Goal: Task Accomplishment & Management: Manage account settings

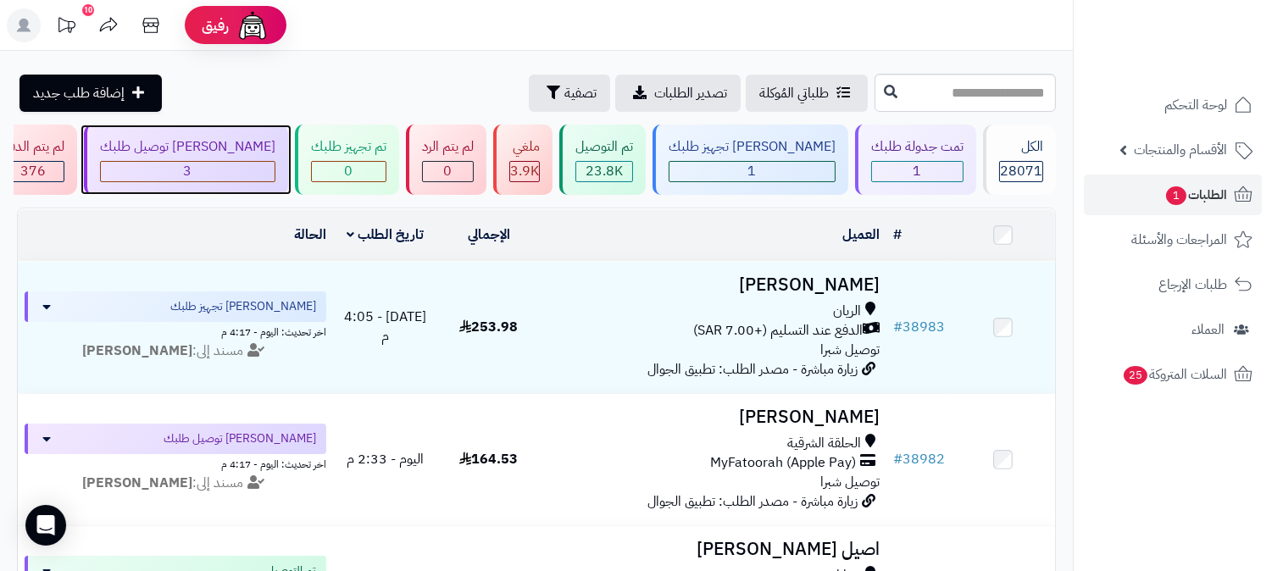
click at [275, 154] on div "[PERSON_NAME] توصيل طلبك" at bounding box center [187, 146] width 175 height 19
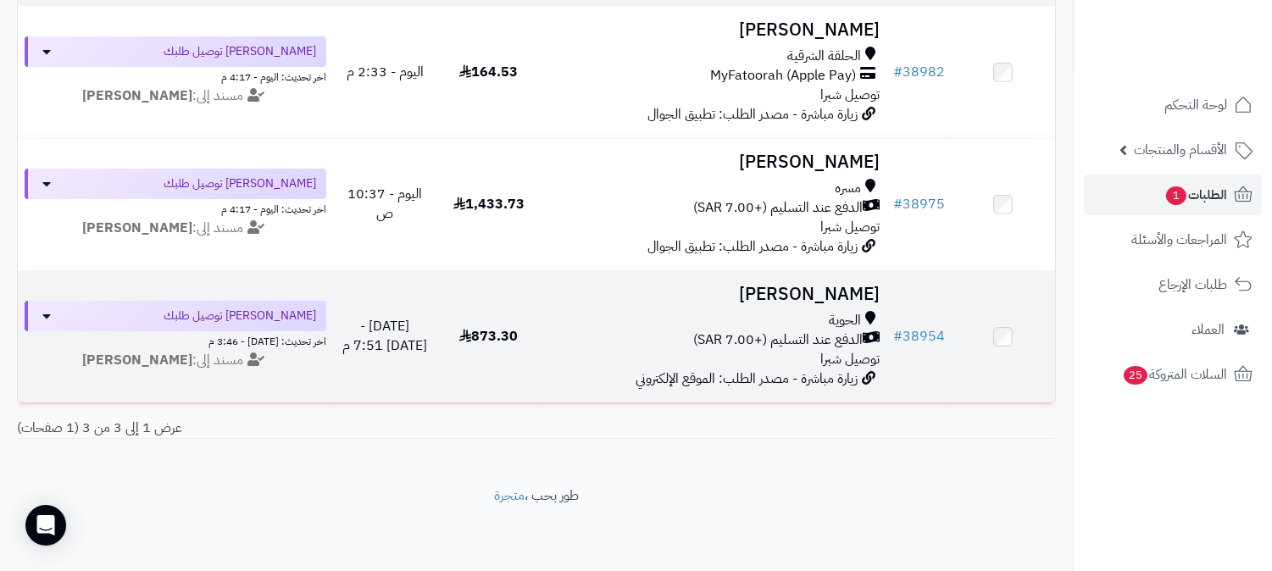
scroll to position [266, 0]
click at [840, 285] on h3 "[PERSON_NAME]" at bounding box center [713, 294] width 332 height 19
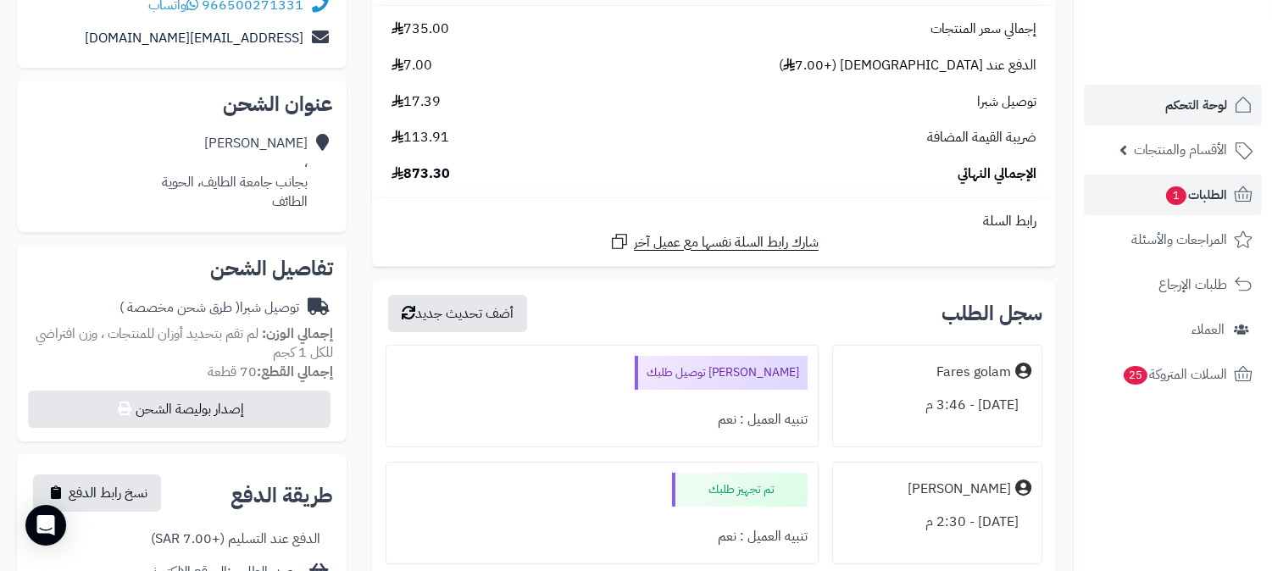
scroll to position [188, 0]
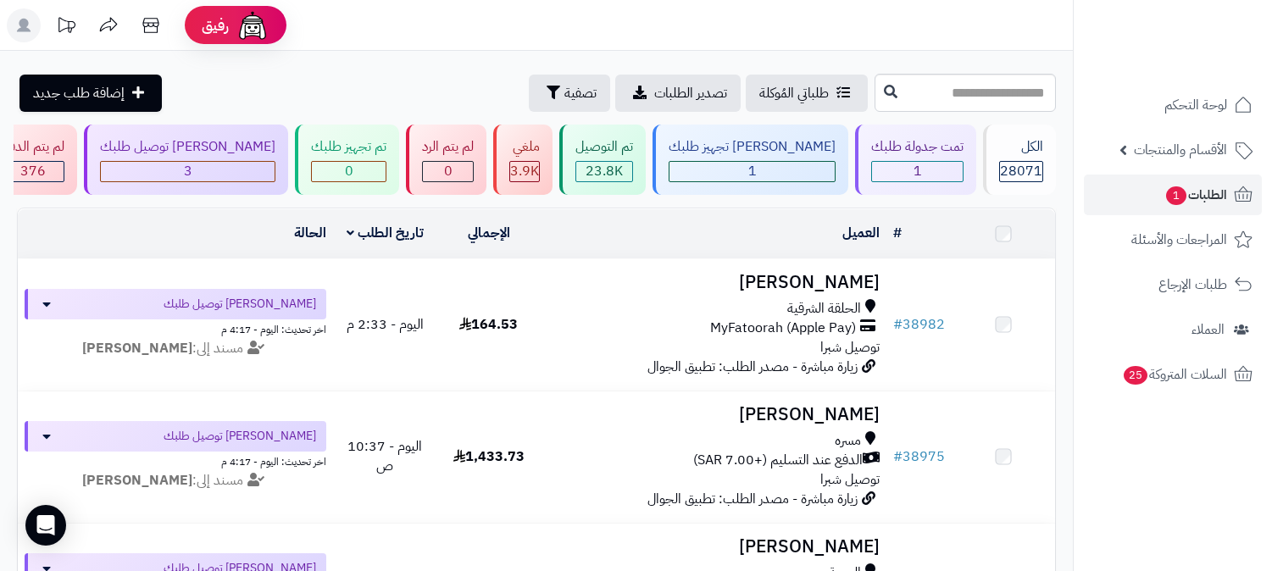
scroll to position [266, 0]
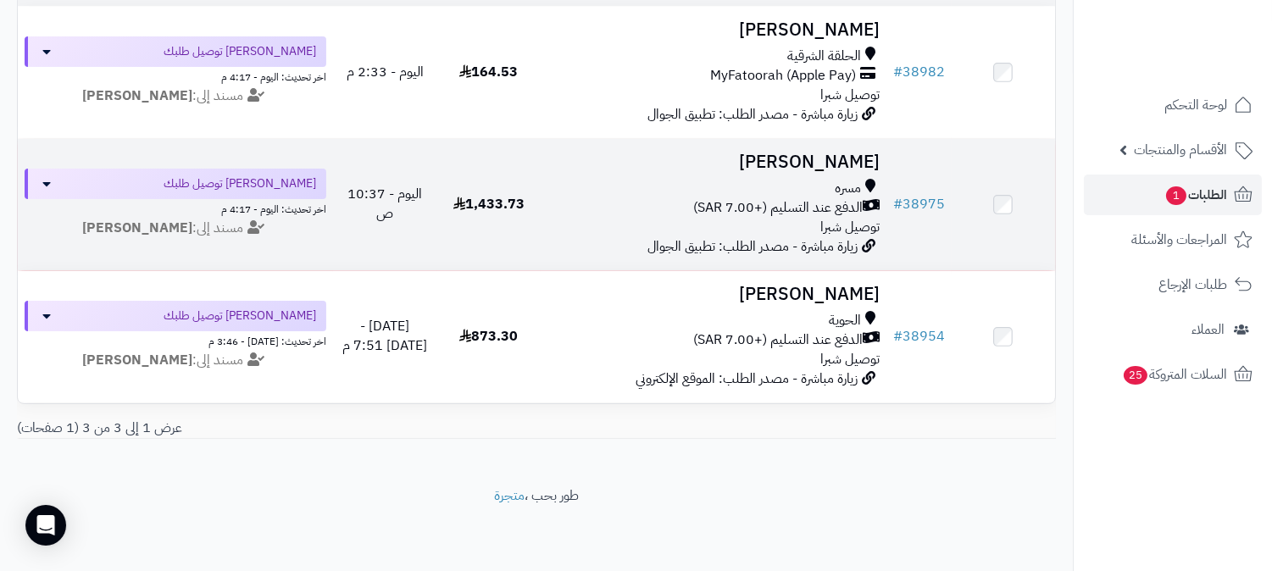
click at [834, 153] on h3 "[PERSON_NAME]" at bounding box center [713, 161] width 332 height 19
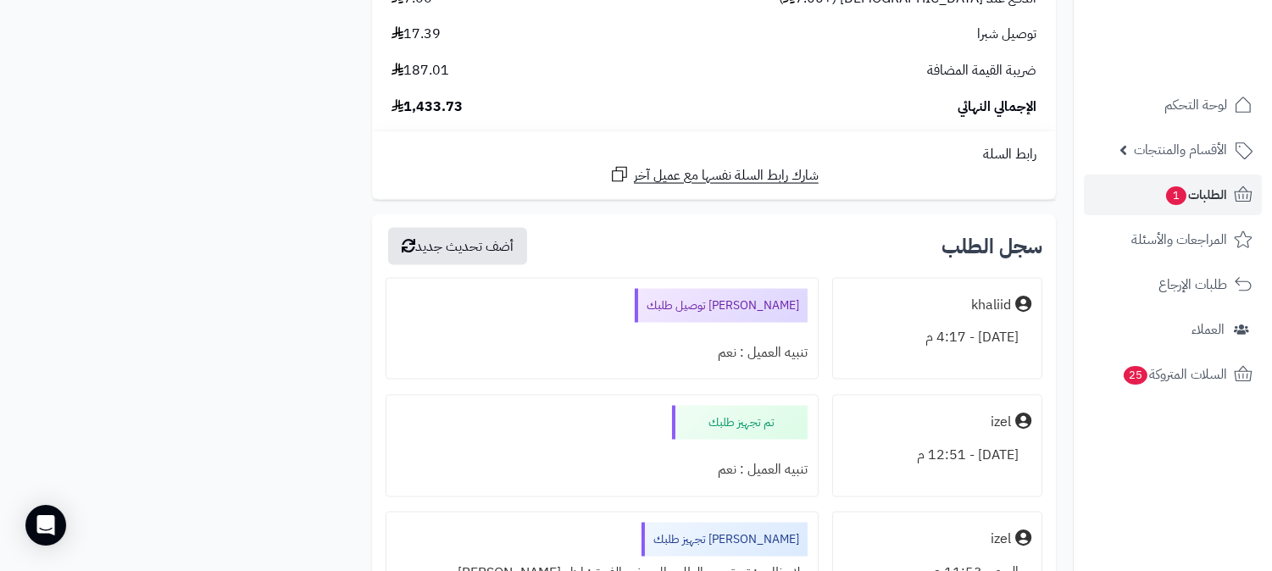
scroll to position [4988, 0]
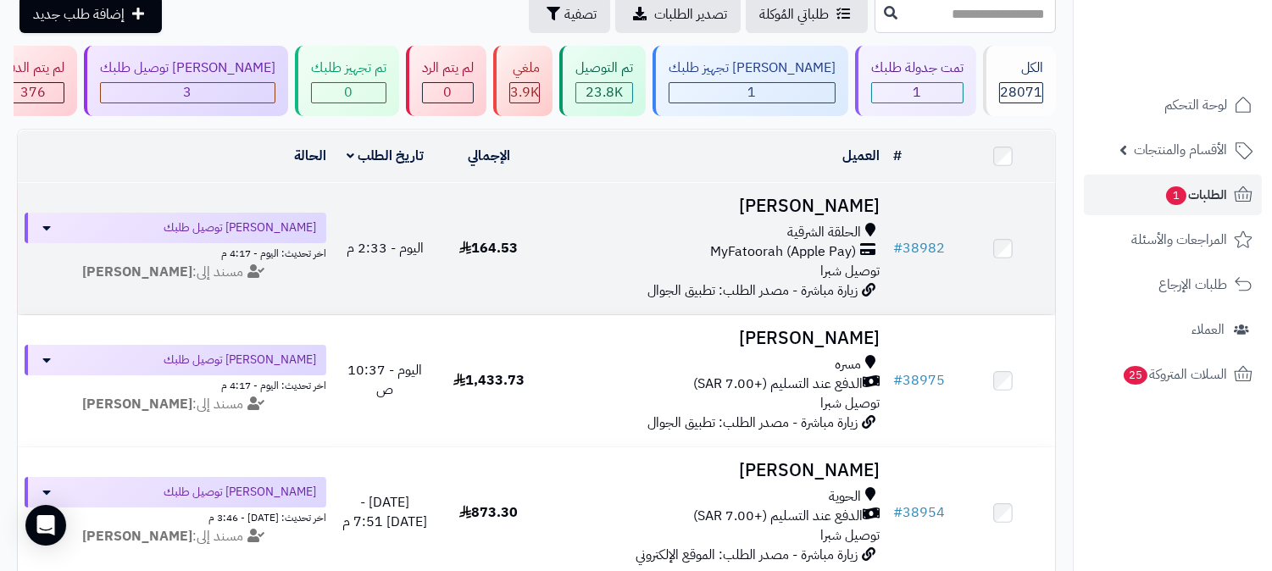
scroll to position [78, 0]
click at [869, 204] on h3 "[PERSON_NAME]" at bounding box center [713, 206] width 332 height 19
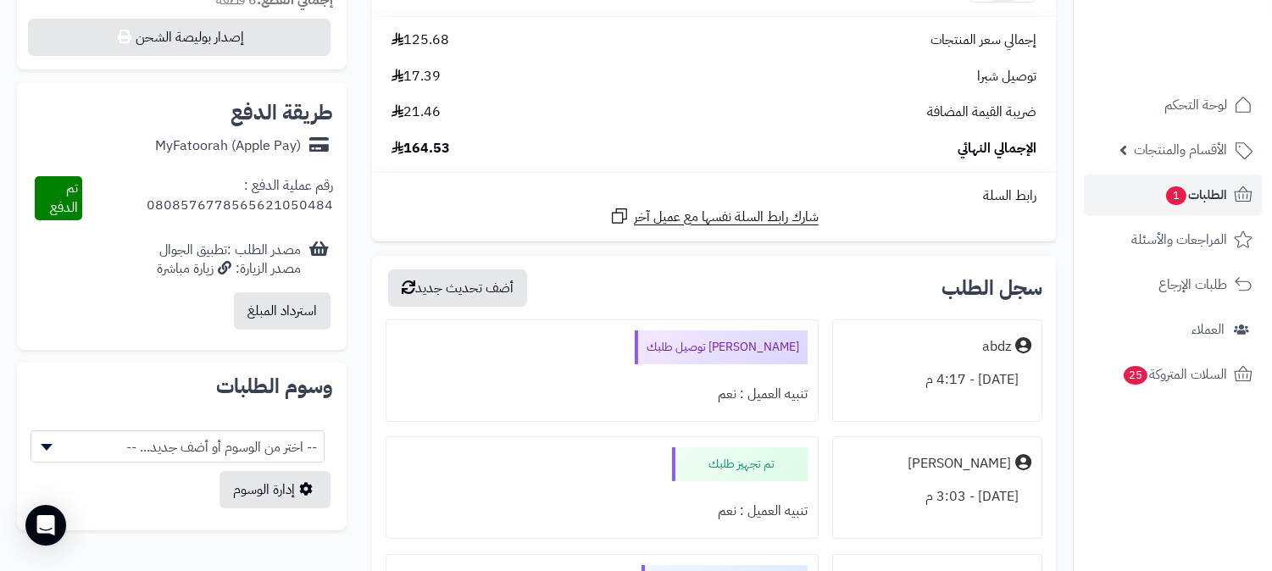
scroll to position [658, 0]
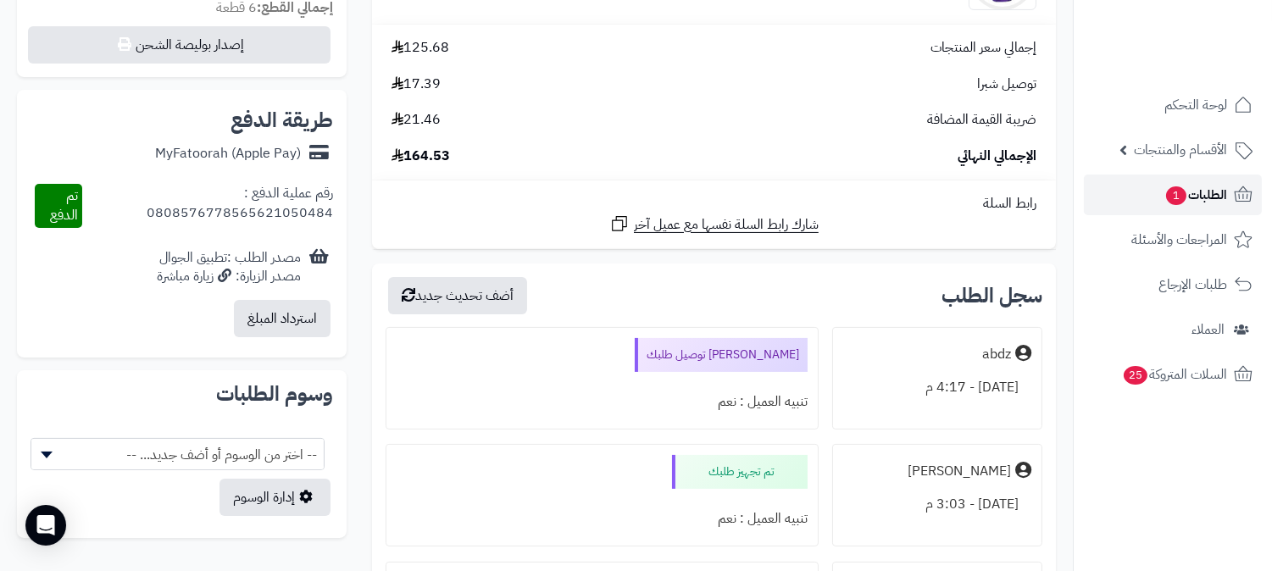
click at [1192, 195] on span "الطلبات 1" at bounding box center [1195, 195] width 63 height 24
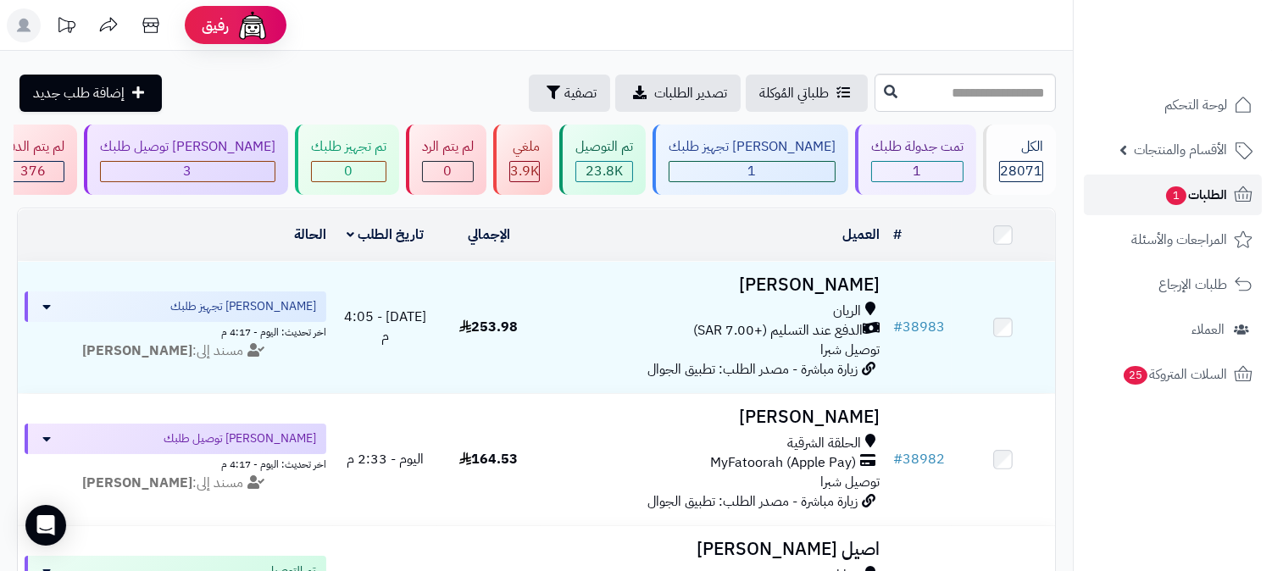
click at [1182, 192] on span "1" at bounding box center [1176, 195] width 20 height 19
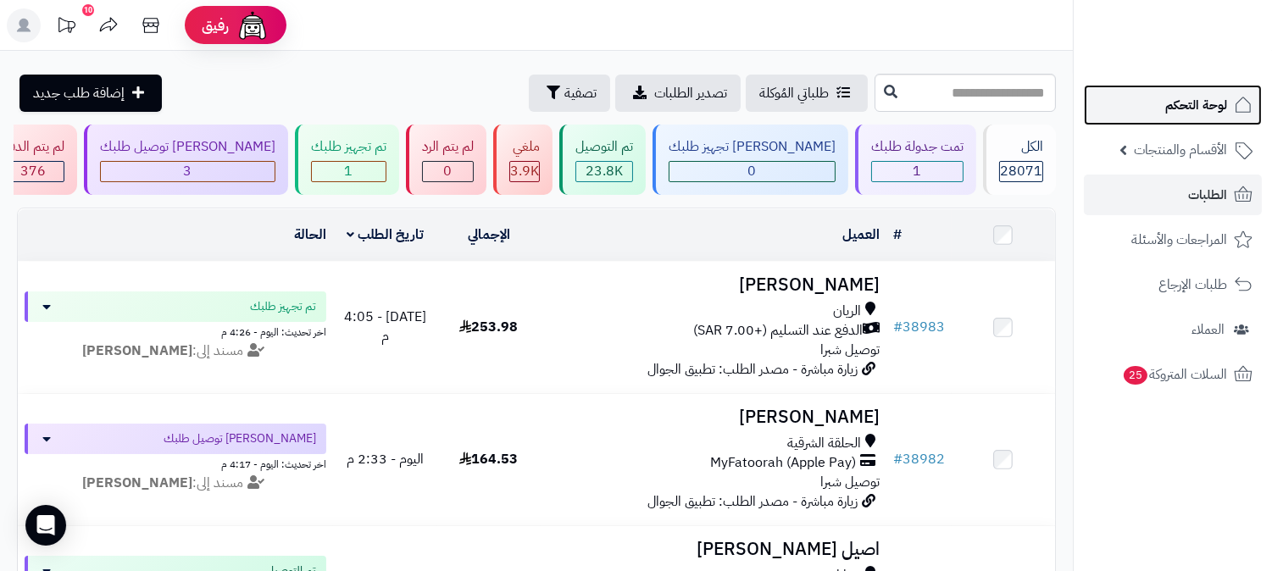
click at [1199, 97] on span "لوحة التحكم" at bounding box center [1196, 105] width 62 height 24
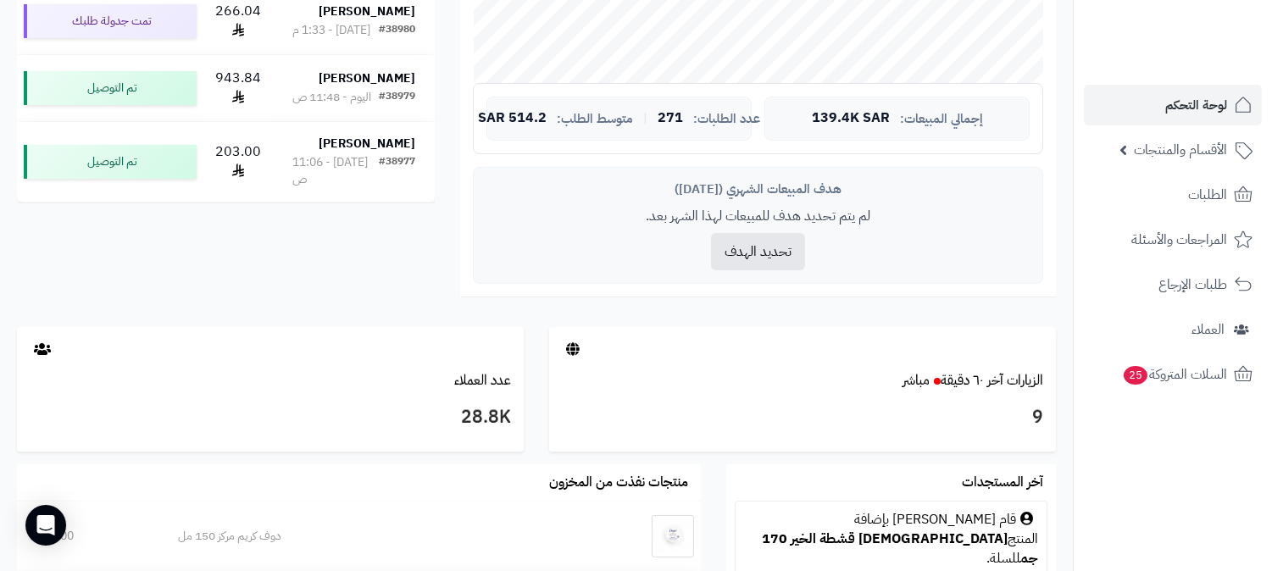
scroll to position [752, 0]
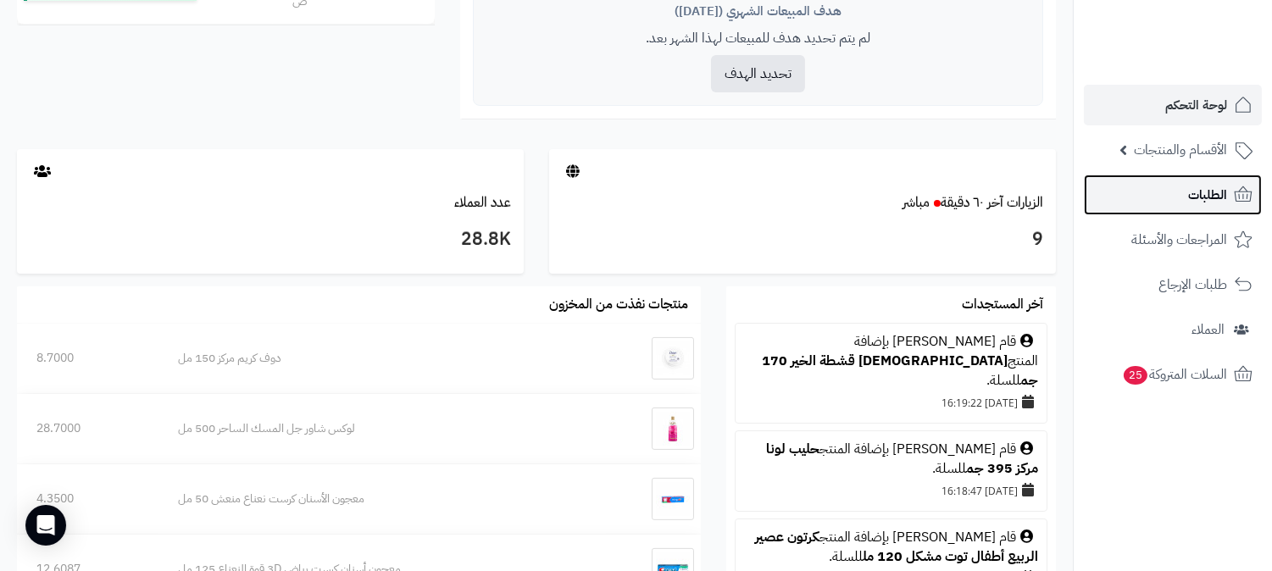
click at [1186, 191] on link "الطلبات" at bounding box center [1172, 195] width 178 height 41
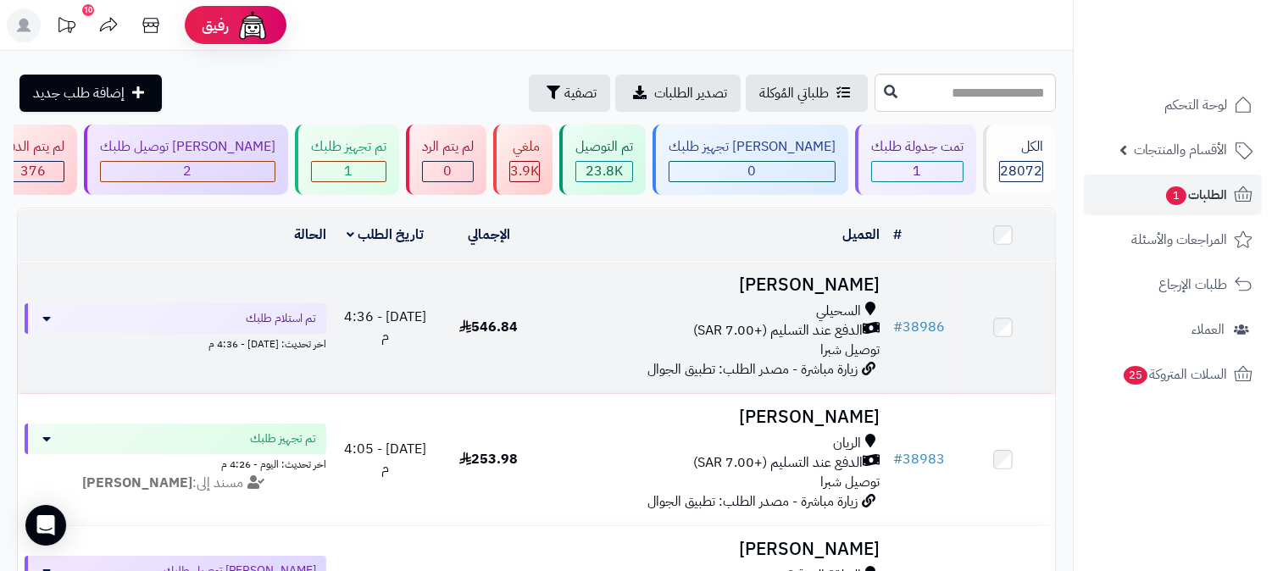
click at [831, 285] on h3 "[PERSON_NAME]" at bounding box center [713, 284] width 332 height 19
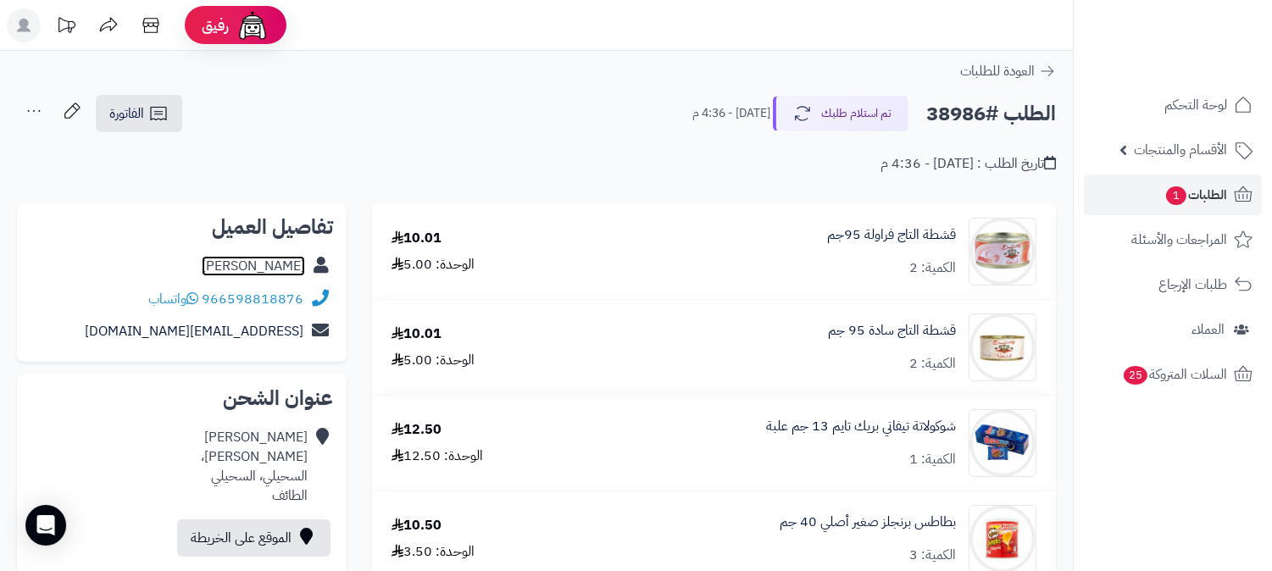
click at [291, 266] on link "عيسى الثبيتي" at bounding box center [253, 266] width 103 height 20
click at [977, 113] on h2 "الطلب #38986" at bounding box center [991, 114] width 130 height 35
copy h2 "38986"
click at [1215, 191] on span "الطلبات 1" at bounding box center [1195, 195] width 63 height 24
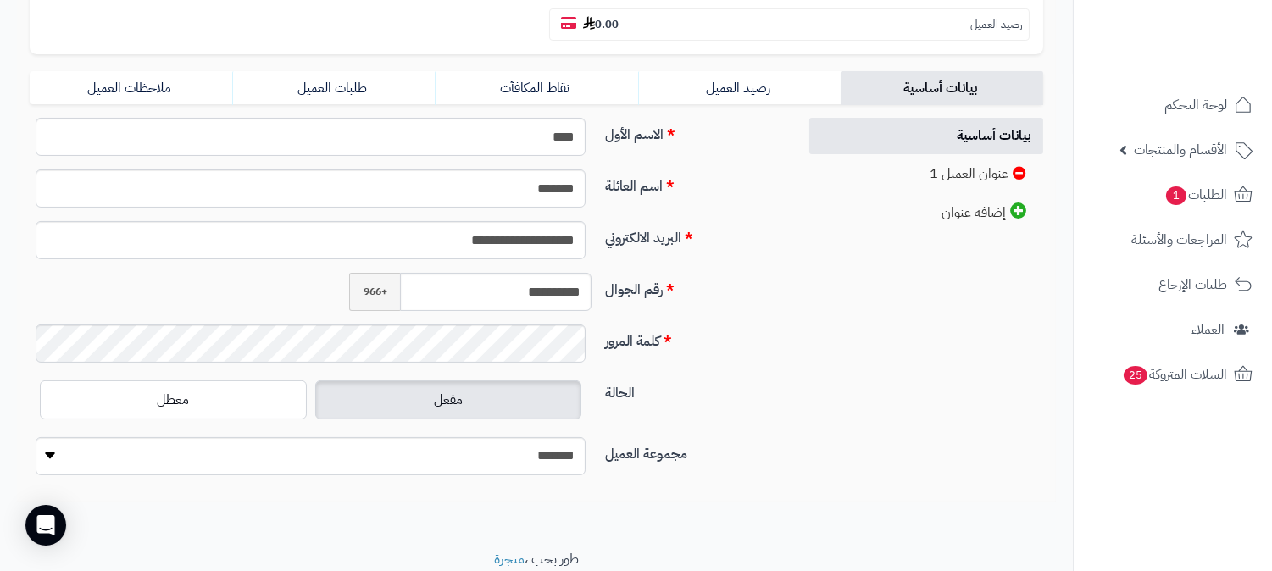
scroll to position [387, 0]
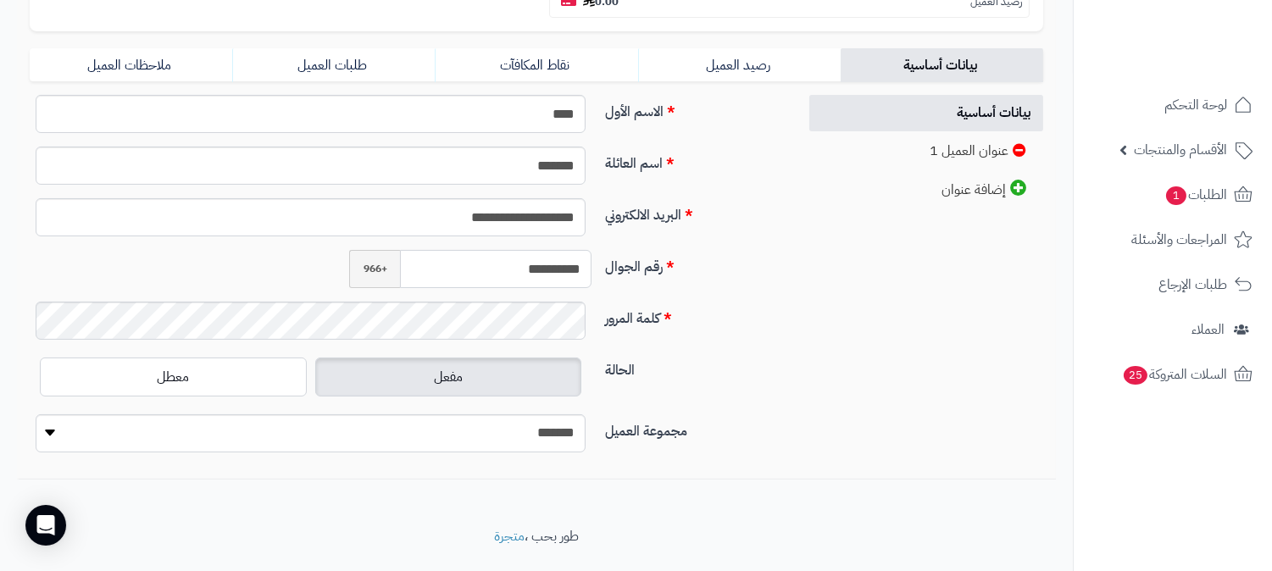
drag, startPoint x: 506, startPoint y: 235, endPoint x: 612, endPoint y: 231, distance: 105.9
click at [612, 250] on div "**********" at bounding box center [406, 276] width 767 height 52
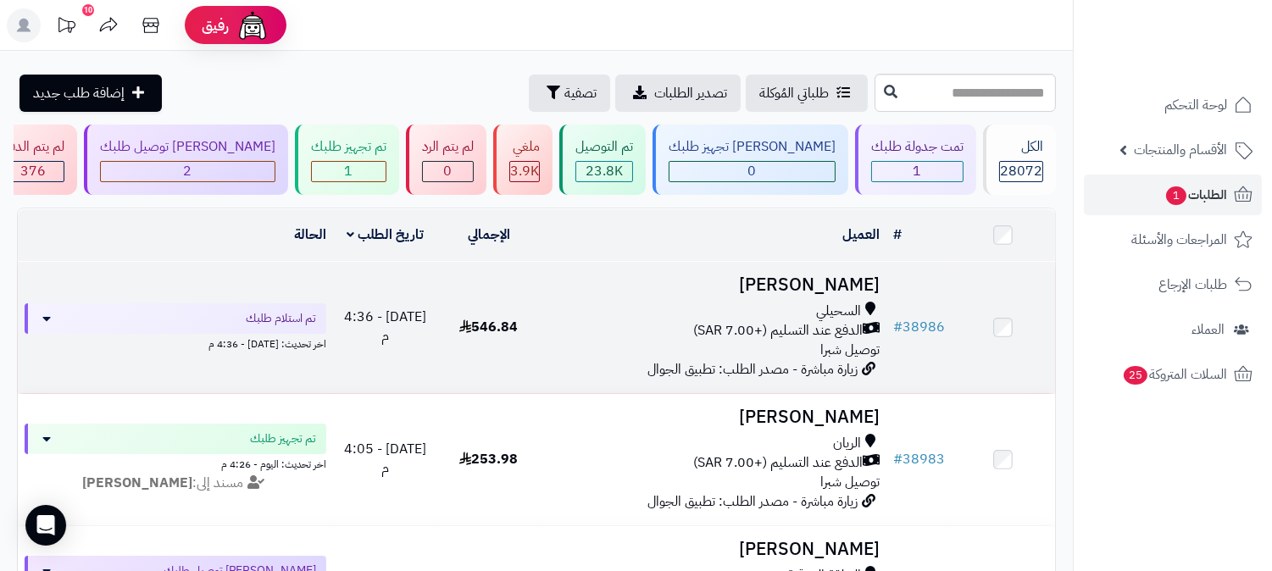
click at [800, 305] on div "السحيلي" at bounding box center [713, 311] width 332 height 19
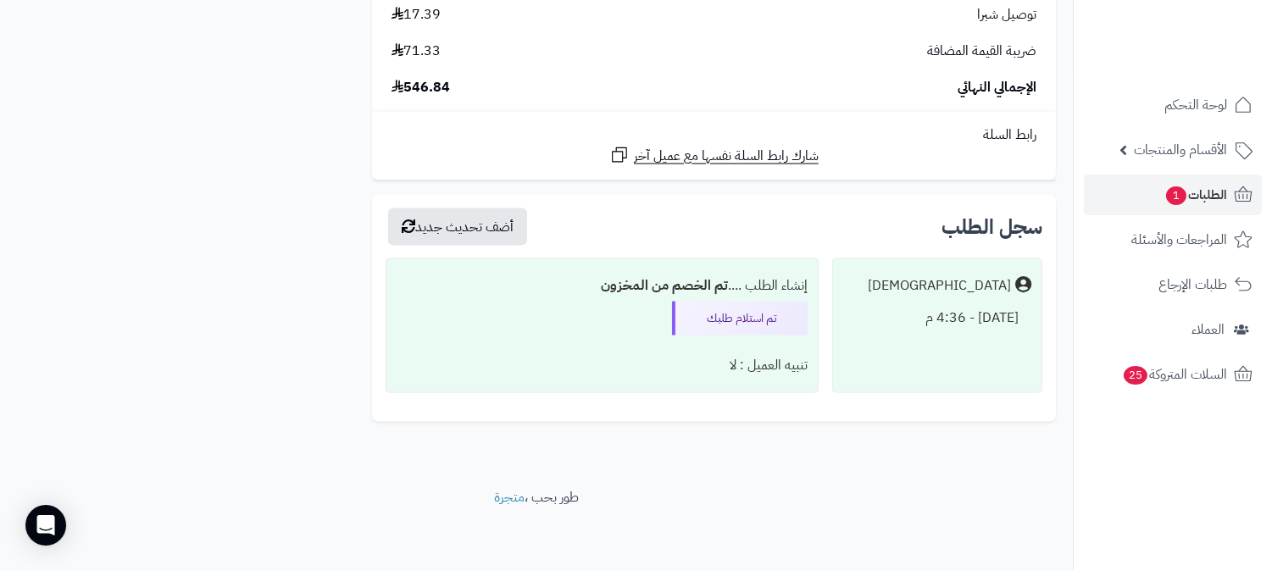
scroll to position [4788, 0]
click at [1267, 518] on nav "لوحة التحكم الأقسام والمنتجات المنتجات الأقسام الماركات مواصفات المنتجات مواصفا…" at bounding box center [1171, 306] width 199 height 571
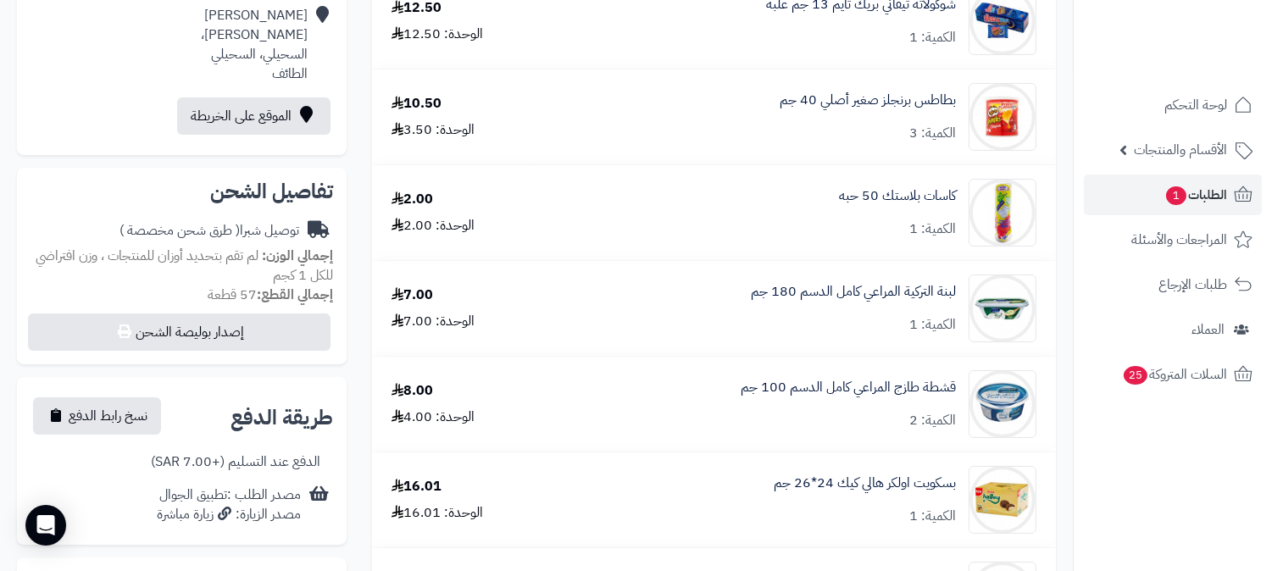
scroll to position [0, 0]
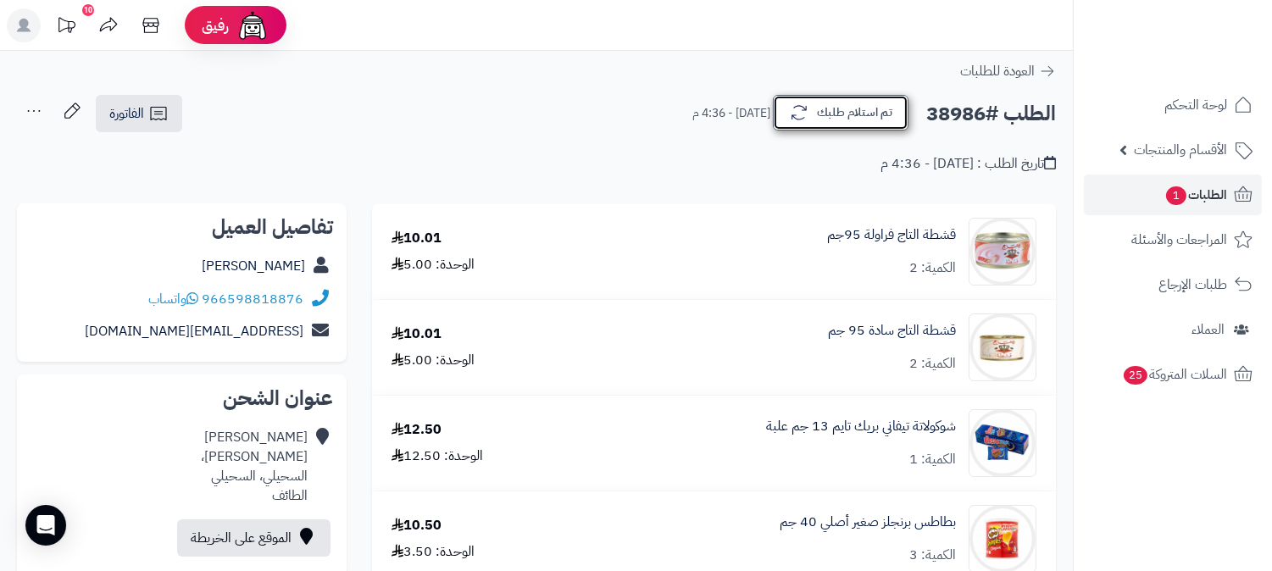
click at [895, 117] on button "تم استلام طلبك" at bounding box center [841, 113] width 136 height 36
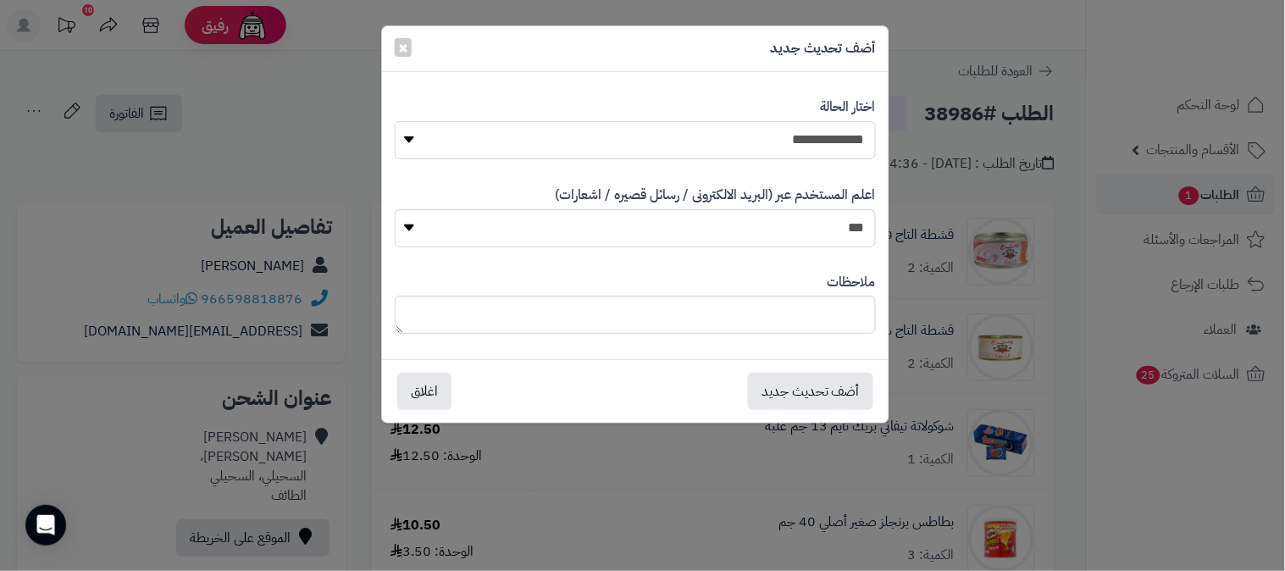
click at [854, 146] on select "**********" at bounding box center [635, 140] width 481 height 38
select select "*"
click at [395, 121] on select "**********" at bounding box center [635, 140] width 481 height 38
click at [839, 384] on button "أضف تحديث جديد" at bounding box center [810, 390] width 125 height 37
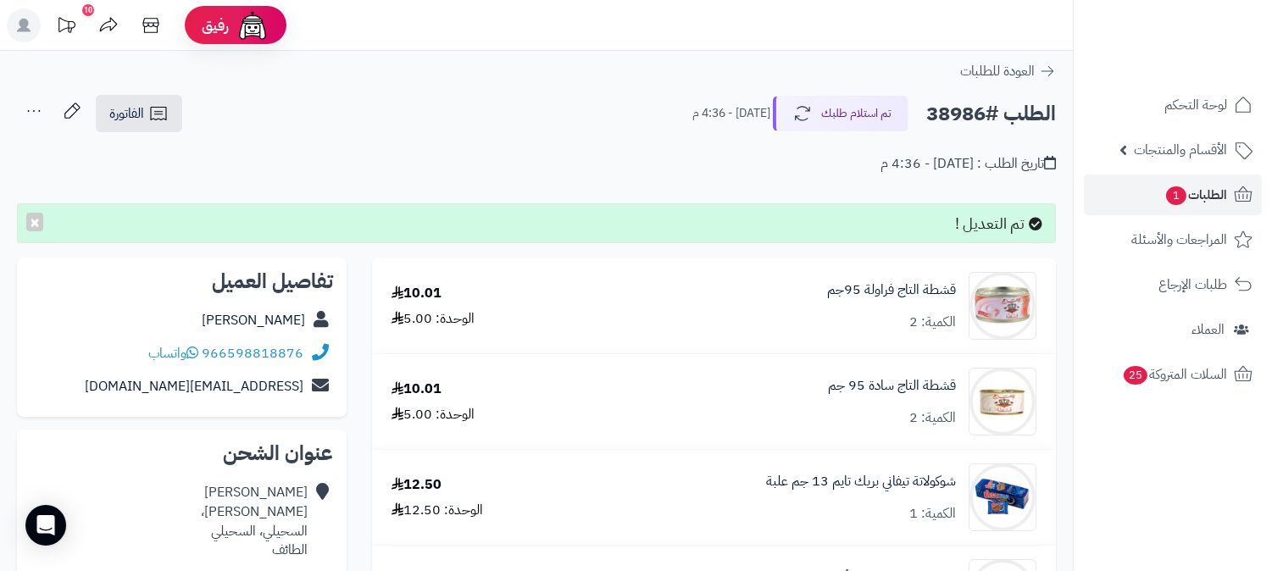
click at [30, 108] on icon at bounding box center [34, 111] width 34 height 34
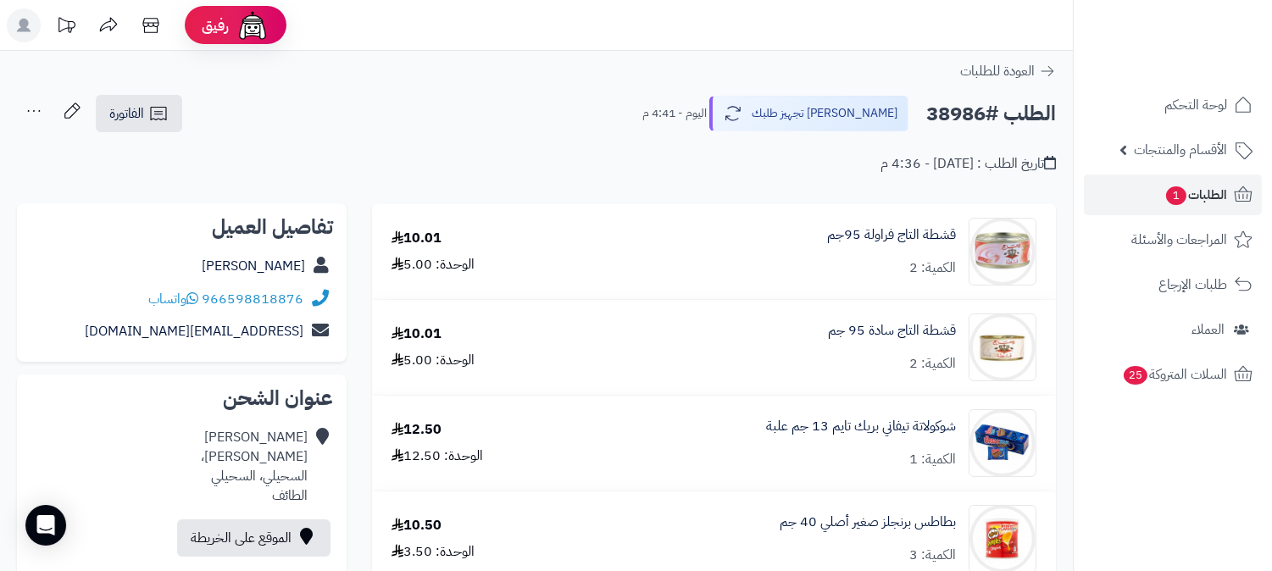
click at [38, 114] on icon at bounding box center [34, 111] width 34 height 34
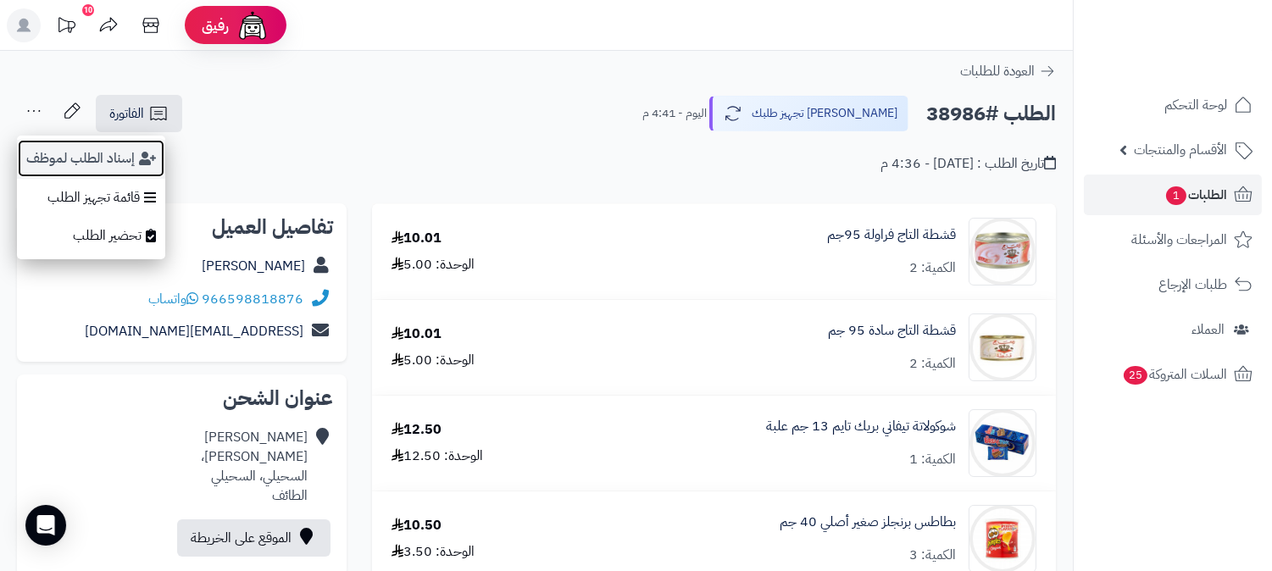
click at [66, 158] on button "إسناد الطلب لموظف" at bounding box center [91, 158] width 148 height 39
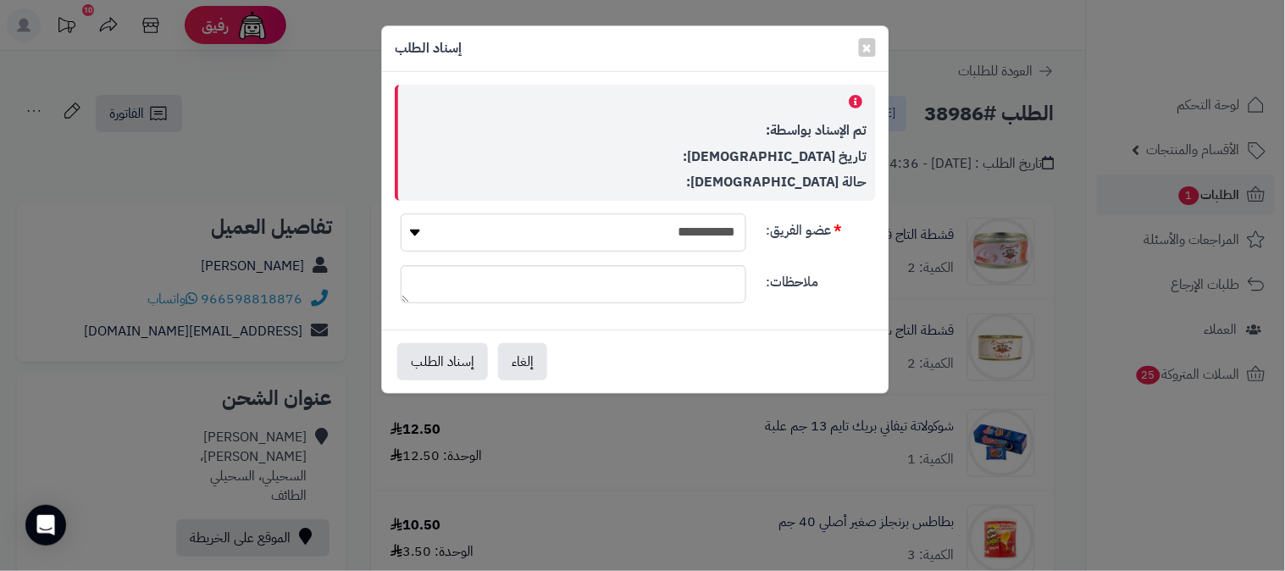
click at [659, 224] on select "**********" at bounding box center [574, 232] width 346 height 38
select select "**"
click at [401, 213] on select "**********" at bounding box center [574, 232] width 346 height 38
click at [430, 366] on button "إسناد الطلب" at bounding box center [442, 360] width 91 height 37
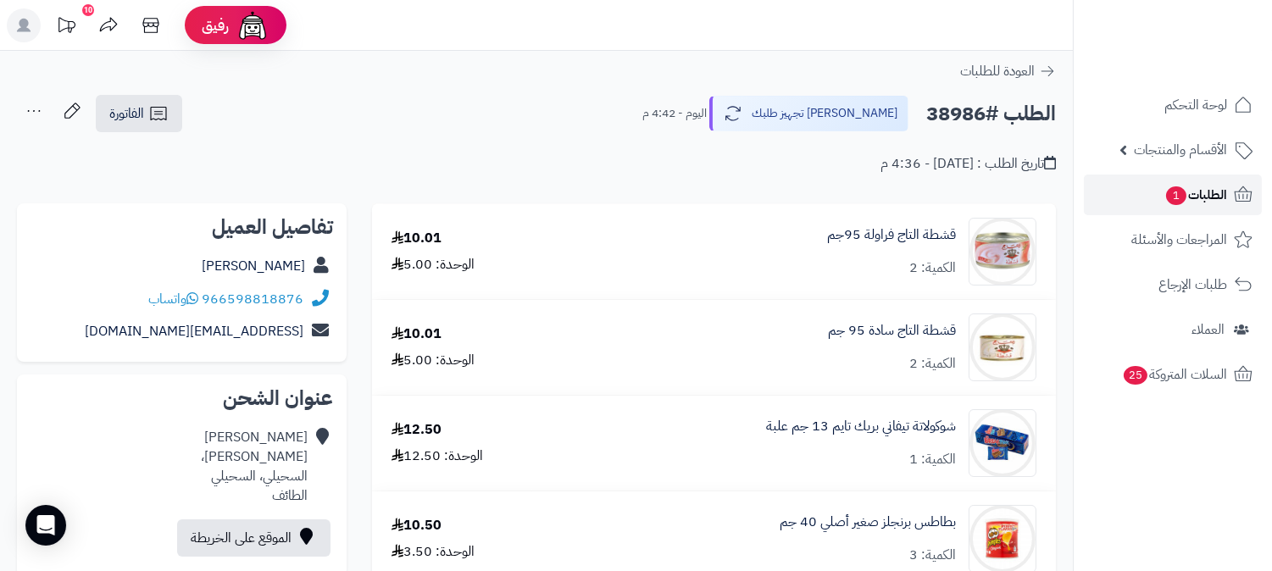
click at [1205, 192] on span "الطلبات 1" at bounding box center [1195, 195] width 63 height 24
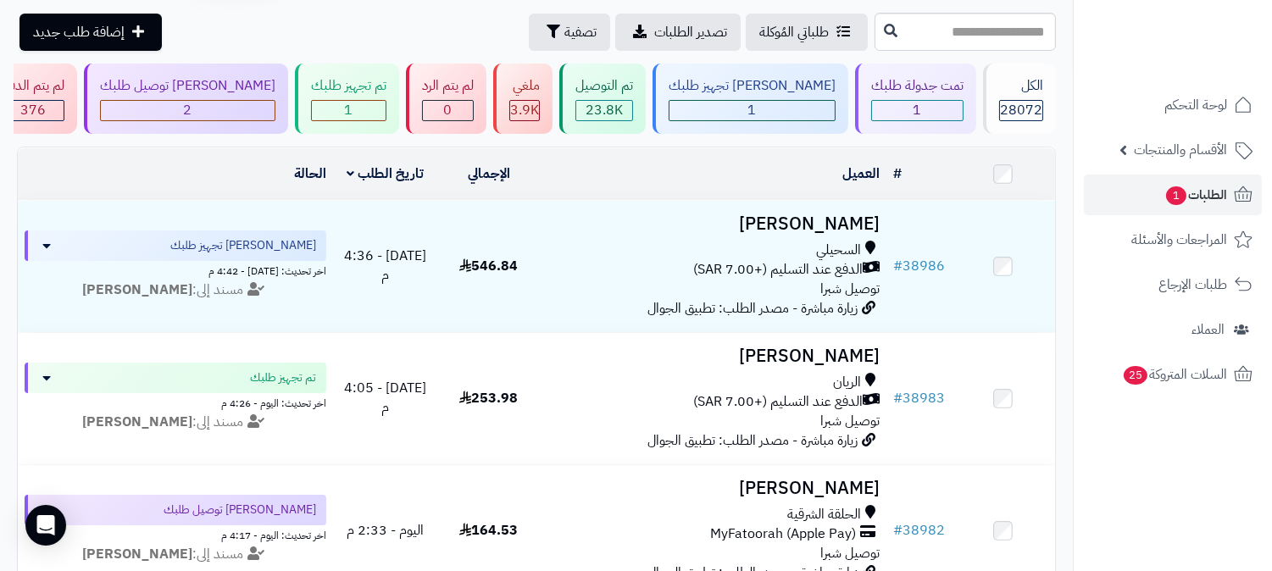
scroll to position [94, 0]
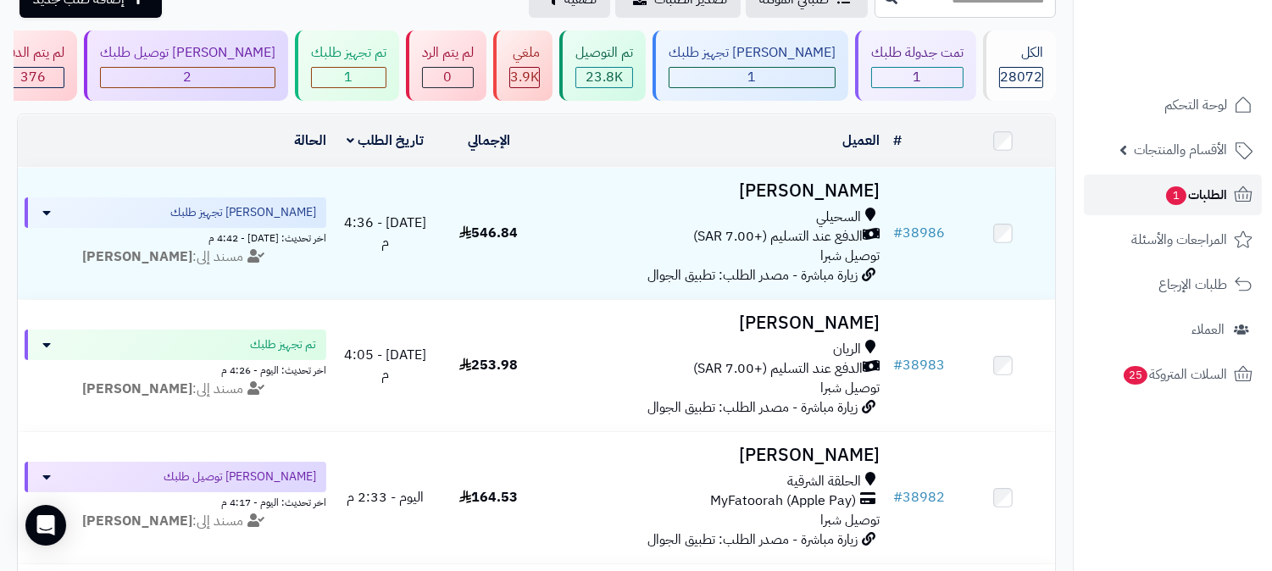
click at [1210, 189] on span "الطلبات 1" at bounding box center [1195, 195] width 63 height 24
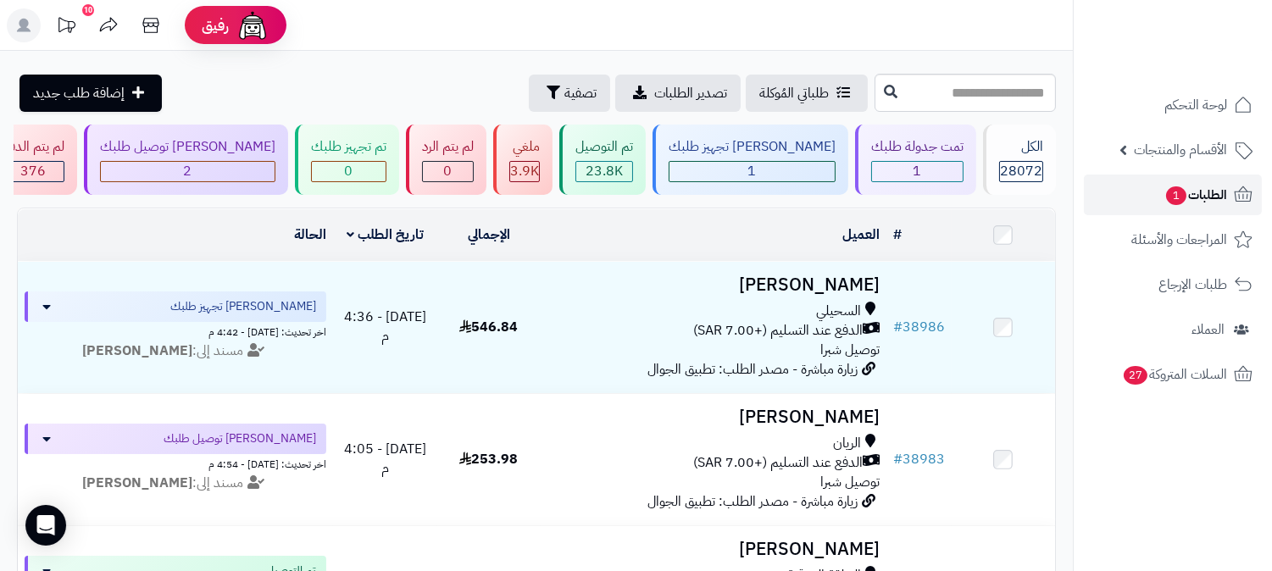
click at [1209, 186] on span "الطلبات 1" at bounding box center [1195, 195] width 63 height 24
click at [1200, 200] on span "الطلبات 1" at bounding box center [1195, 195] width 63 height 24
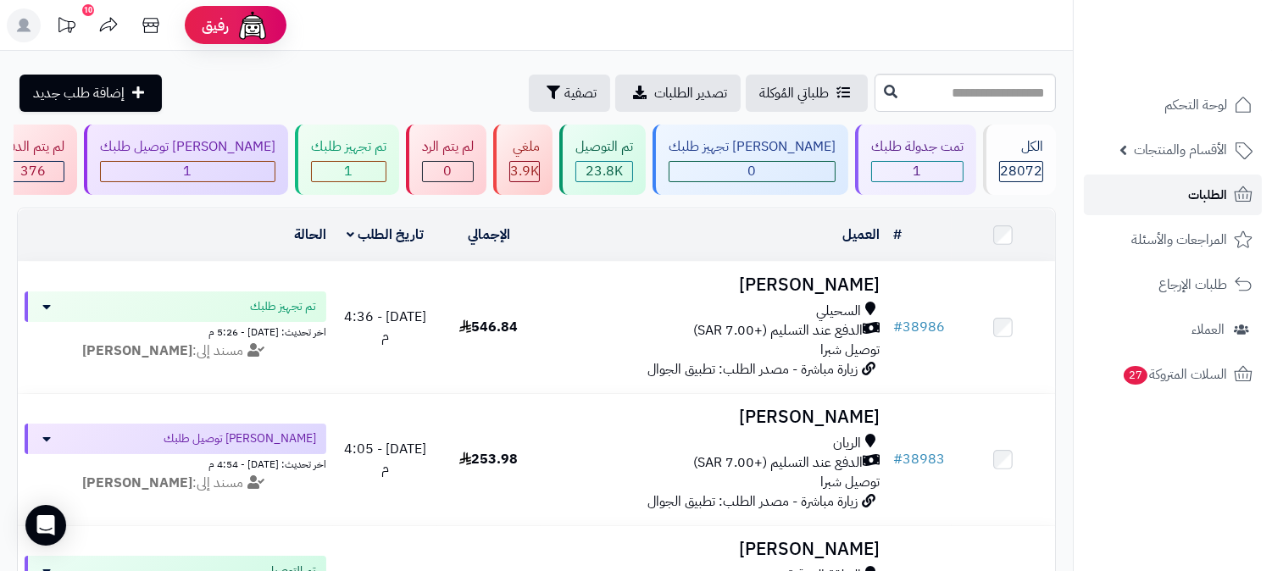
click at [1200, 193] on span "الطلبات" at bounding box center [1207, 195] width 39 height 24
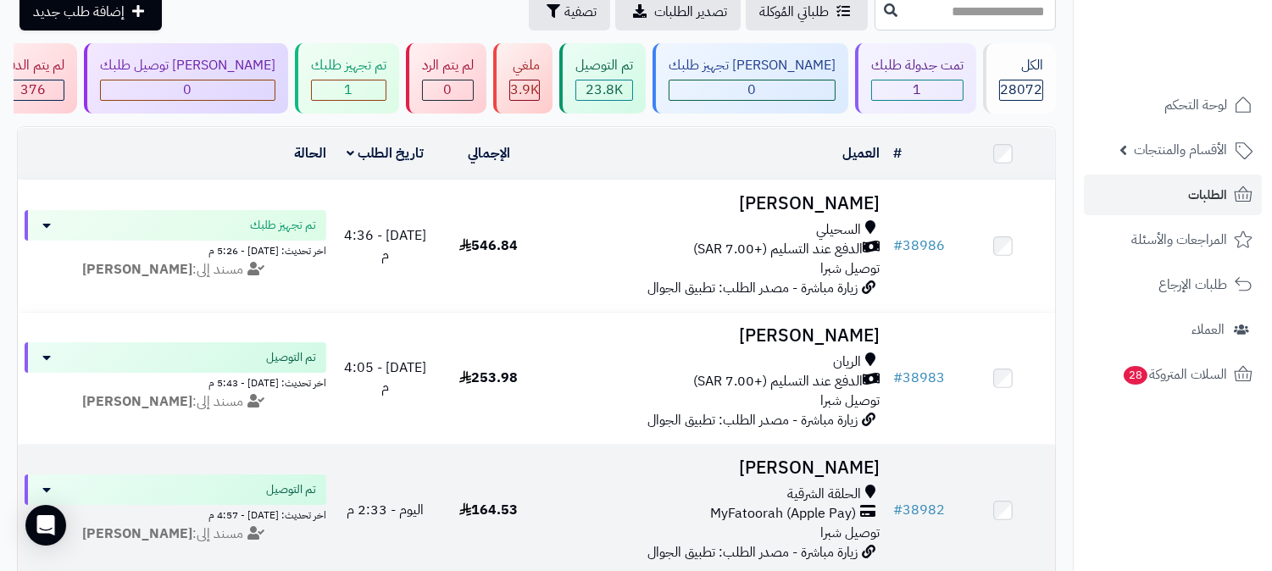
scroll to position [188, 0]
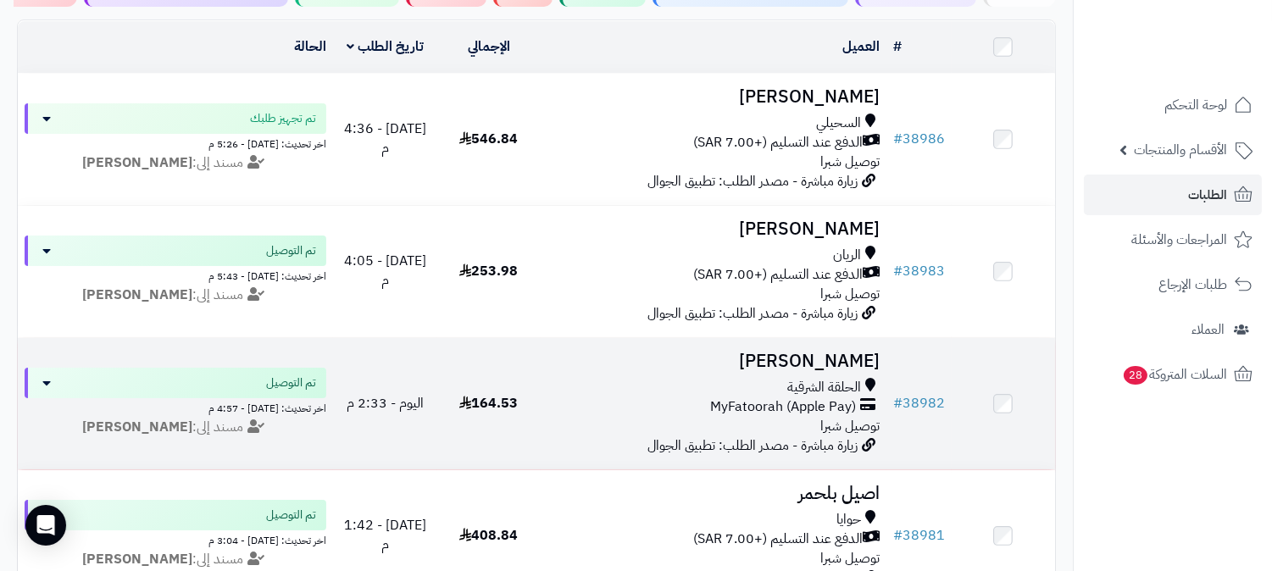
click at [852, 352] on h3 "احمد العتيبي" at bounding box center [713, 361] width 332 height 19
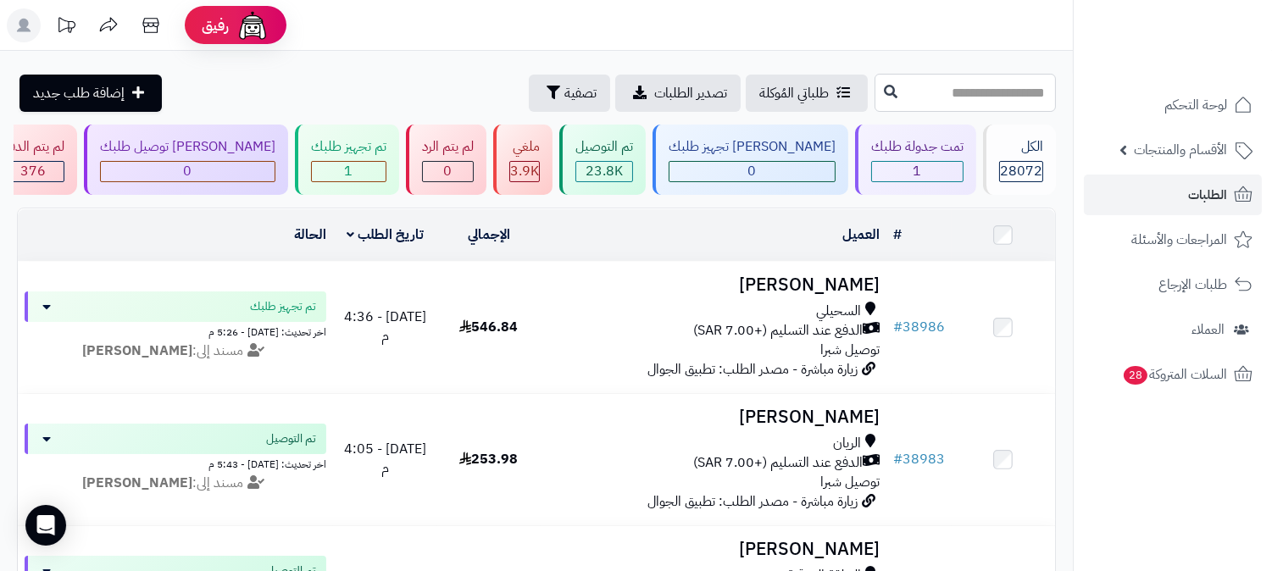
click at [961, 76] on input "text" at bounding box center [964, 93] width 181 height 38
type input "*****"
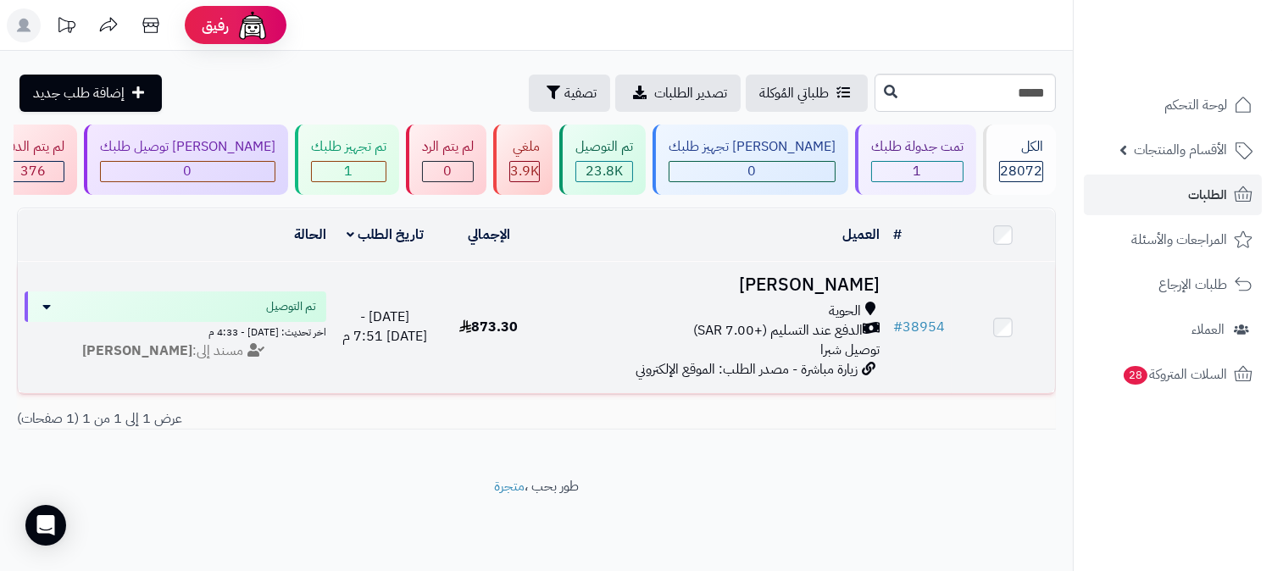
click at [830, 277] on h3 "[PERSON_NAME]" at bounding box center [713, 284] width 332 height 19
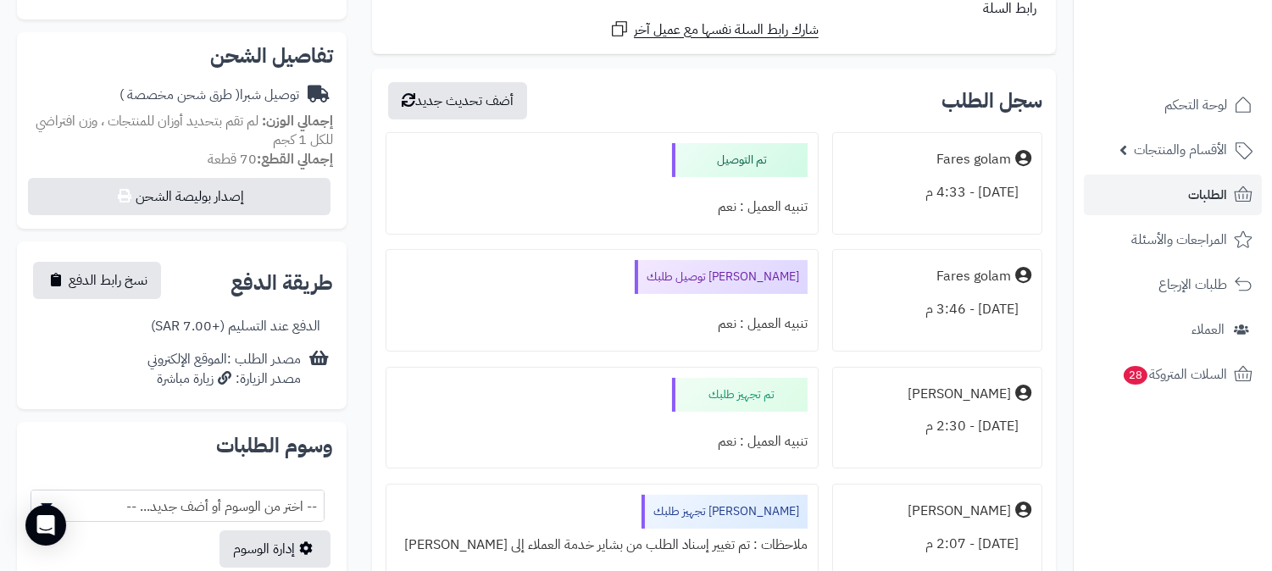
scroll to position [559, 0]
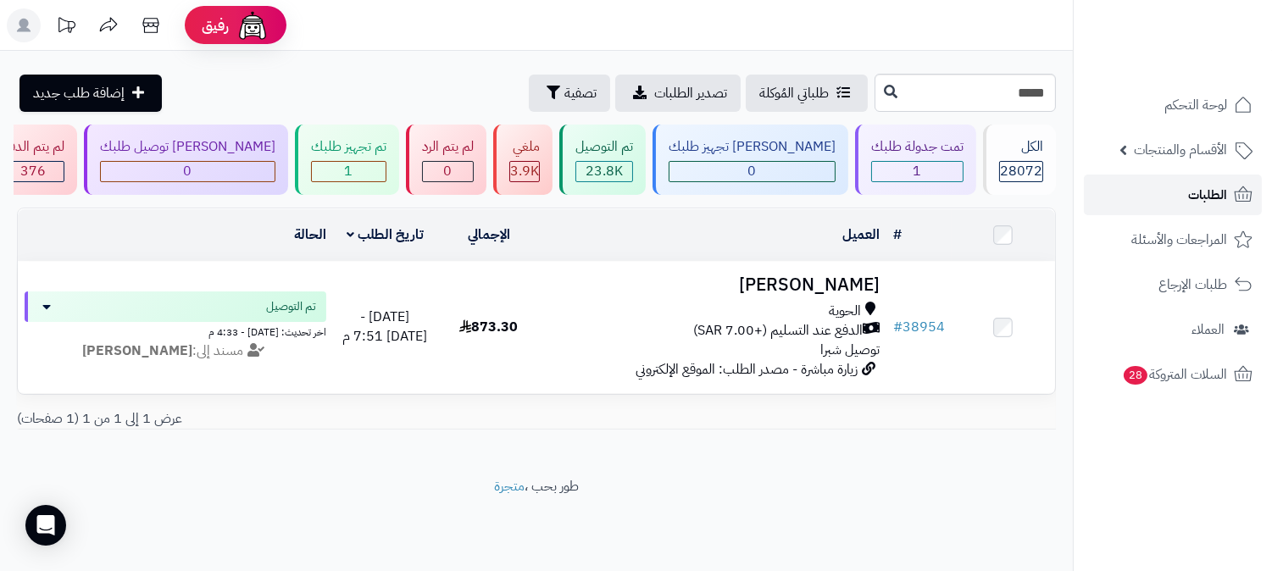
click at [1200, 201] on span "الطلبات" at bounding box center [1207, 195] width 39 height 24
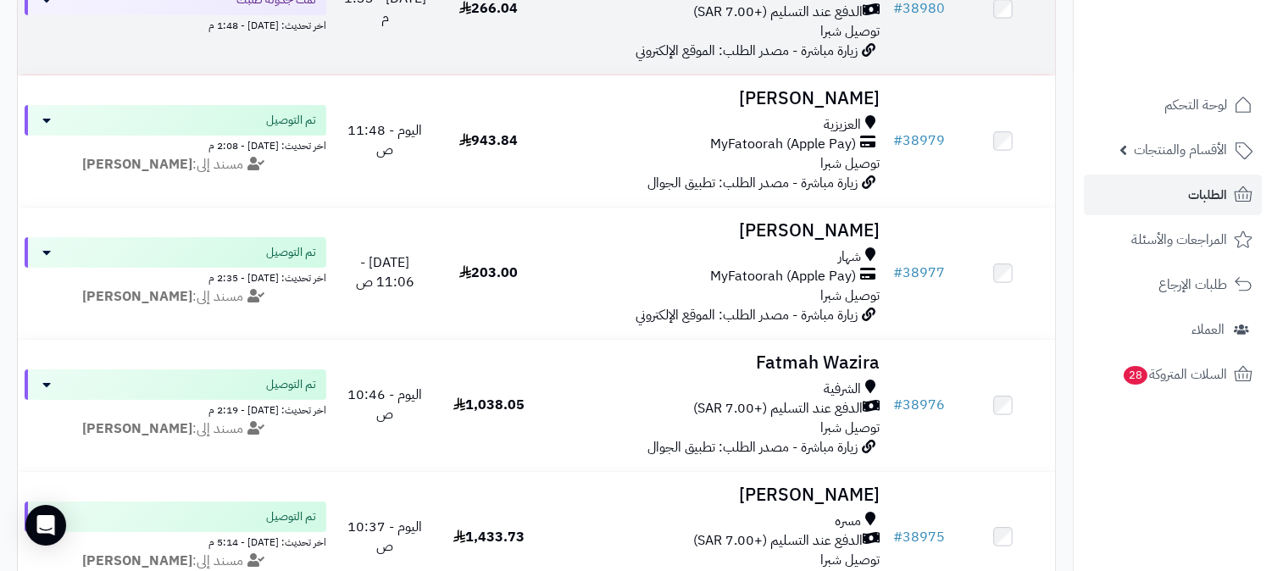
scroll to position [941, 0]
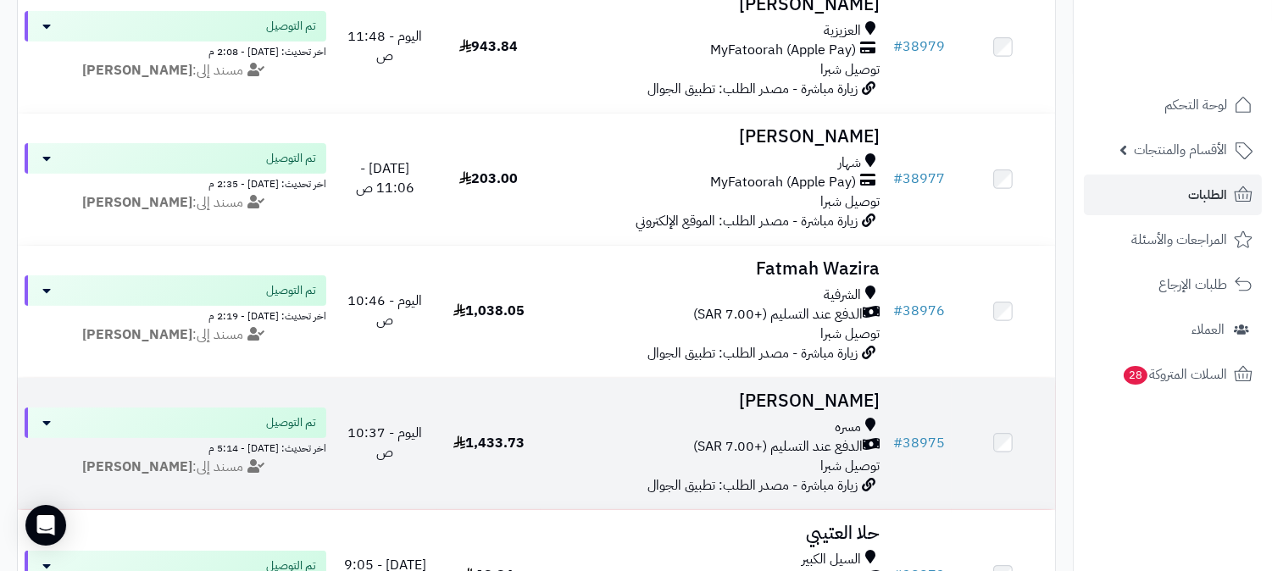
click at [866, 394] on h3 "[PERSON_NAME]" at bounding box center [713, 400] width 332 height 19
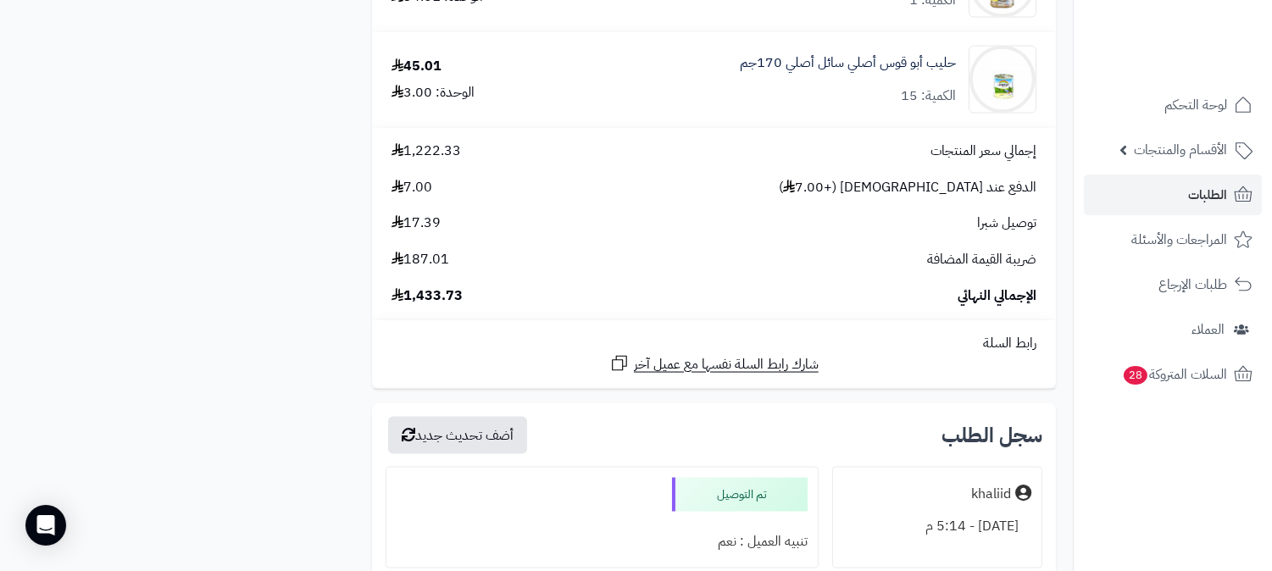
scroll to position [5098, 0]
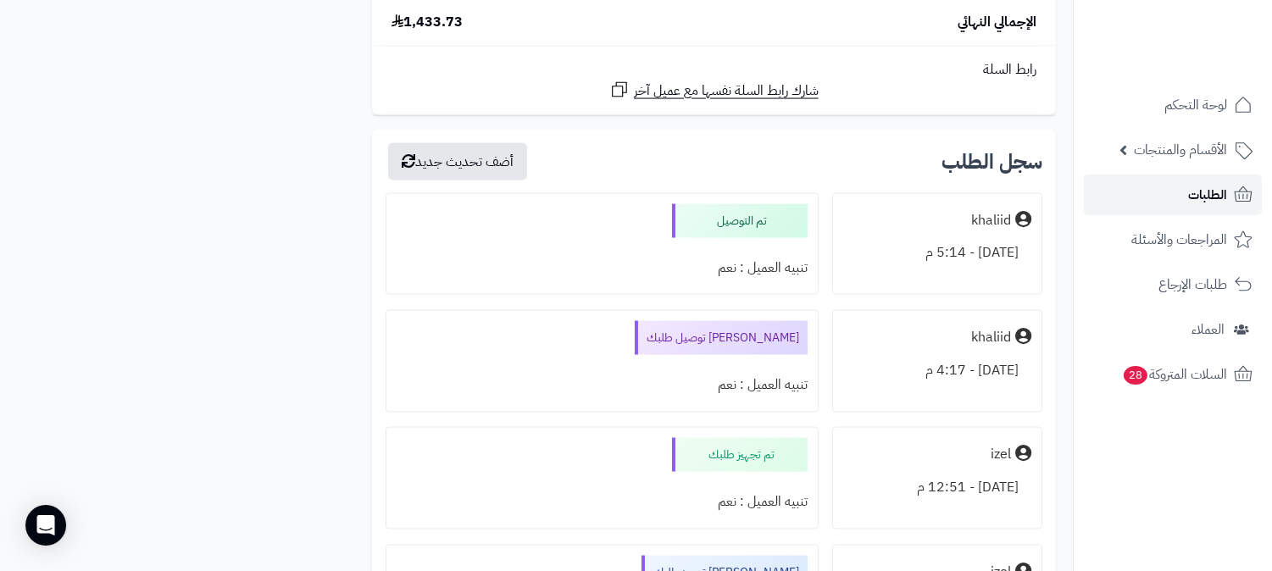
click at [1207, 190] on span "الطلبات" at bounding box center [1207, 195] width 39 height 24
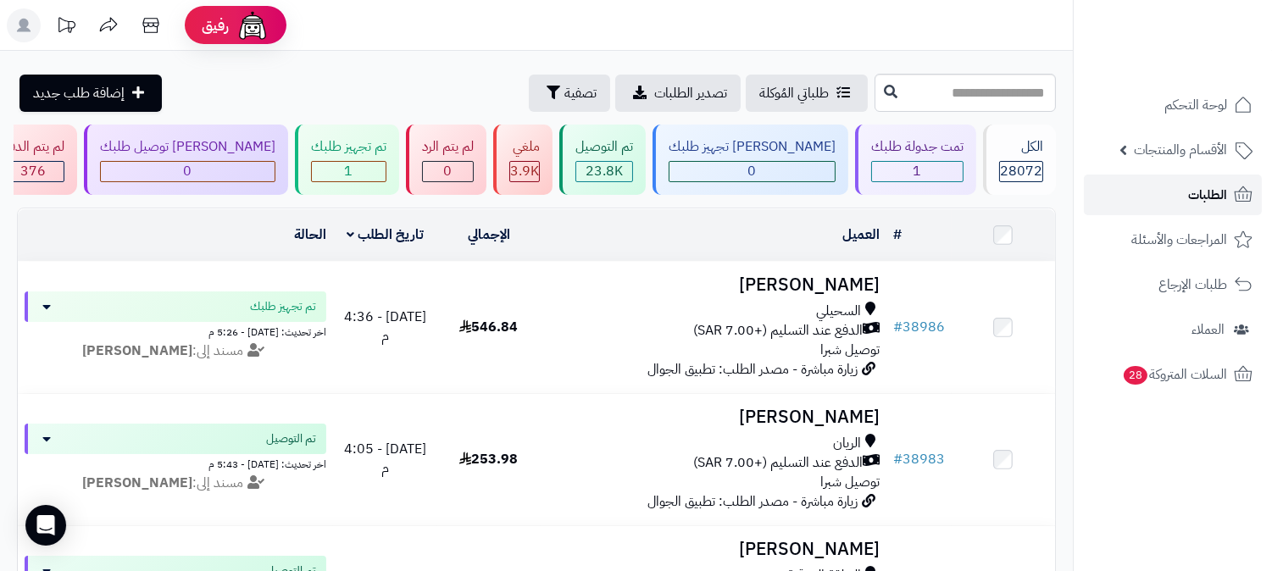
click at [1211, 185] on span "الطلبات" at bounding box center [1207, 195] width 39 height 24
click at [1209, 181] on link "الطلبات" at bounding box center [1172, 195] width 178 height 41
click at [1216, 188] on span "الطلبات" at bounding box center [1207, 195] width 39 height 24
click at [1205, 188] on span "الطلبات" at bounding box center [1207, 195] width 39 height 24
click at [1207, 183] on span "الطلبات" at bounding box center [1207, 195] width 39 height 24
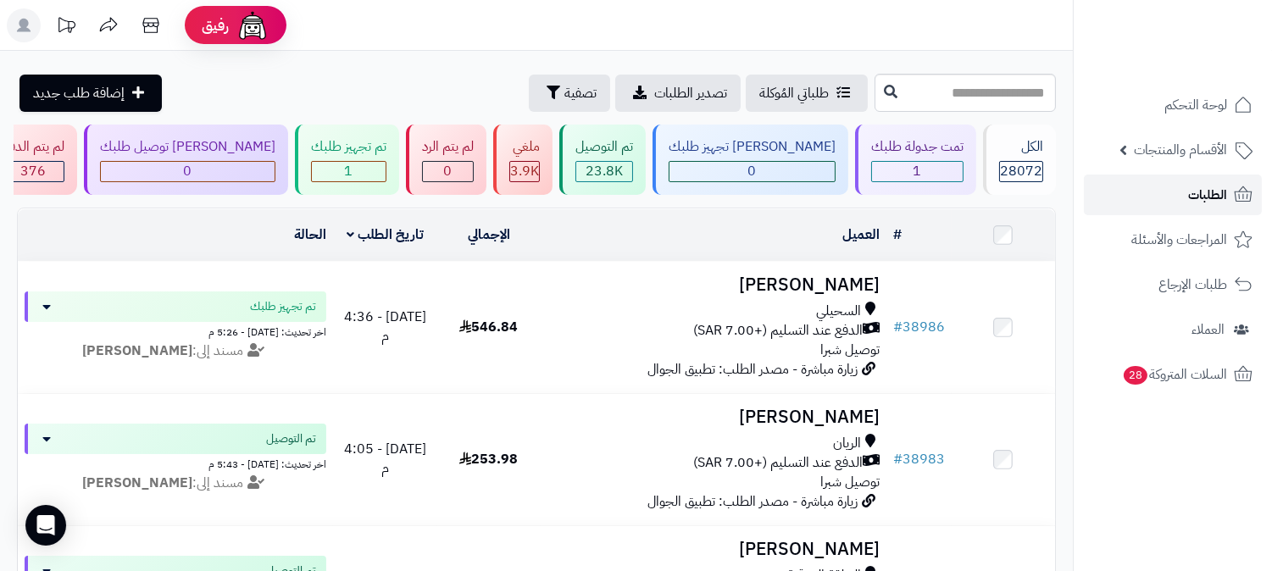
click at [1225, 203] on span "الطلبات" at bounding box center [1207, 195] width 39 height 24
click at [1208, 188] on span "الطلبات" at bounding box center [1207, 195] width 39 height 24
click at [1235, 186] on icon at bounding box center [1243, 195] width 20 height 20
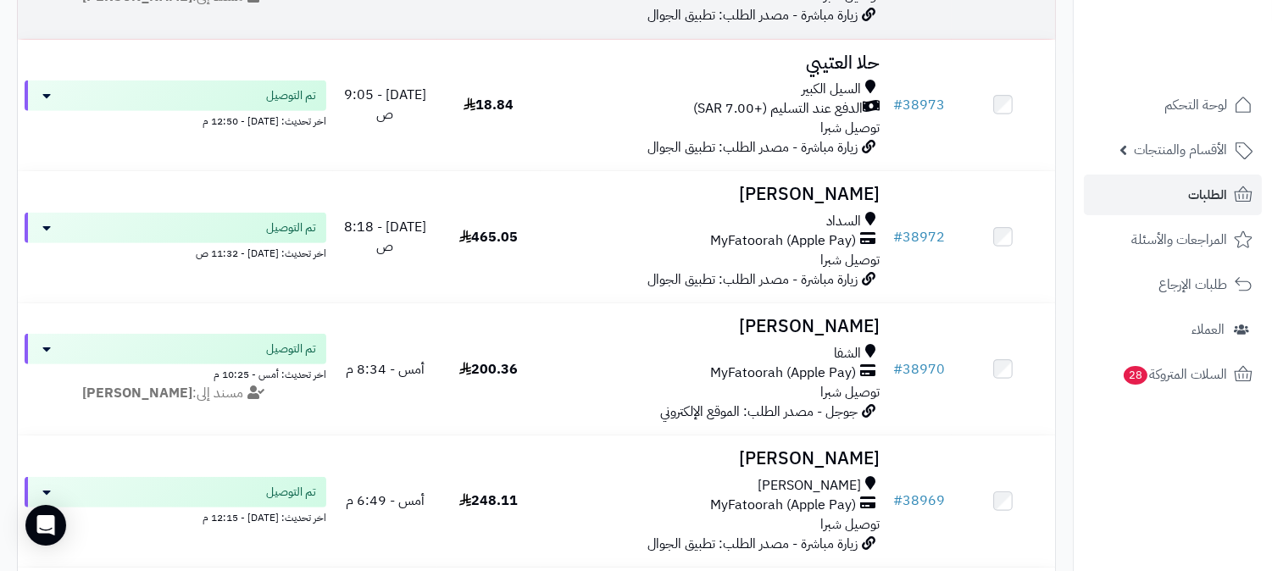
scroll to position [1505, 0]
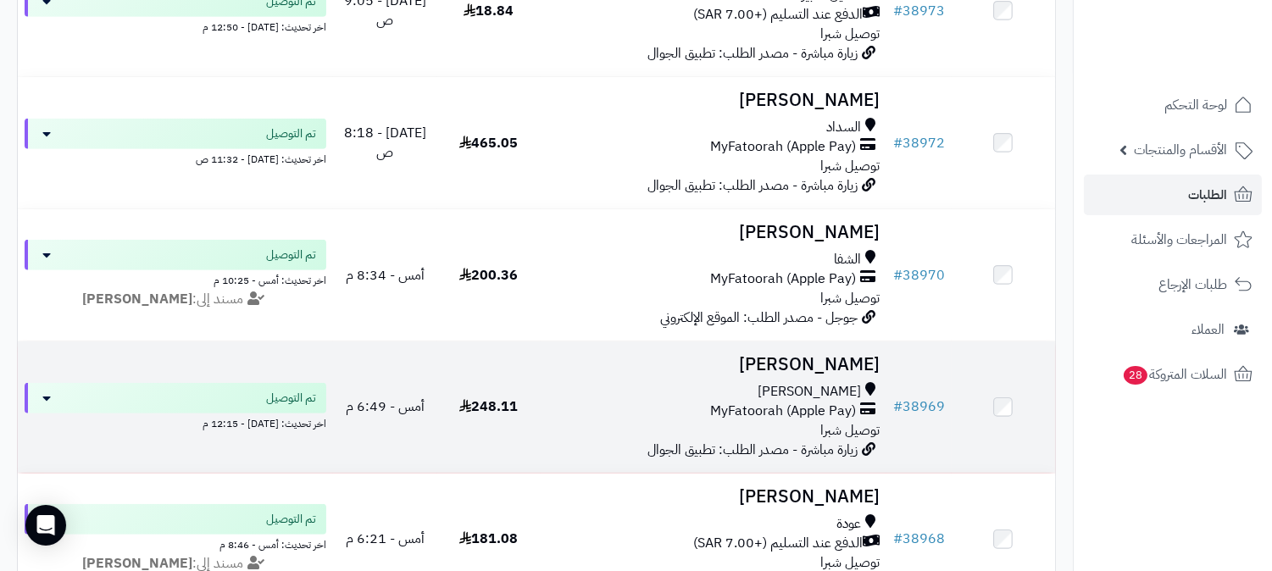
click at [871, 366] on h3 "[PERSON_NAME]" at bounding box center [713, 364] width 332 height 19
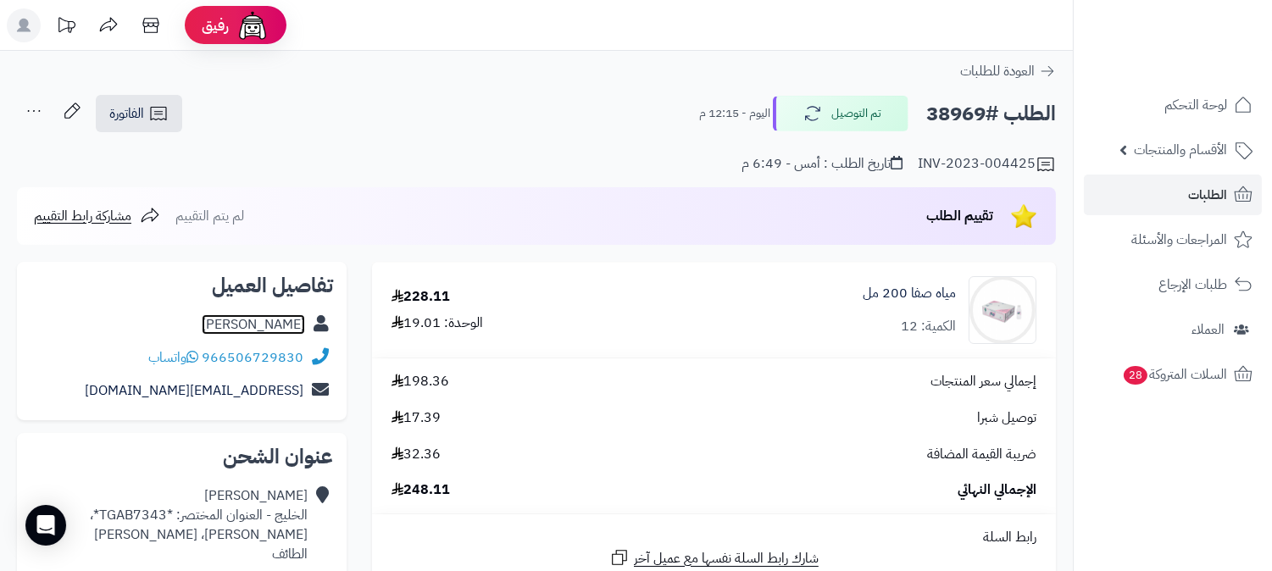
click at [286, 328] on link "[PERSON_NAME]" at bounding box center [253, 324] width 103 height 20
click at [1204, 196] on span "الطلبات" at bounding box center [1207, 195] width 39 height 24
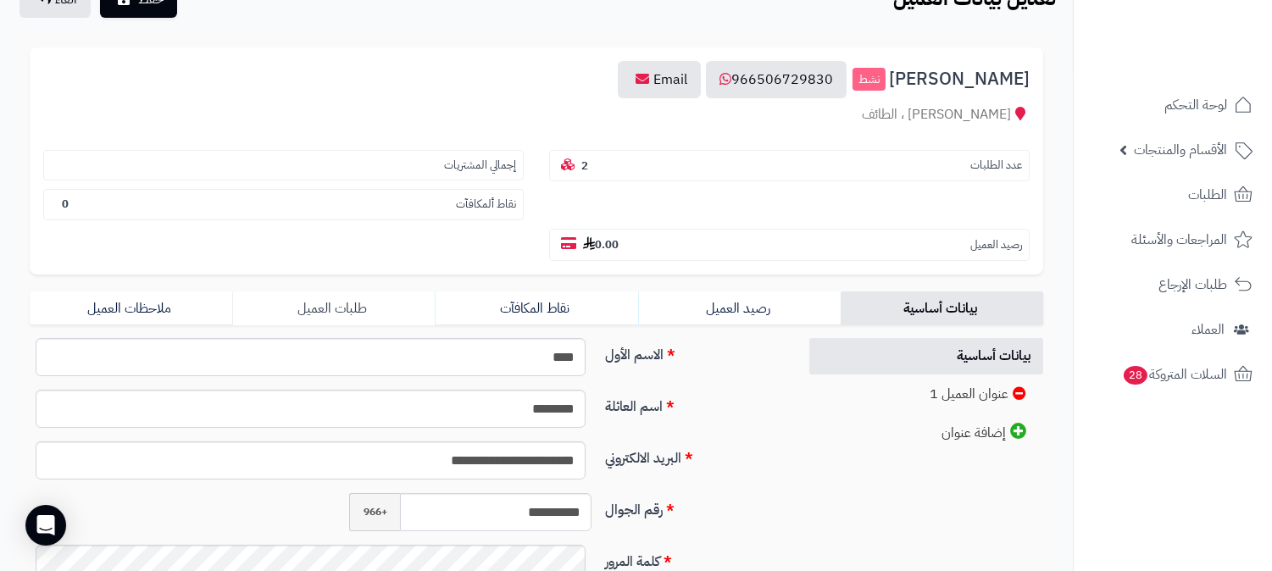
scroll to position [188, 0]
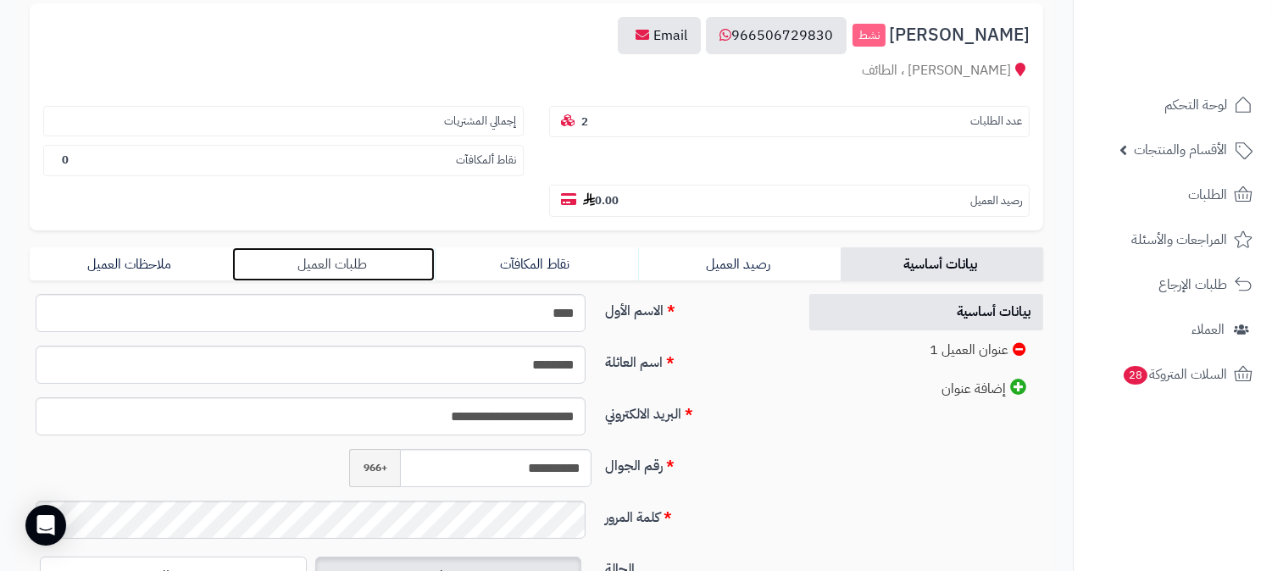
click at [326, 247] on link "طلبات العميل" at bounding box center [333, 264] width 202 height 34
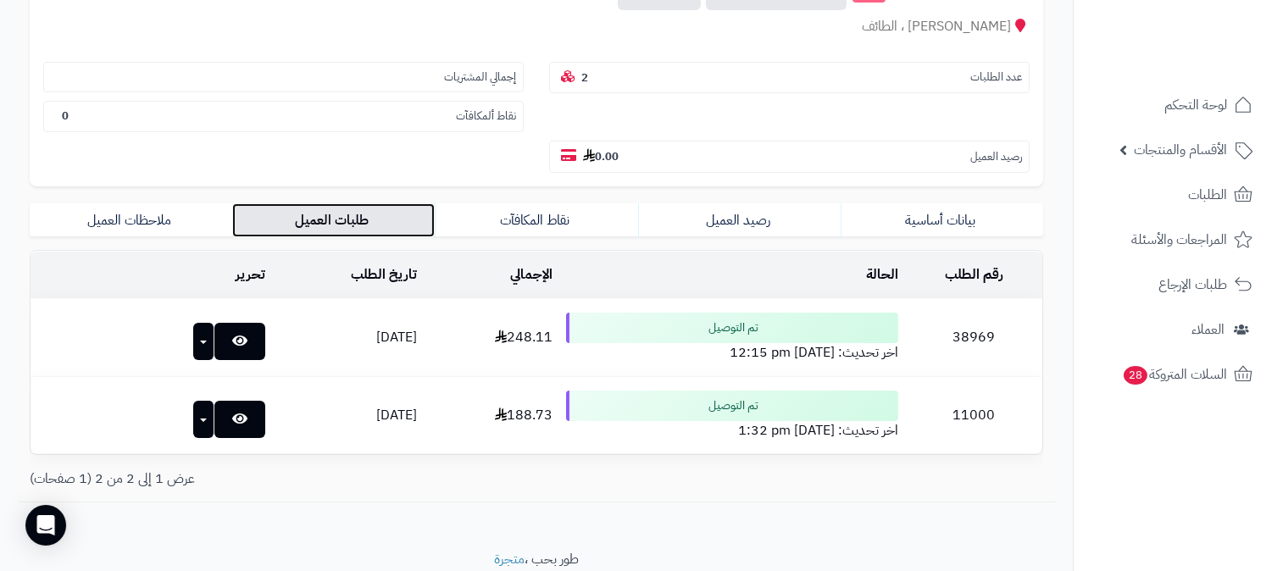
scroll to position [257, 0]
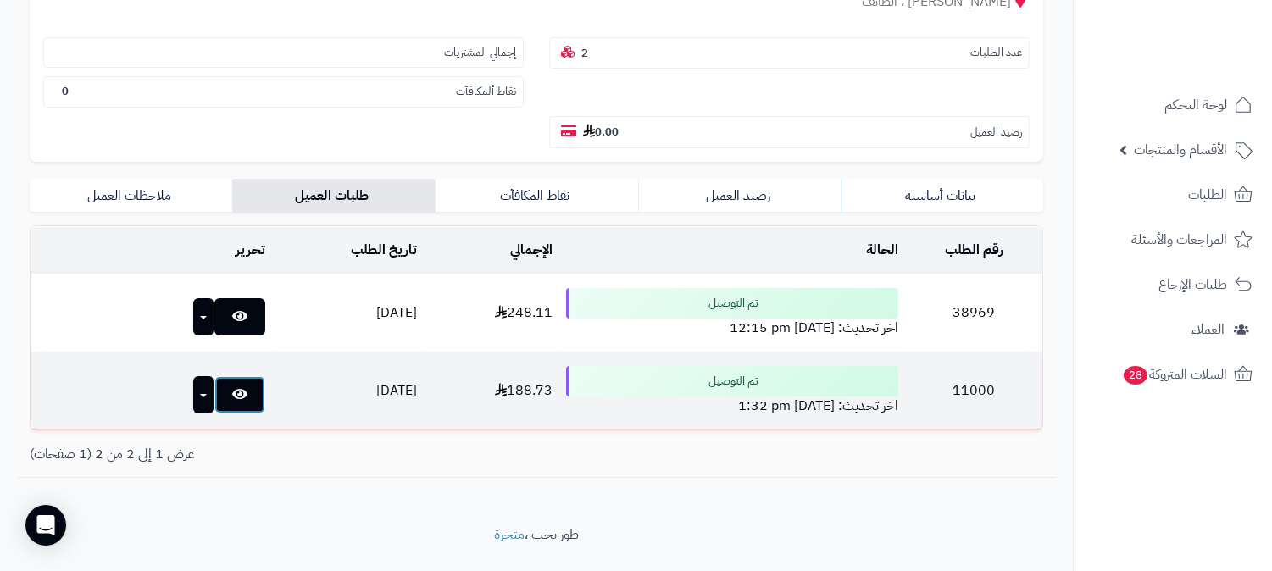
click at [232, 387] on icon at bounding box center [239, 394] width 15 height 14
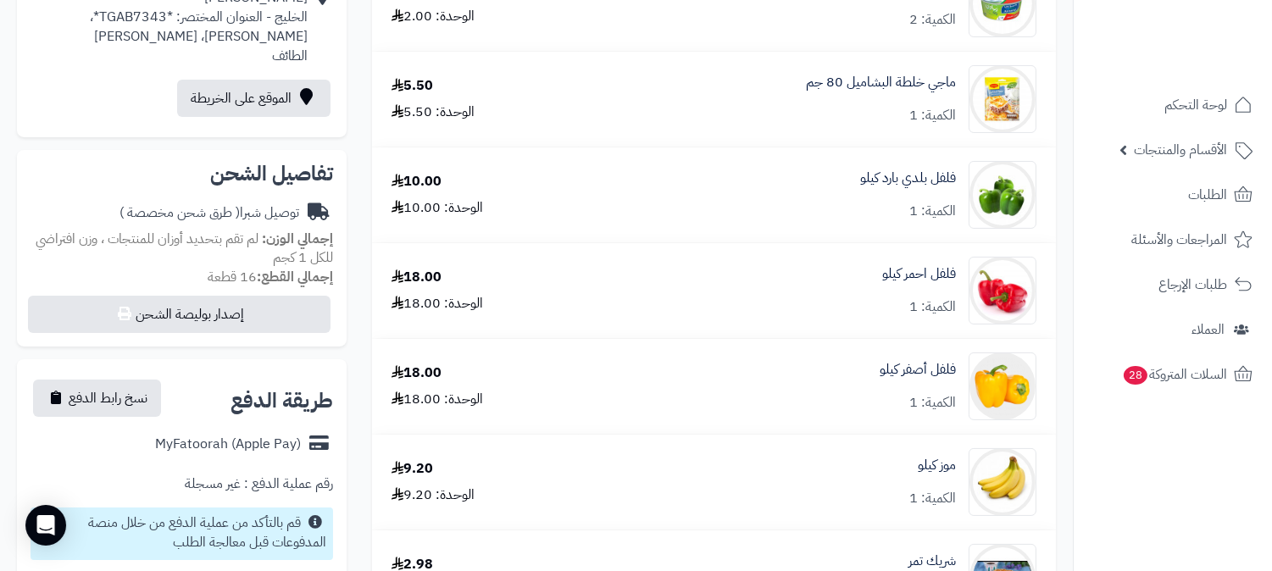
scroll to position [156, 0]
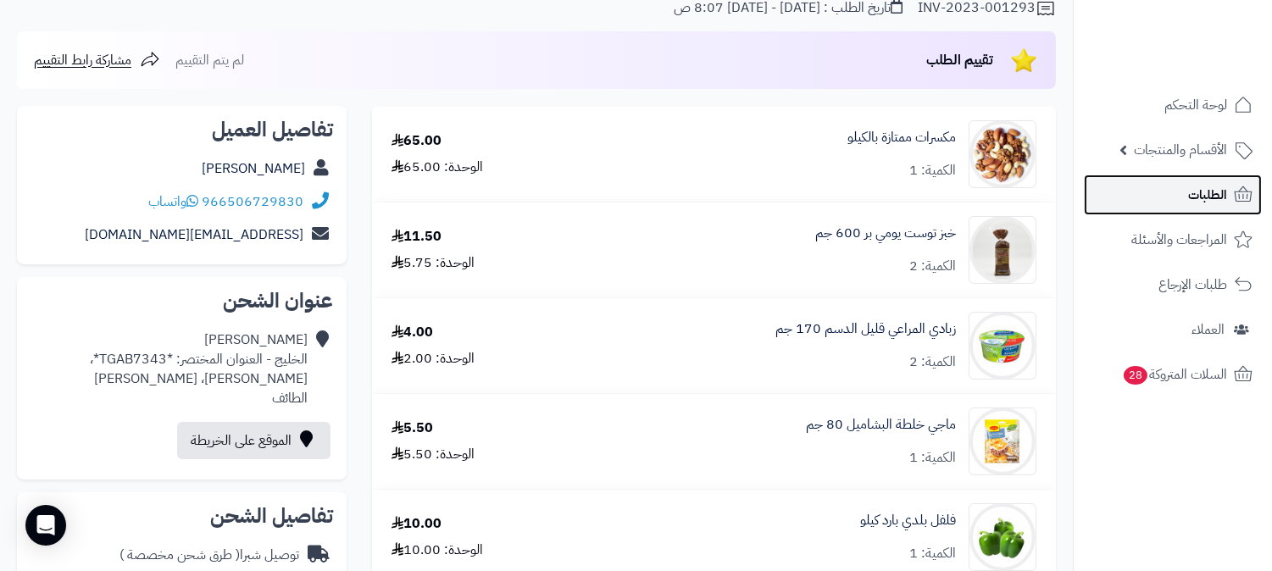
click at [1208, 199] on span "الطلبات" at bounding box center [1207, 195] width 39 height 24
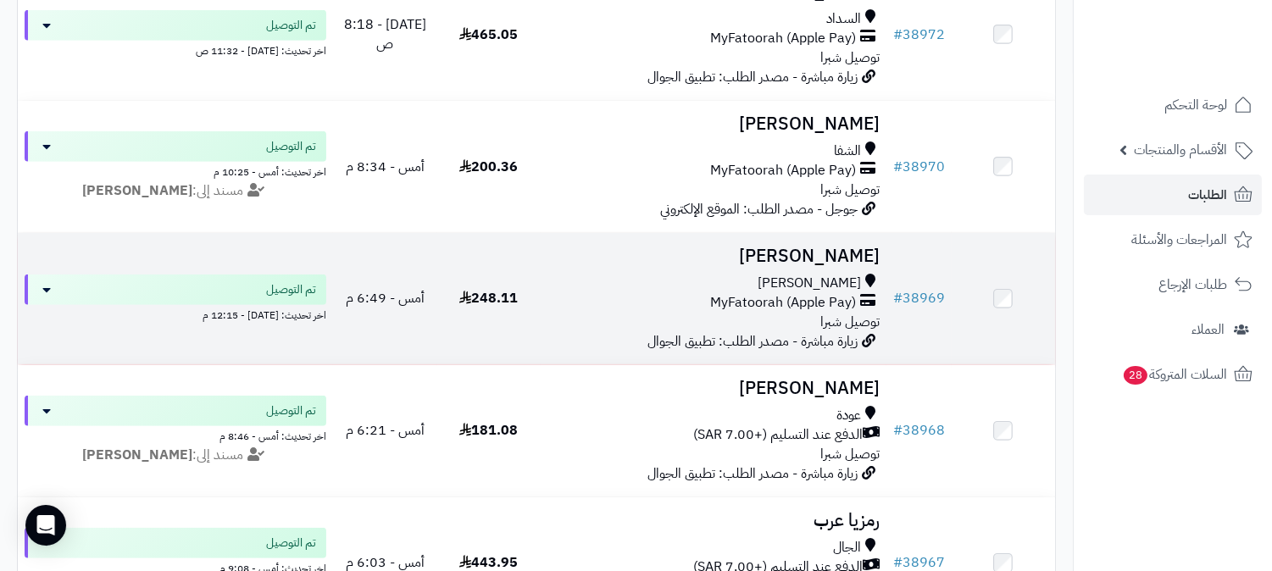
scroll to position [1505, 0]
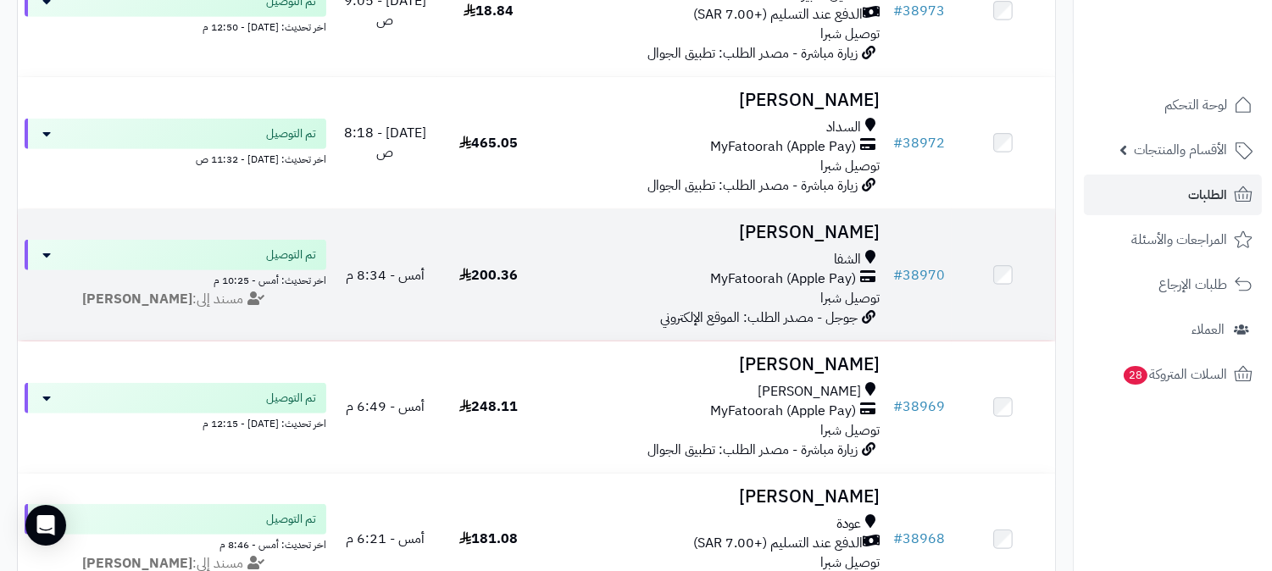
click at [789, 231] on h3 "[PERSON_NAME]" at bounding box center [713, 232] width 332 height 19
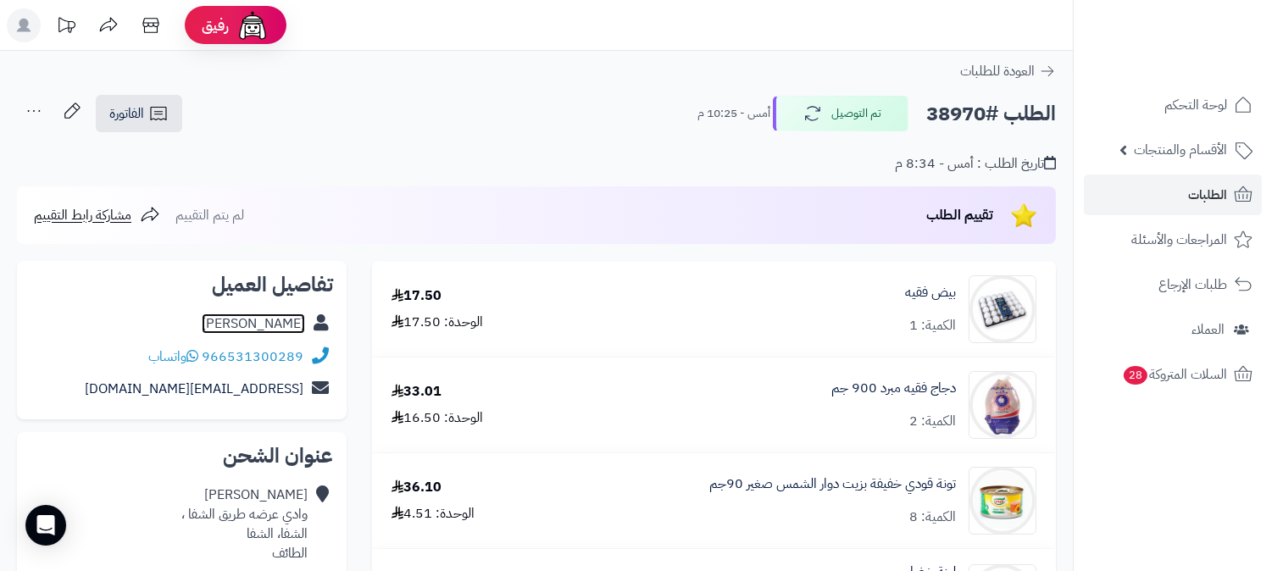
click at [263, 313] on link "sarah alsufyani" at bounding box center [253, 323] width 103 height 20
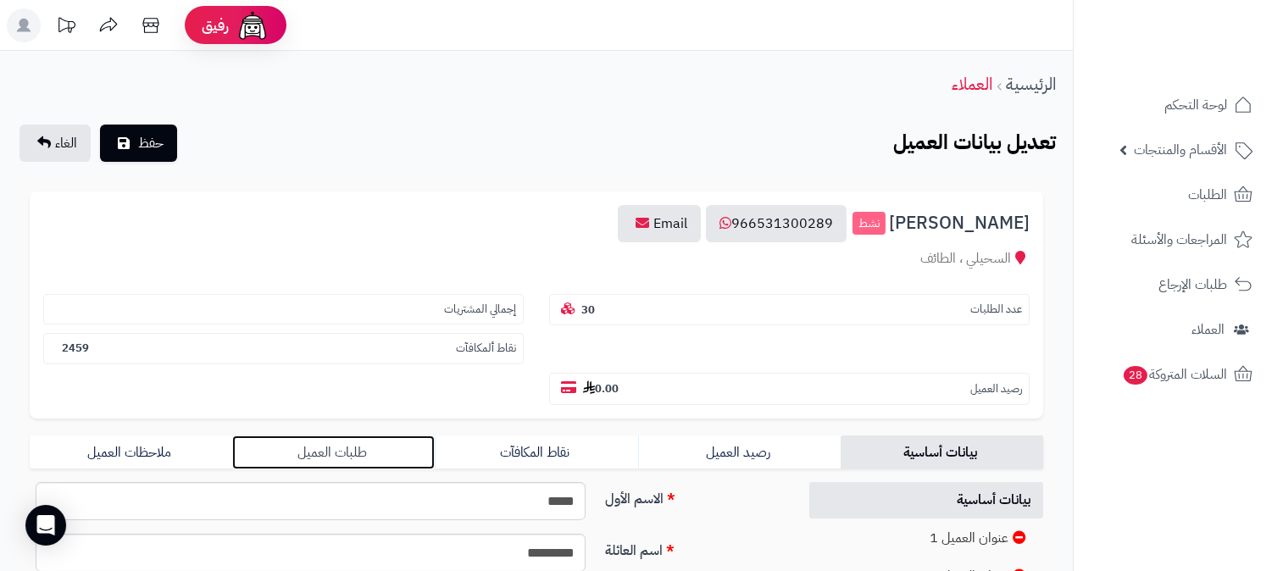
click at [324, 435] on link "طلبات العميل" at bounding box center [333, 452] width 202 height 34
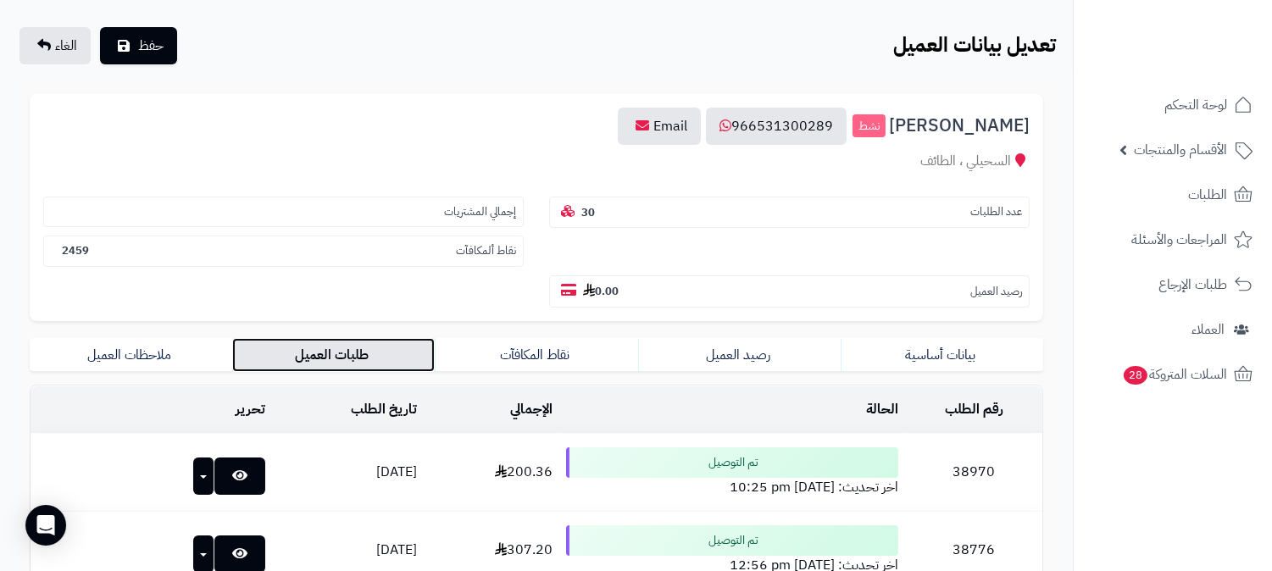
scroll to position [188, 0]
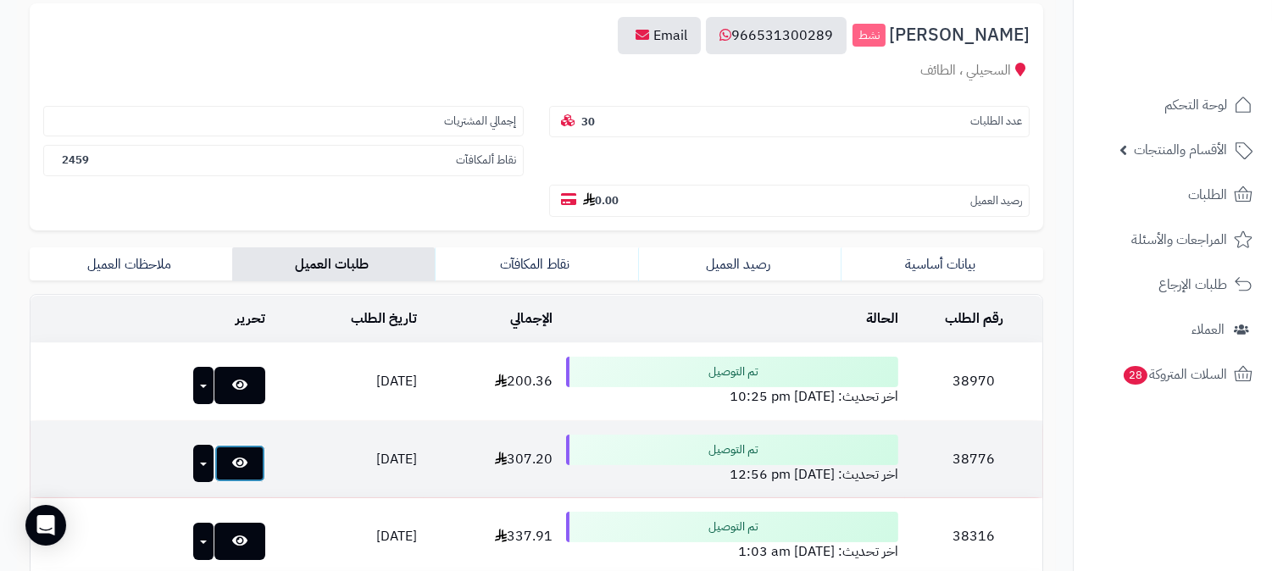
click at [214, 445] on link at bounding box center [239, 463] width 51 height 37
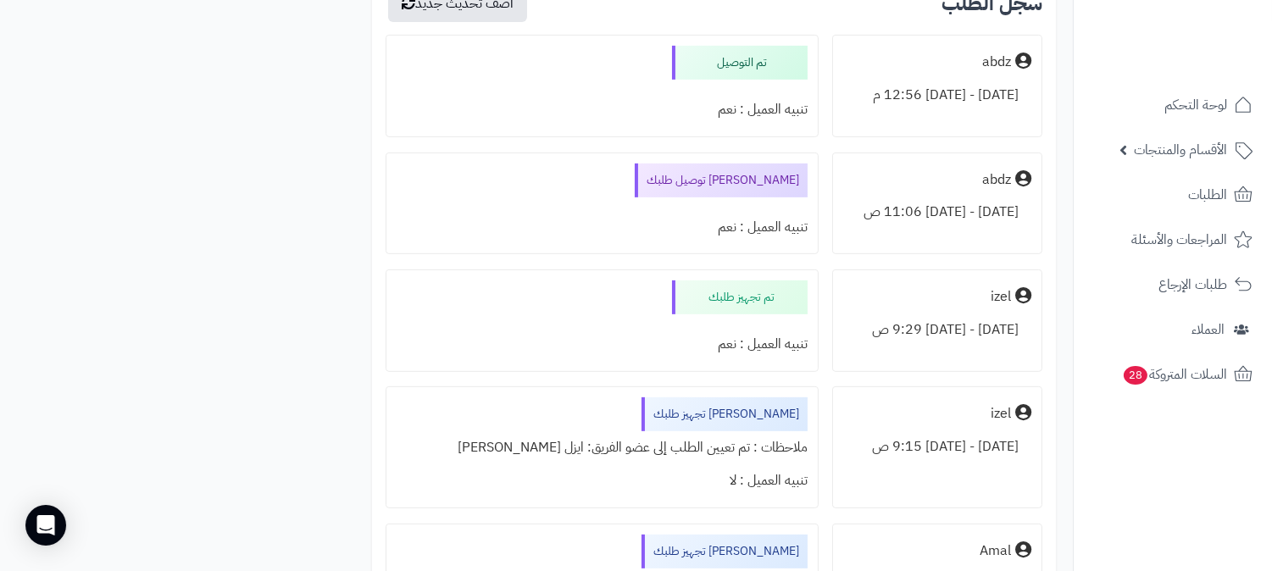
scroll to position [1411, 0]
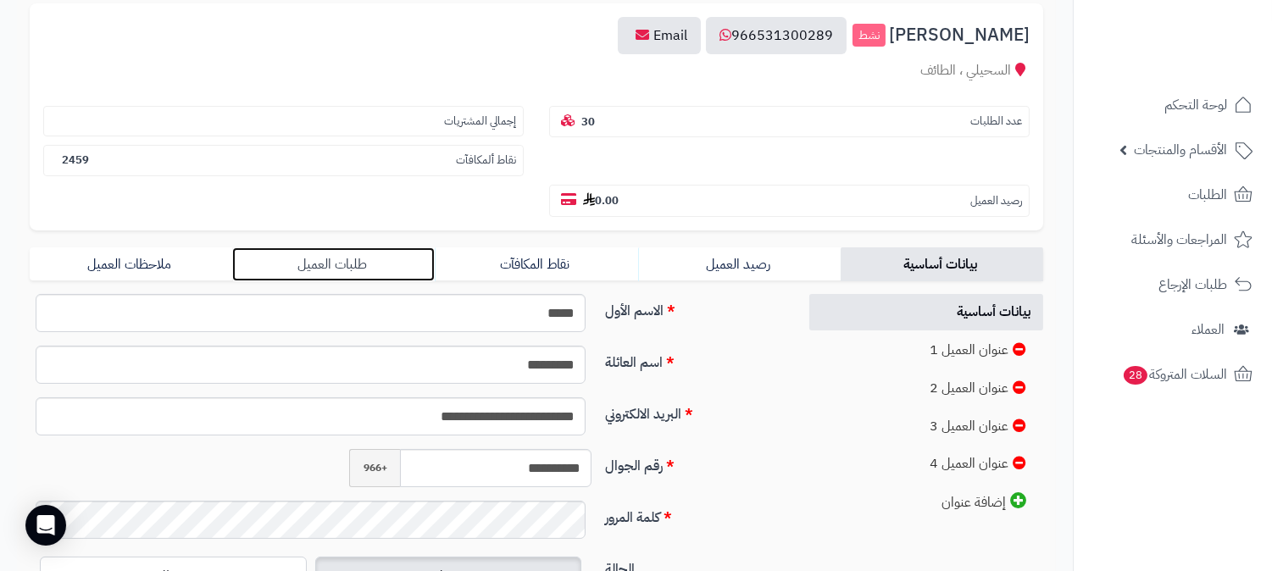
click at [324, 247] on link "طلبات العميل" at bounding box center [333, 264] width 202 height 34
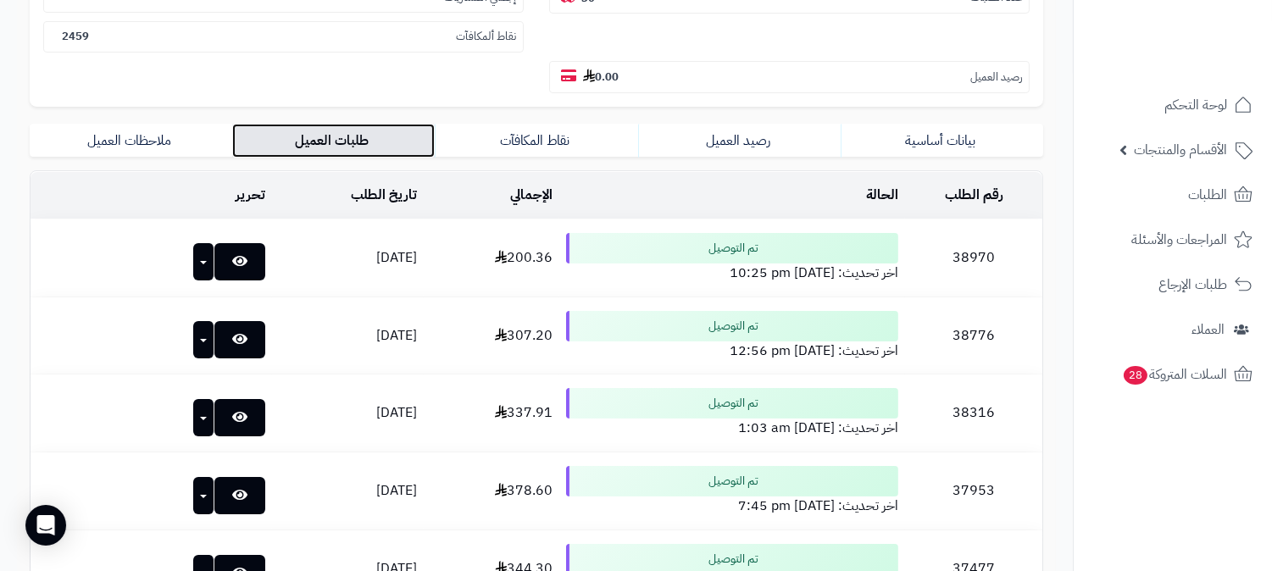
scroll to position [564, 0]
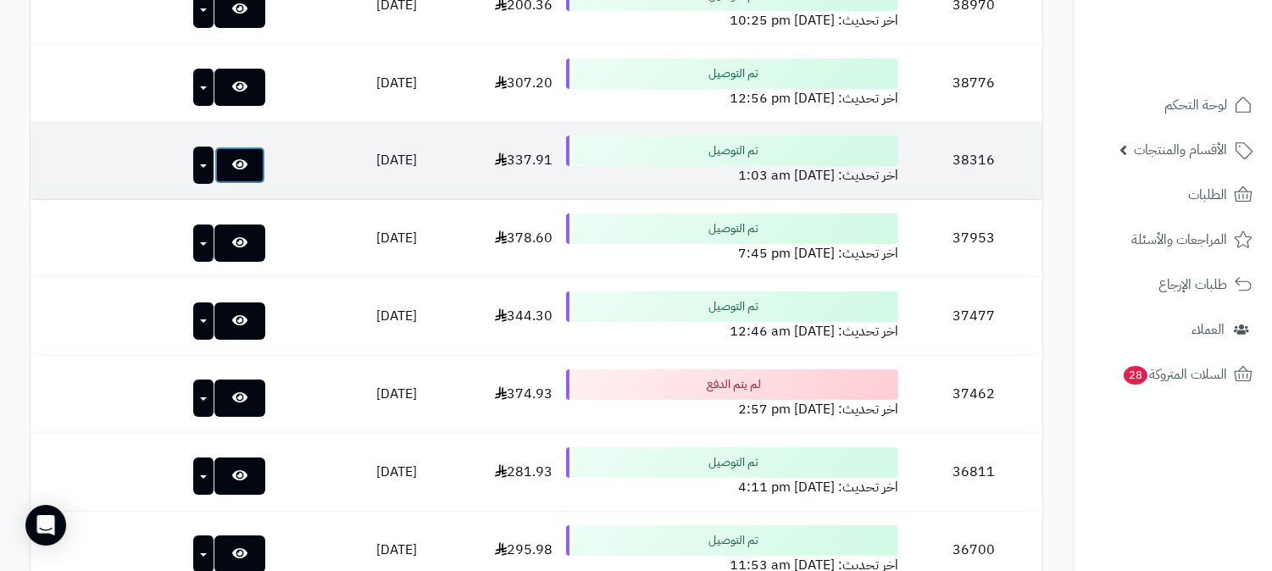
click at [214, 147] on link at bounding box center [239, 165] width 51 height 37
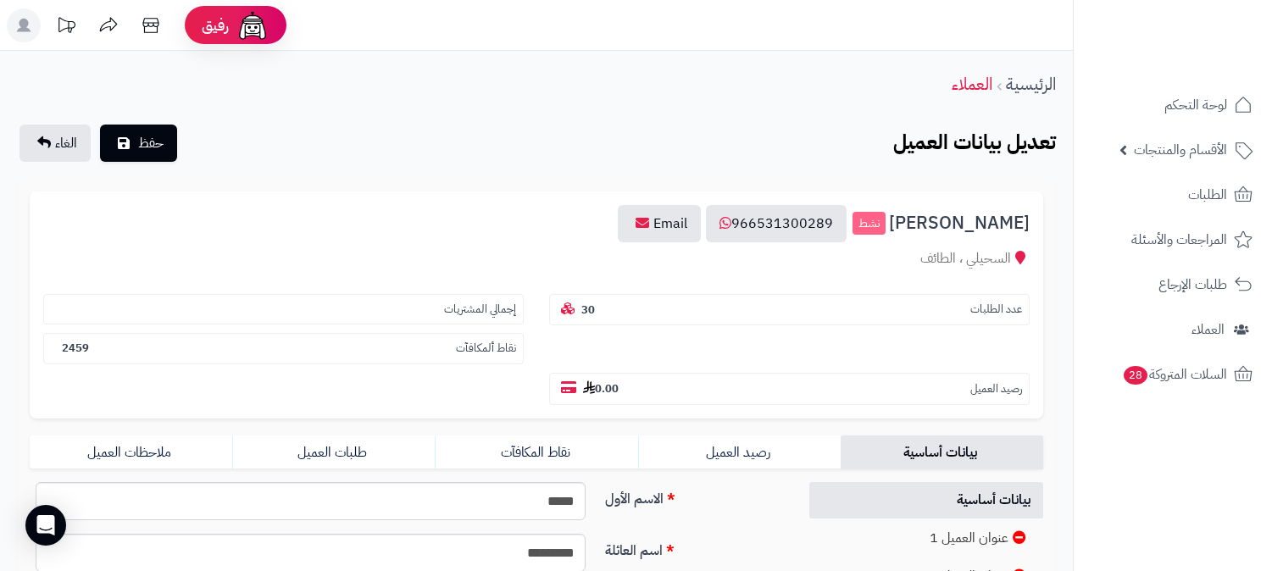
scroll to position [387, 0]
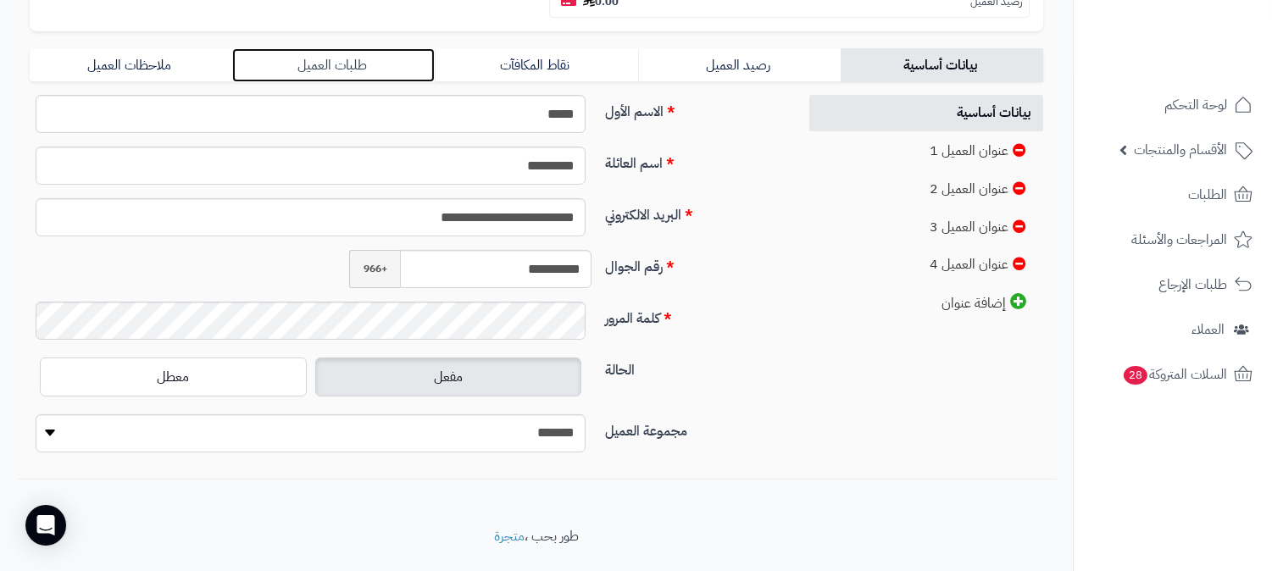
click at [288, 48] on link "طلبات العميل" at bounding box center [333, 65] width 202 height 34
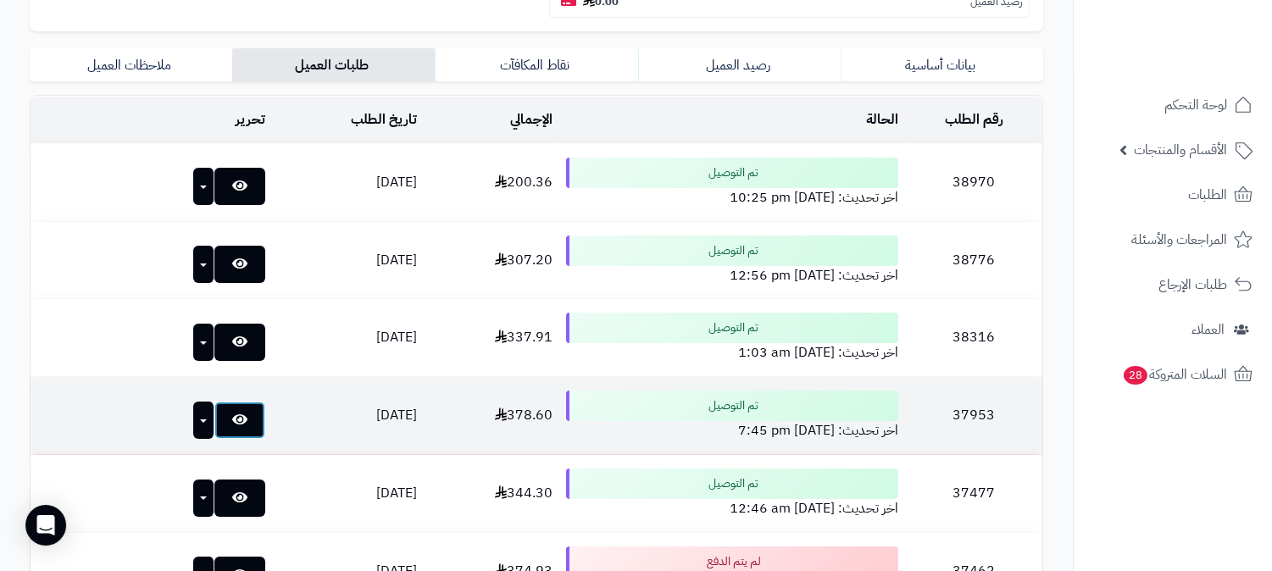
click at [214, 402] on link at bounding box center [239, 420] width 51 height 37
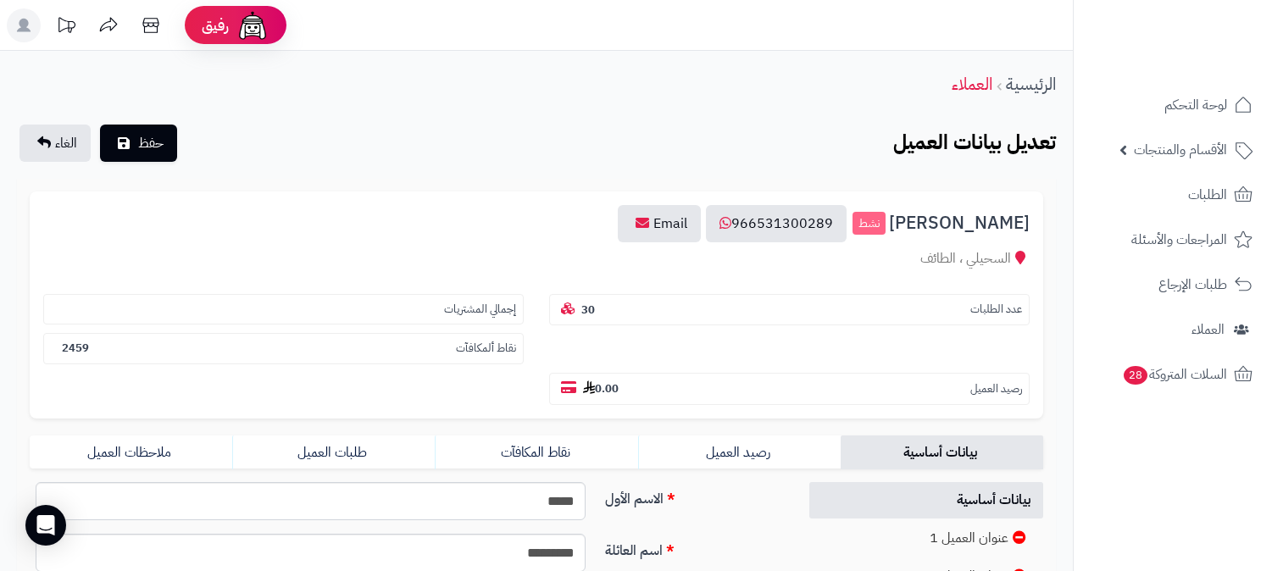
scroll to position [387, 0]
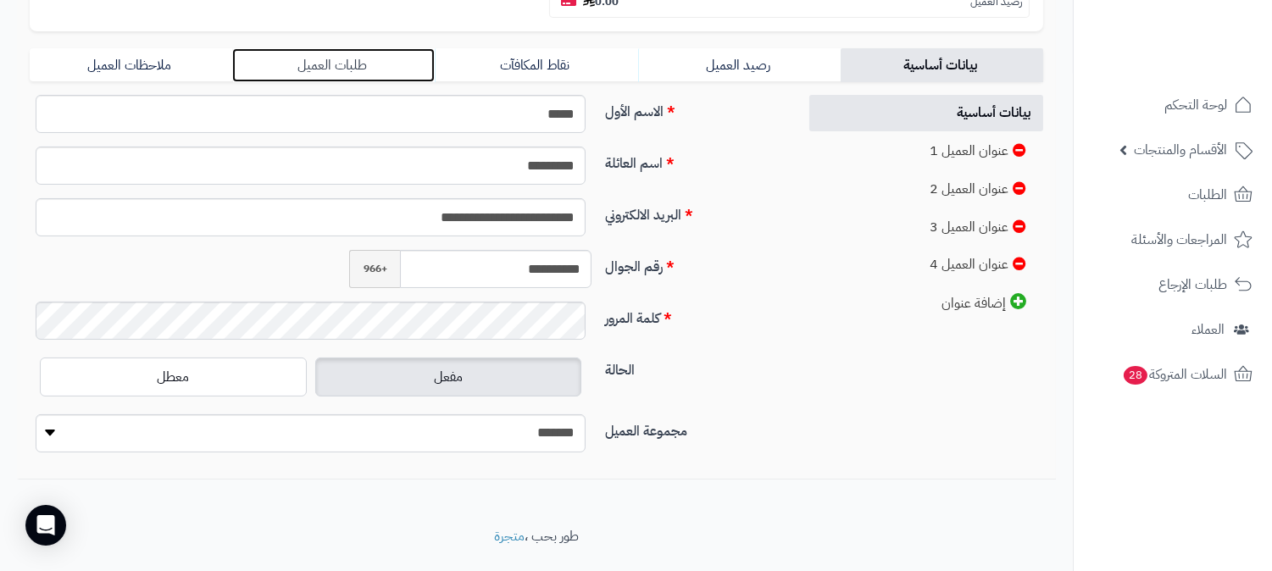
click at [350, 48] on link "طلبات العميل" at bounding box center [333, 65] width 202 height 34
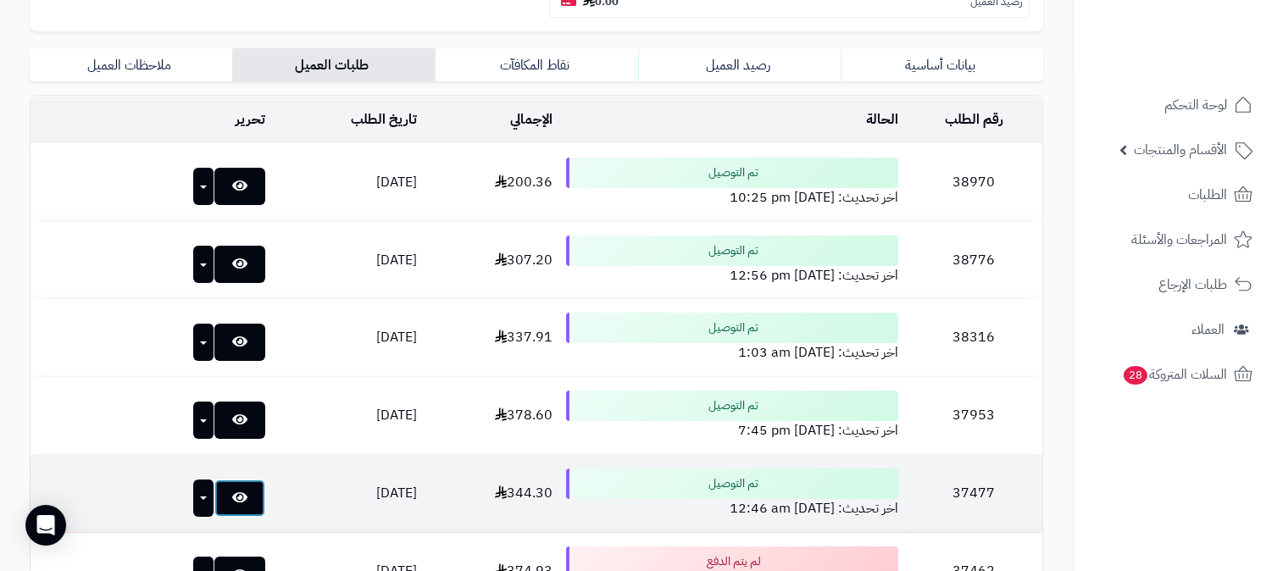
click at [232, 490] on icon at bounding box center [239, 497] width 15 height 14
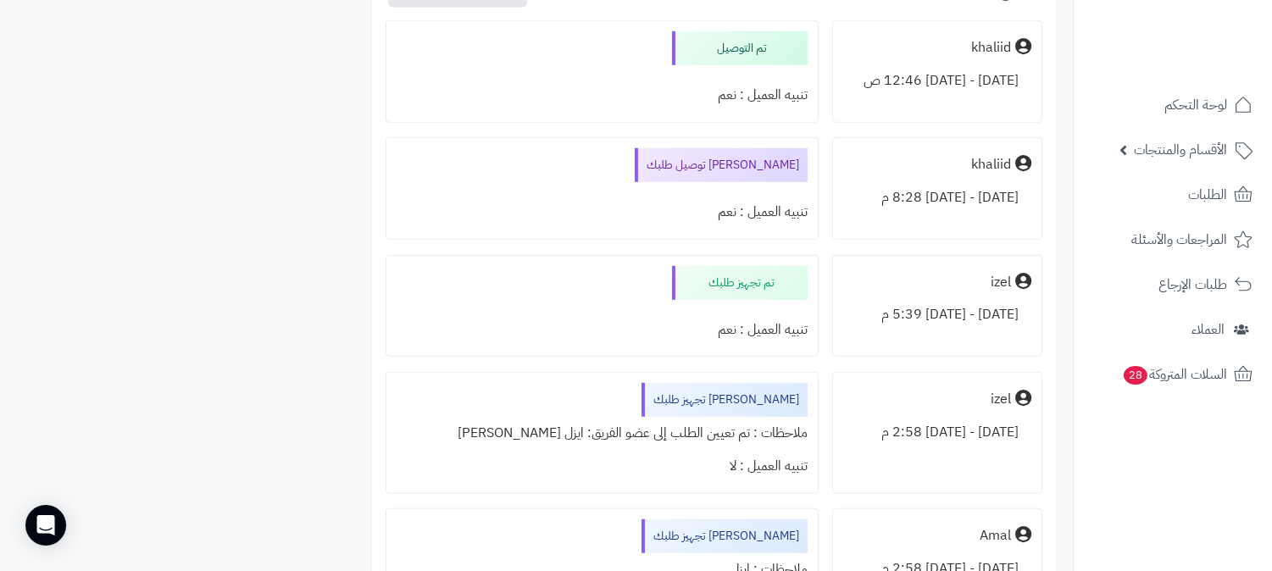
scroll to position [2164, 0]
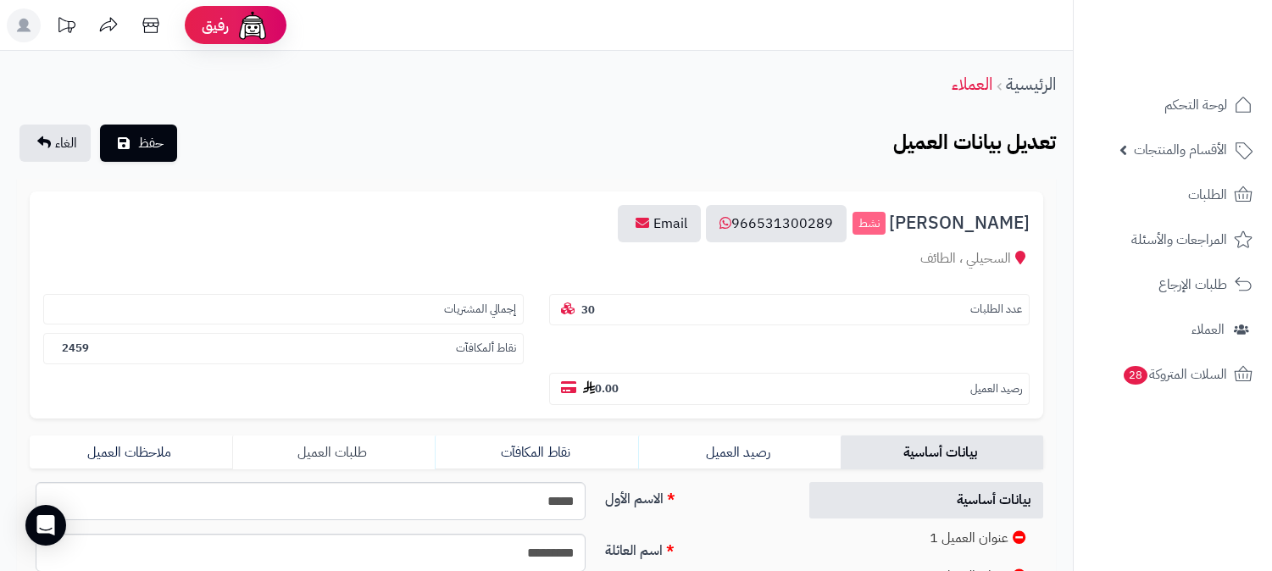
scroll to position [387, 0]
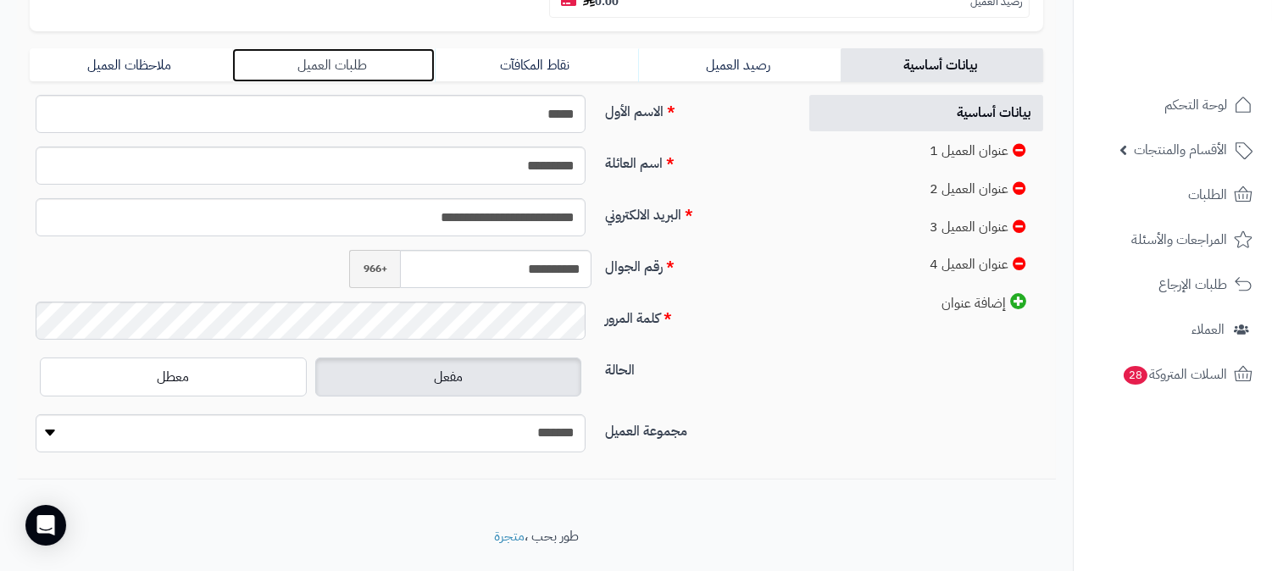
click at [353, 48] on link "طلبات العميل" at bounding box center [333, 65] width 202 height 34
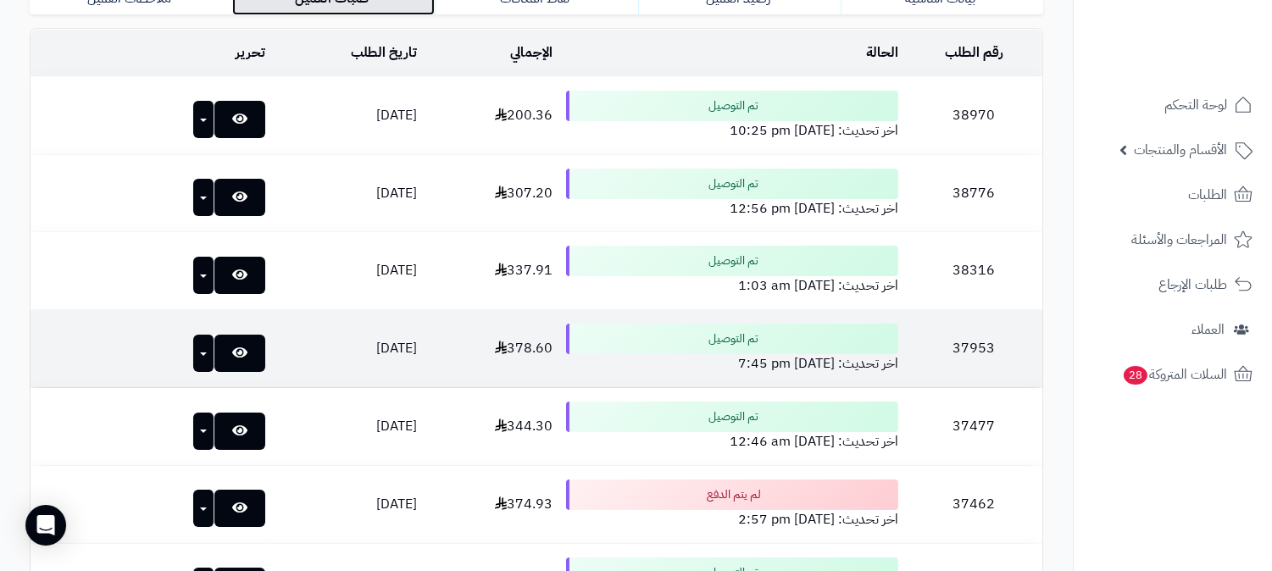
scroll to position [576, 0]
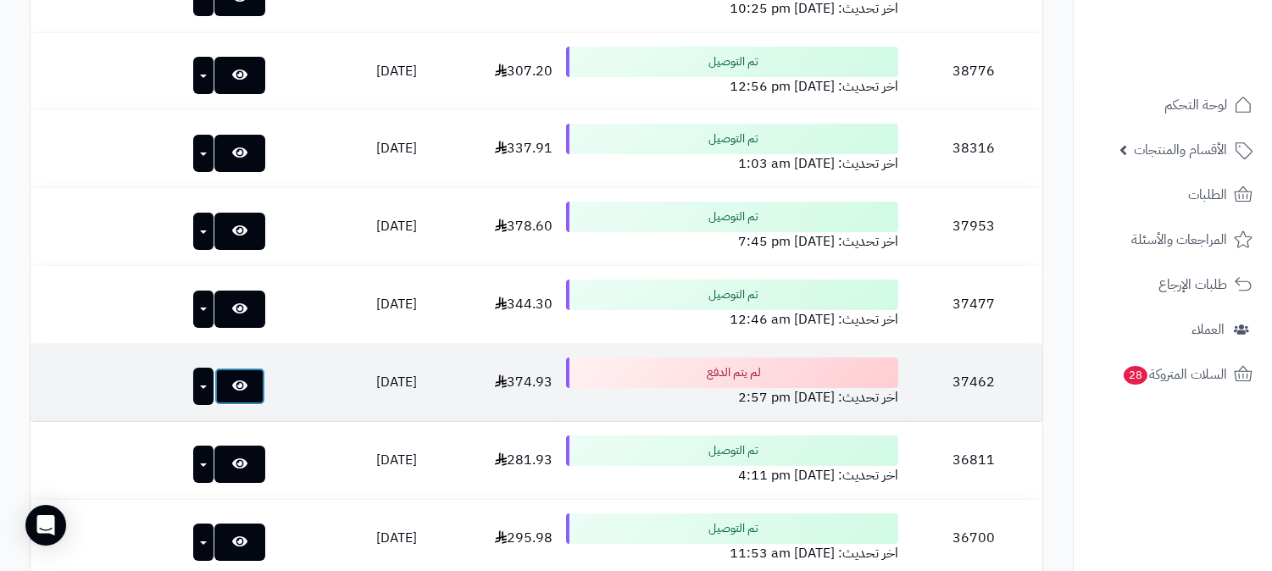
click at [220, 368] on link at bounding box center [239, 386] width 51 height 37
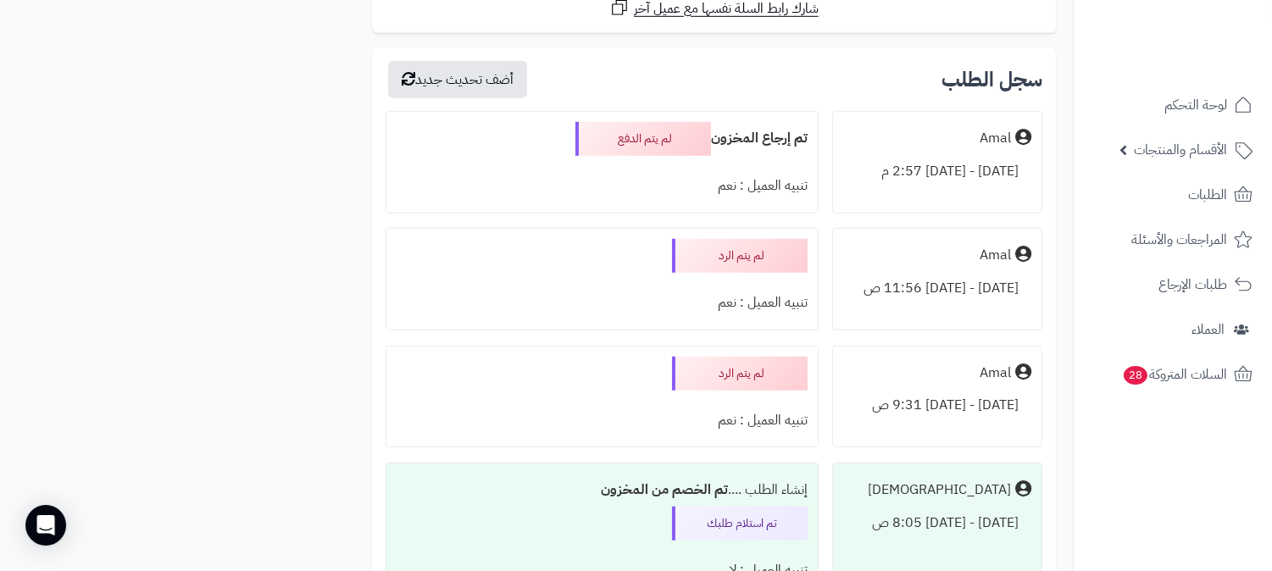
scroll to position [2258, 0]
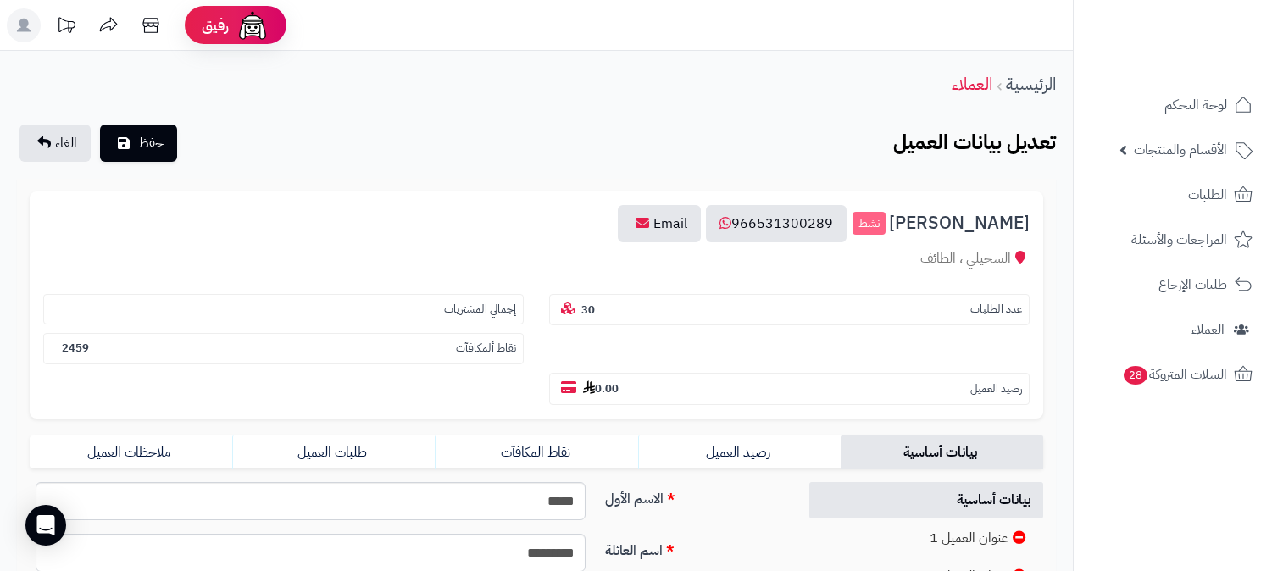
scroll to position [387, 0]
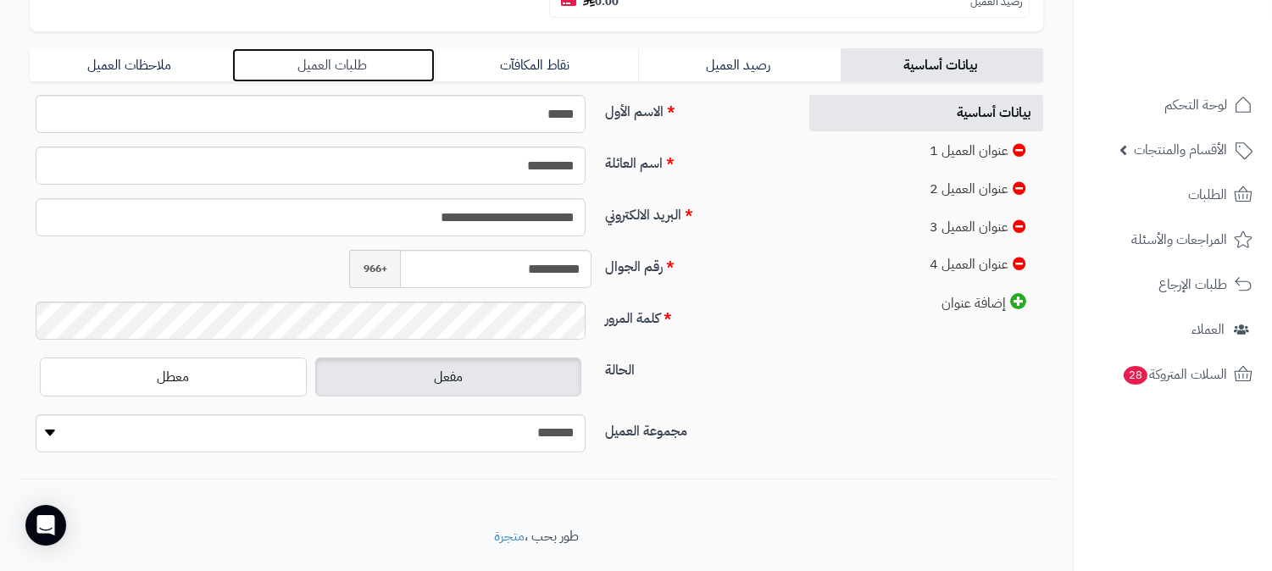
click at [307, 48] on link "طلبات العميل" at bounding box center [333, 65] width 202 height 34
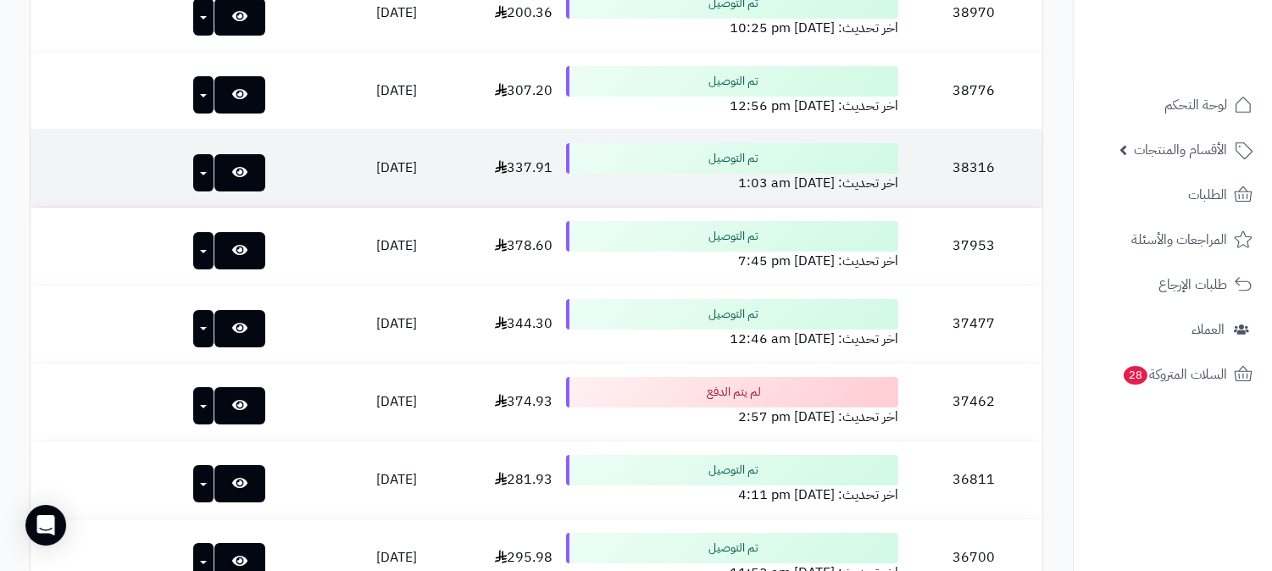
scroll to position [576, 0]
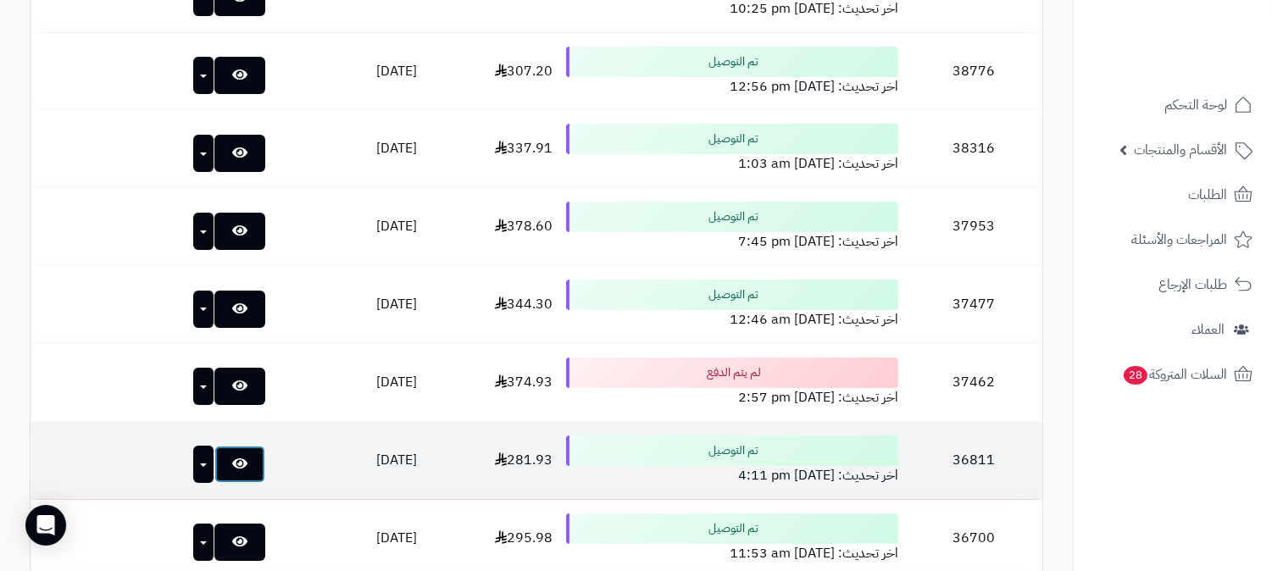
click at [232, 457] on icon at bounding box center [239, 464] width 15 height 14
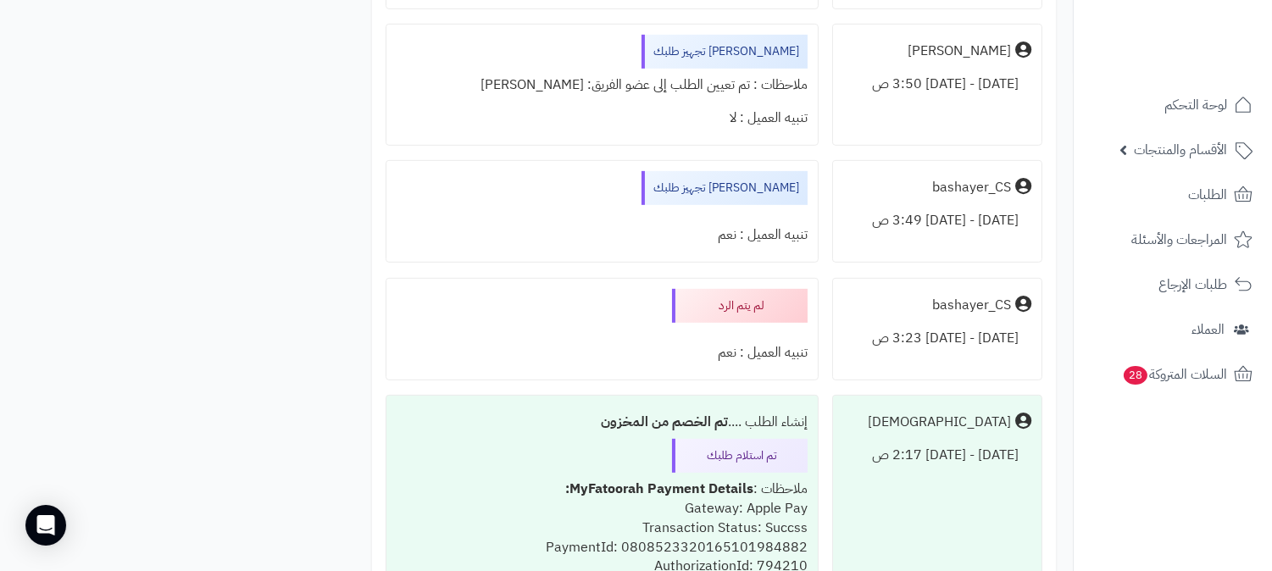
scroll to position [1599, 0]
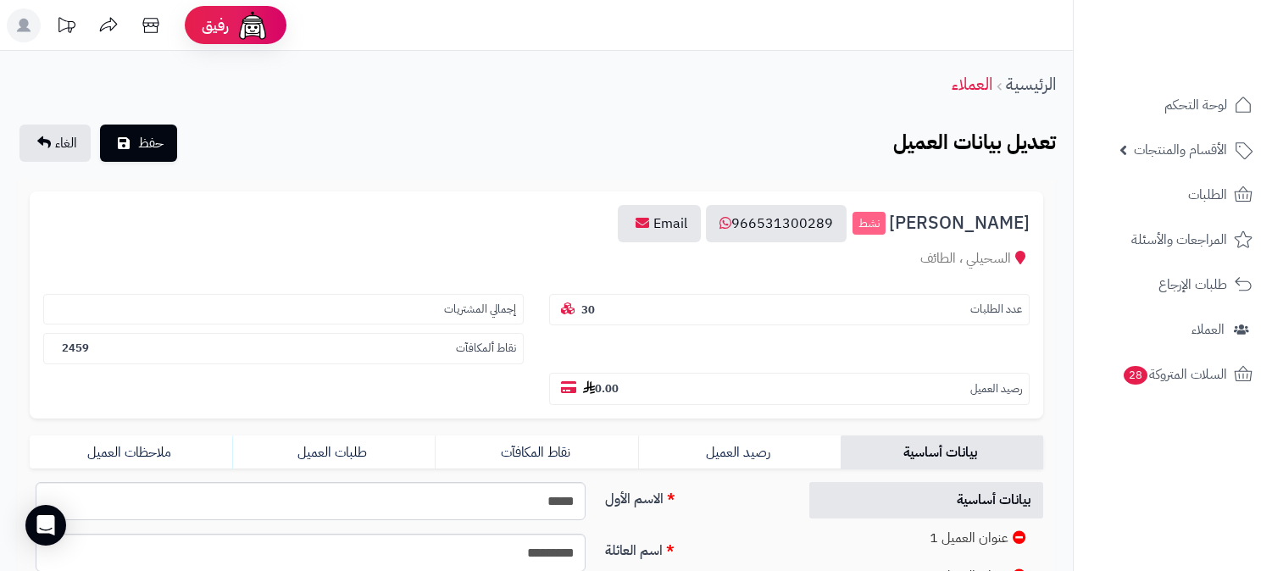
scroll to position [387, 0]
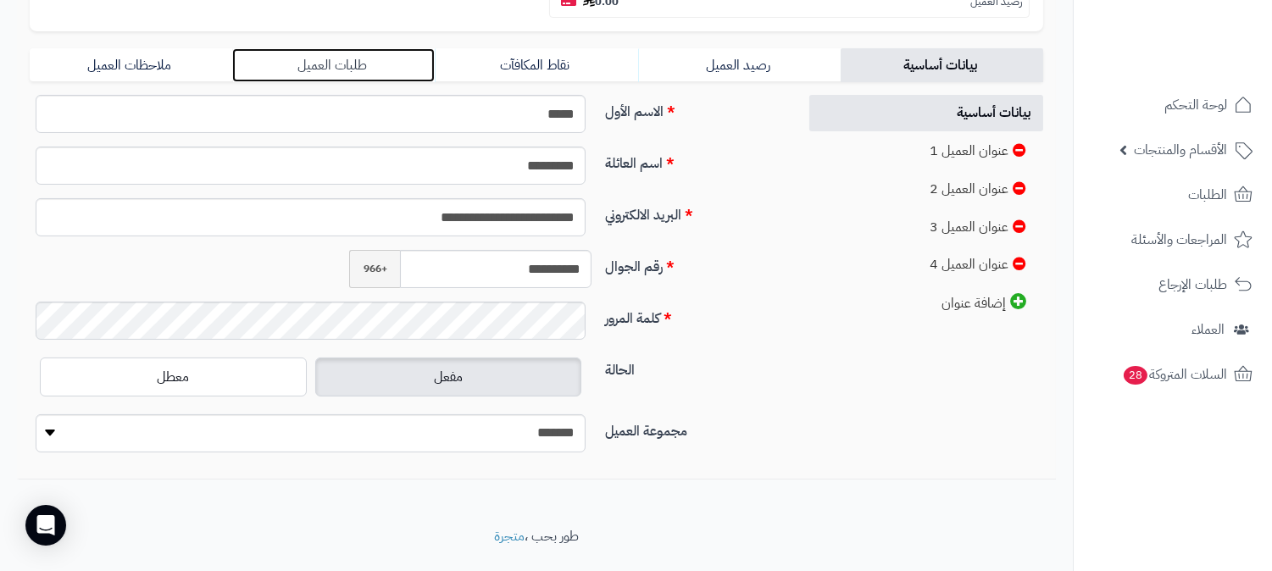
click at [341, 48] on link "طلبات العميل" at bounding box center [333, 65] width 202 height 34
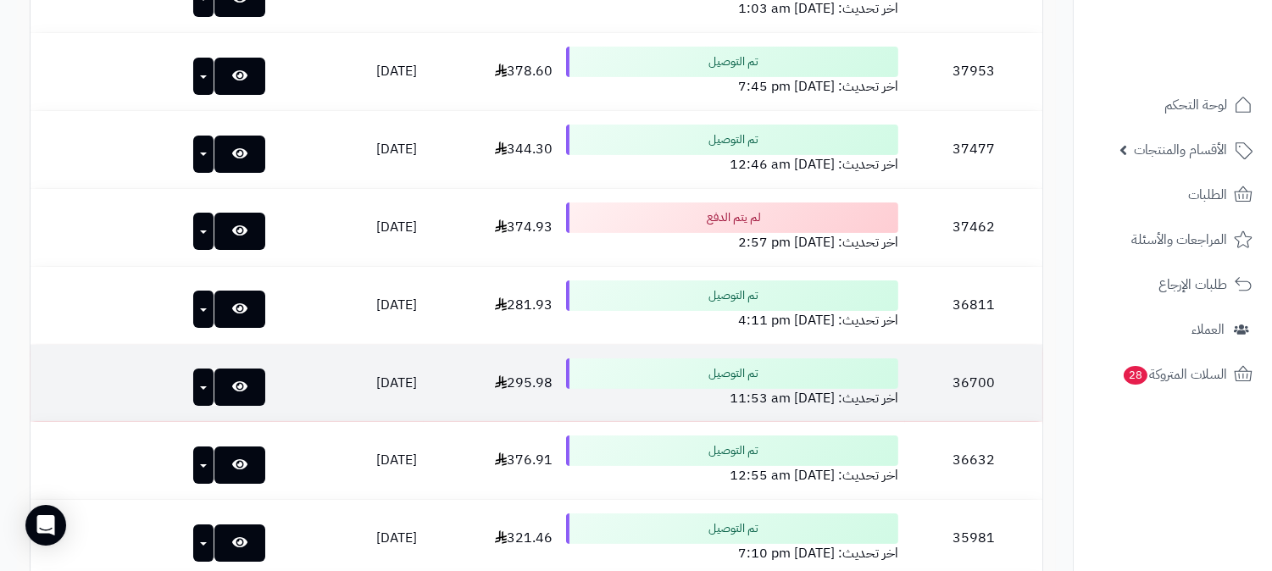
scroll to position [764, 0]
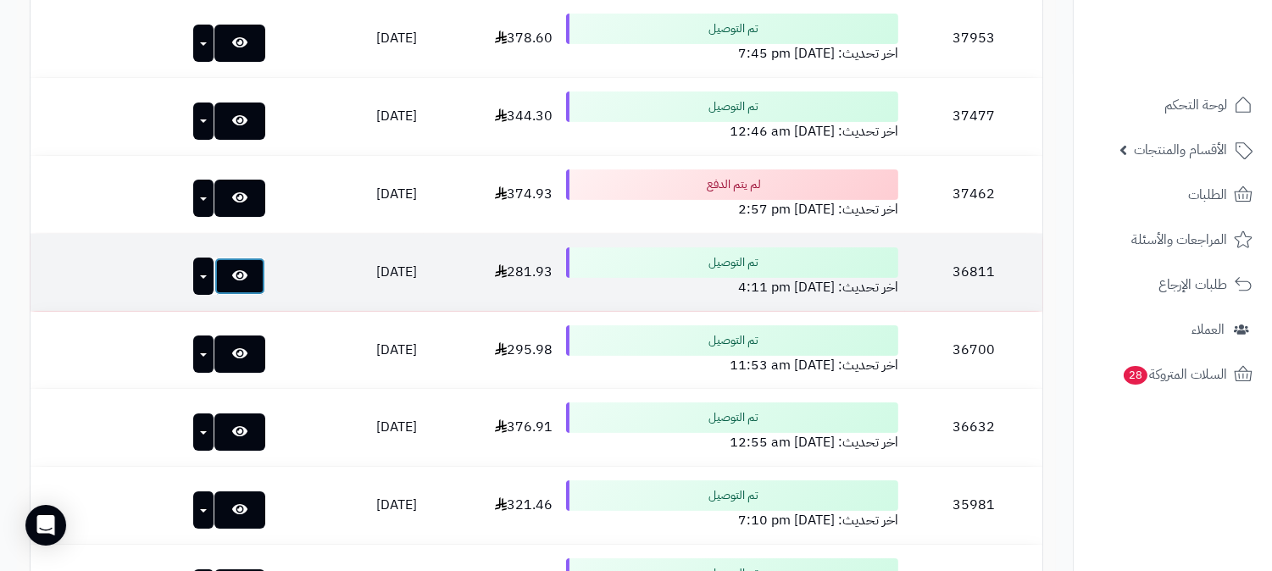
click at [232, 269] on icon at bounding box center [239, 276] width 15 height 14
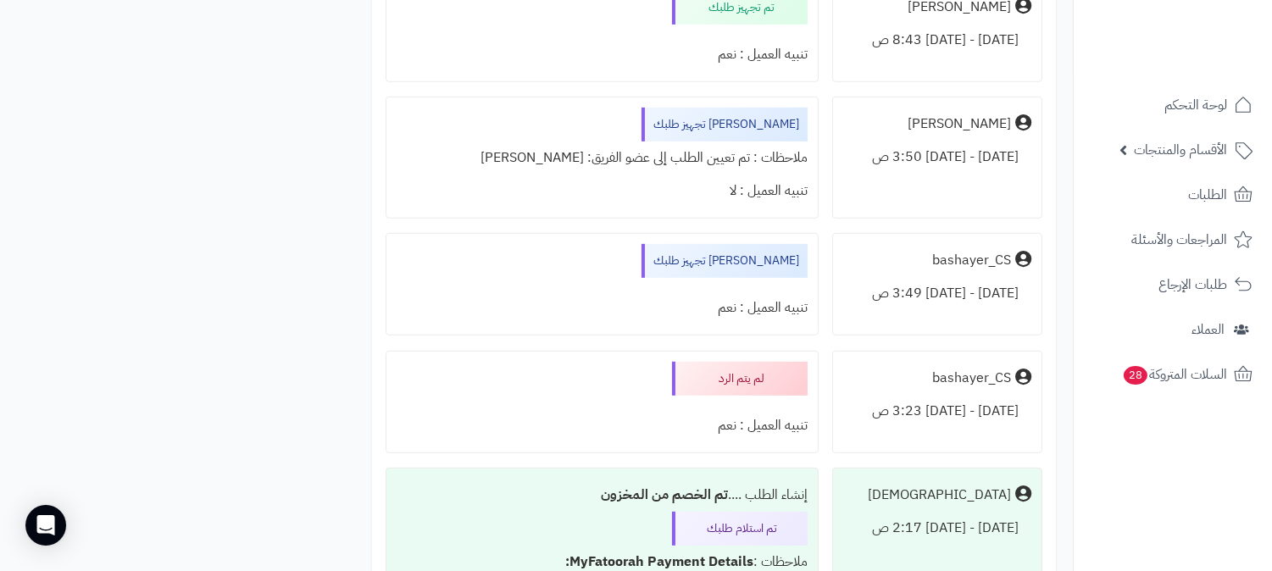
scroll to position [1505, 0]
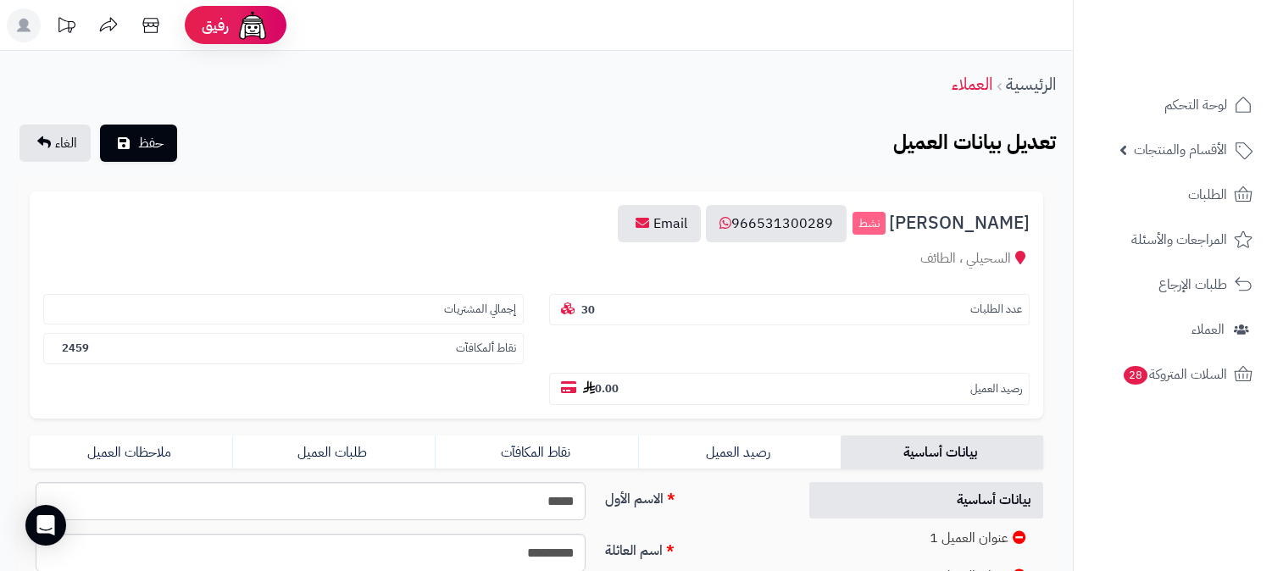
scroll to position [387, 0]
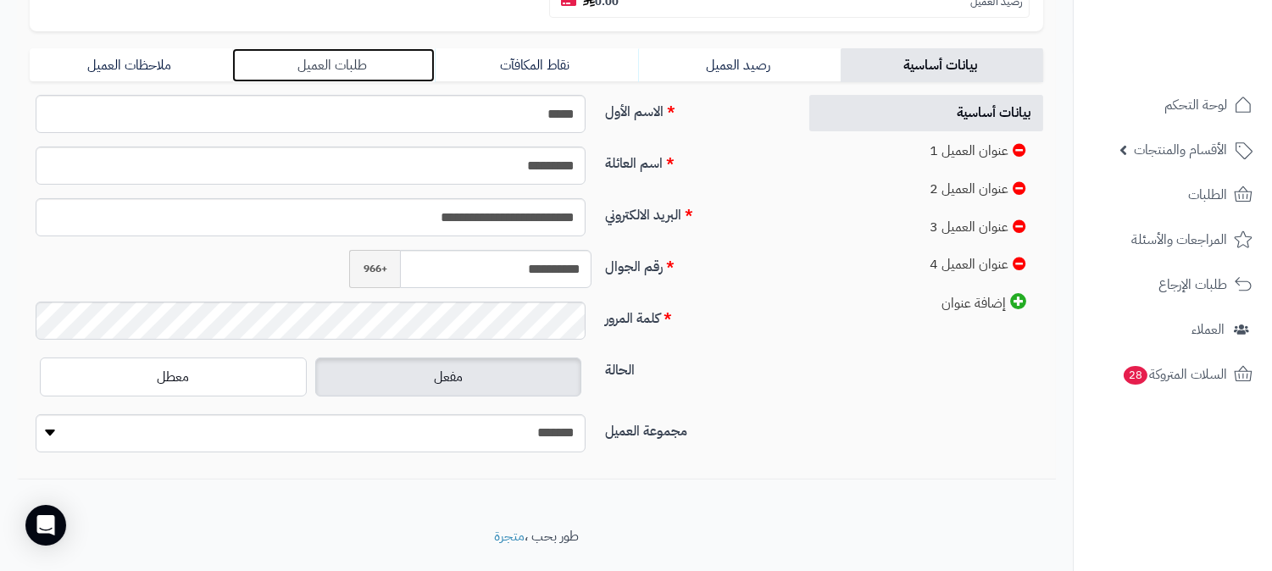
click at [359, 48] on link "طلبات العميل" at bounding box center [333, 65] width 202 height 34
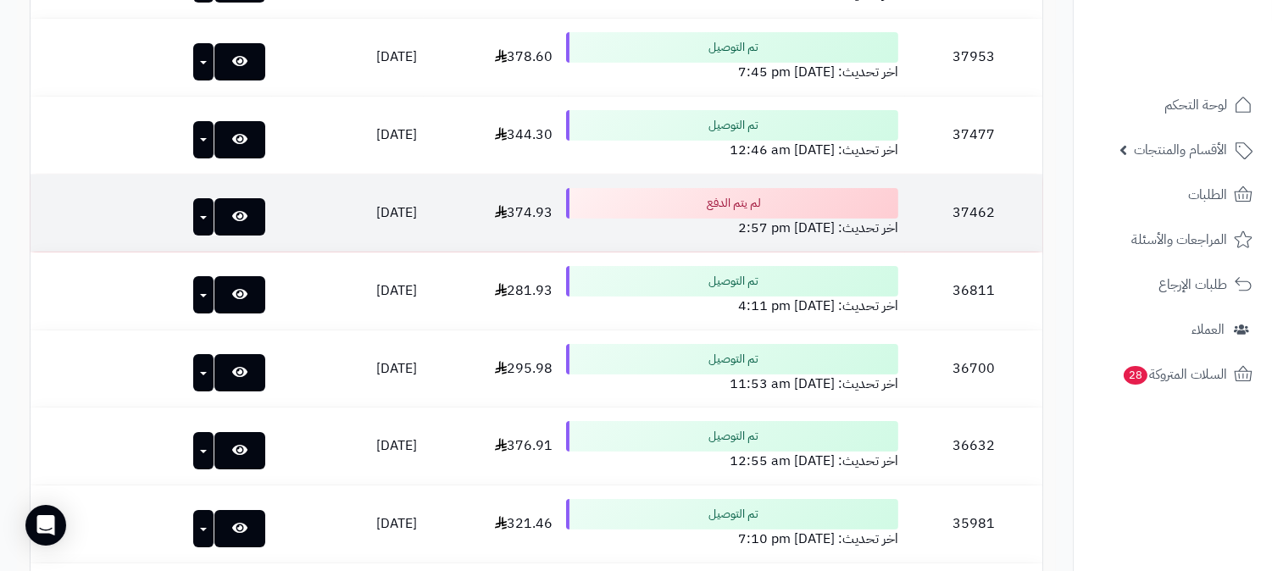
scroll to position [858, 0]
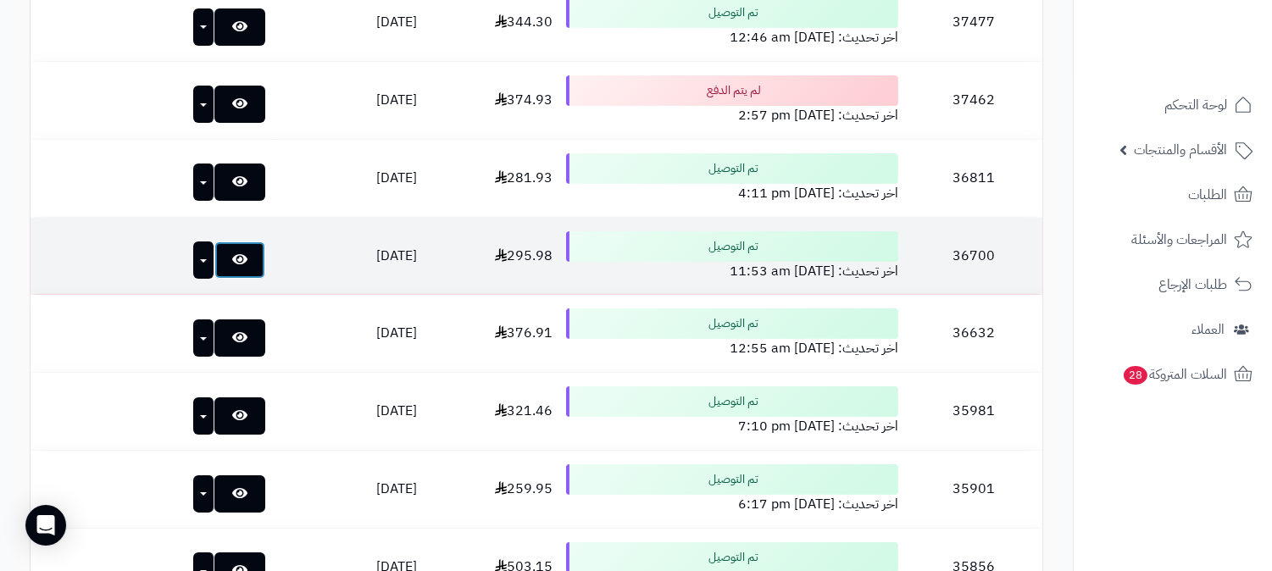
click at [232, 252] on icon at bounding box center [239, 259] width 15 height 14
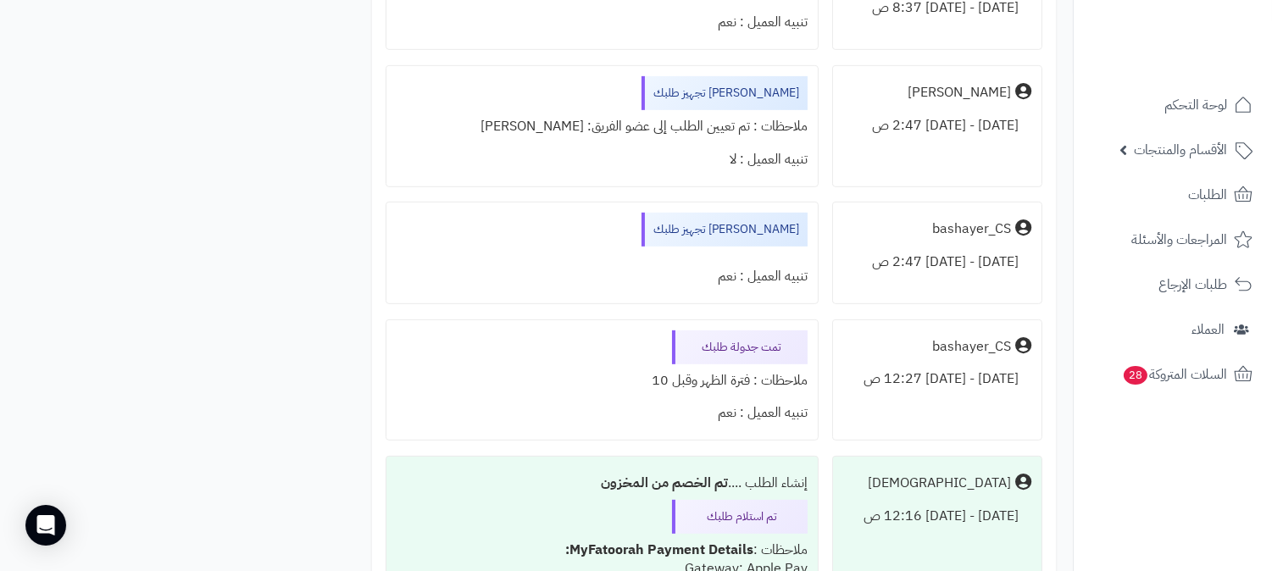
scroll to position [1411, 0]
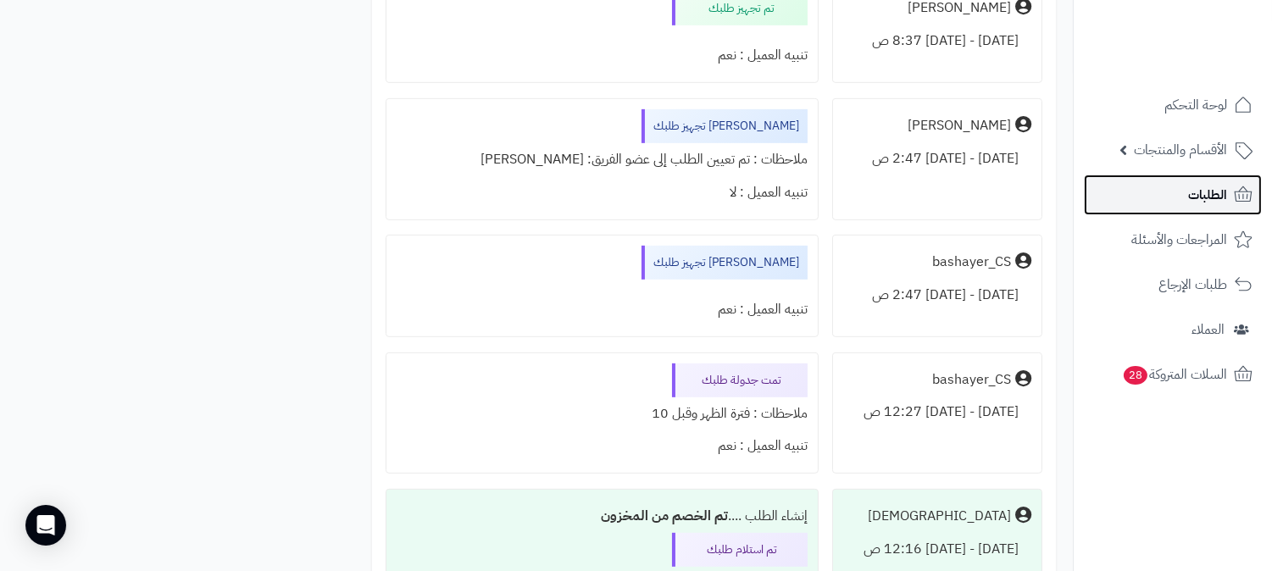
click at [1176, 207] on link "الطلبات" at bounding box center [1172, 195] width 178 height 41
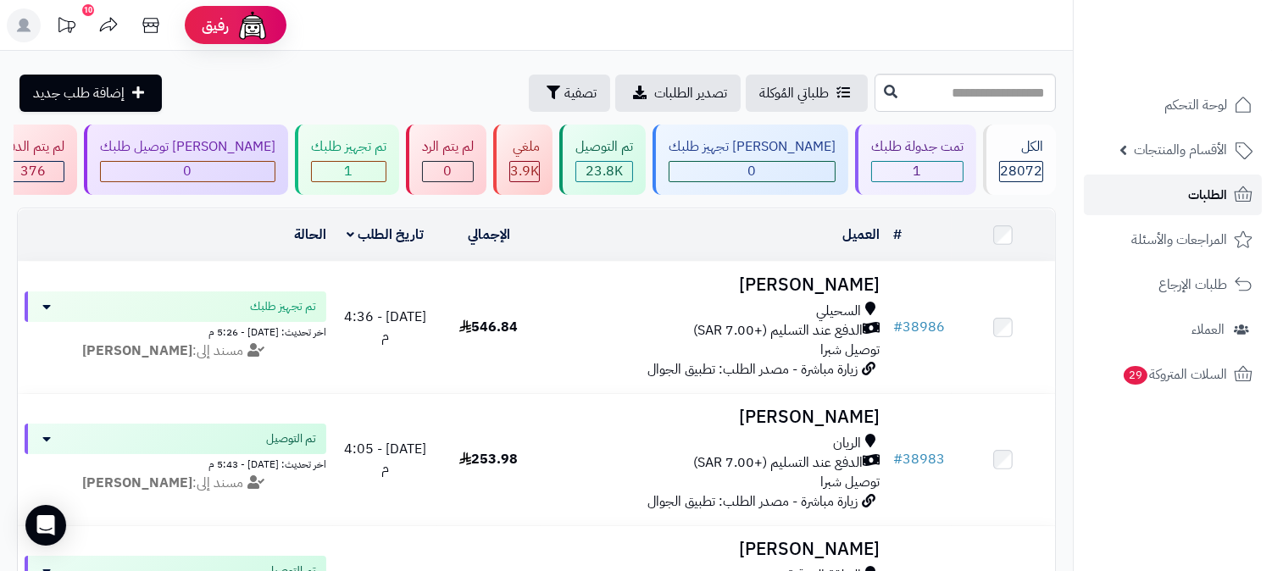
click at [1150, 188] on link "الطلبات" at bounding box center [1172, 195] width 178 height 41
click at [1193, 201] on span "الطلبات" at bounding box center [1207, 195] width 39 height 24
click at [1222, 209] on link "الطلبات" at bounding box center [1172, 195] width 178 height 41
click at [540, 141] on div "ملغي" at bounding box center [524, 146] width 30 height 19
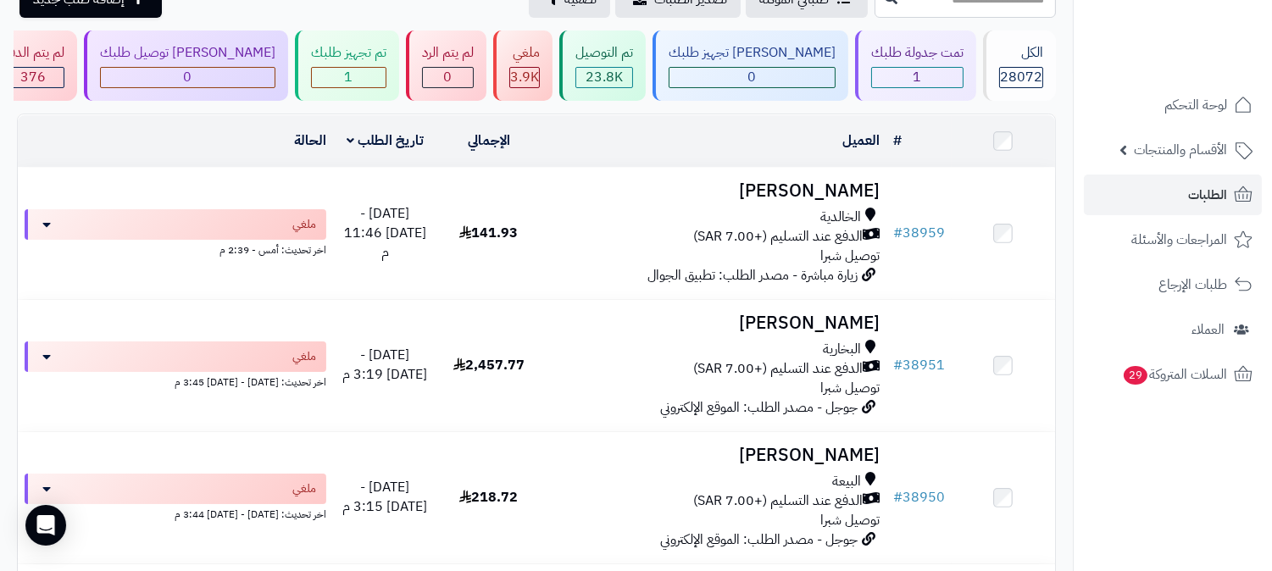
scroll to position [94, 0]
click at [1191, 210] on link "الطلبات" at bounding box center [1172, 195] width 178 height 41
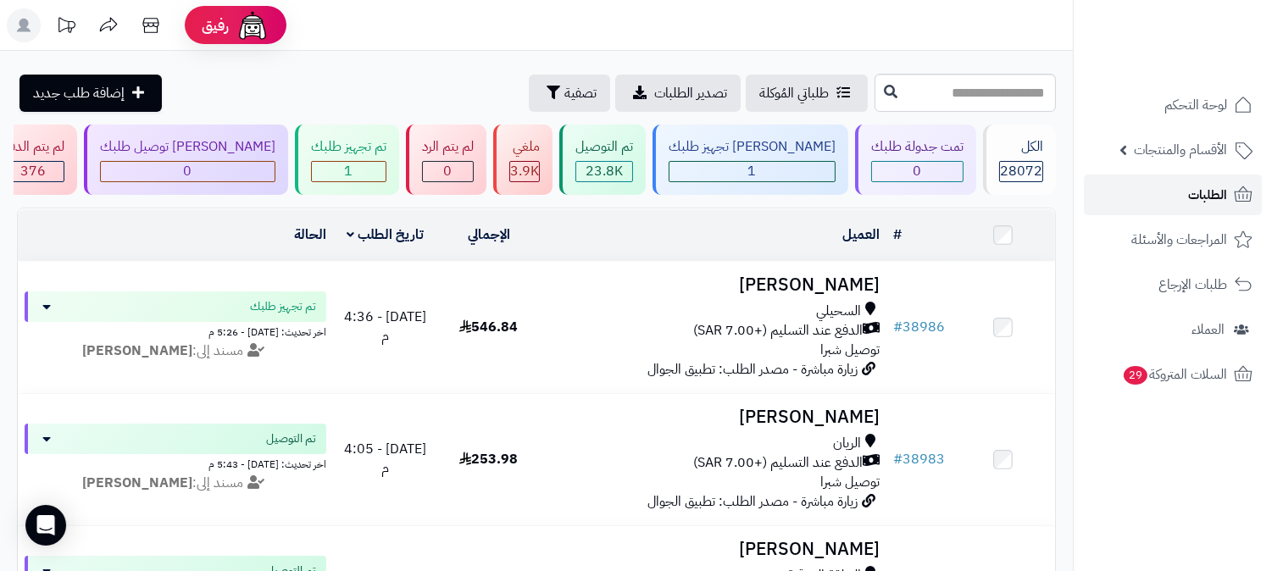
click at [1121, 199] on link "الطلبات" at bounding box center [1172, 195] width 178 height 41
click at [1222, 196] on span "الطلبات" at bounding box center [1207, 195] width 39 height 24
click at [1225, 167] on link "الأقسام والمنتجات" at bounding box center [1172, 150] width 178 height 41
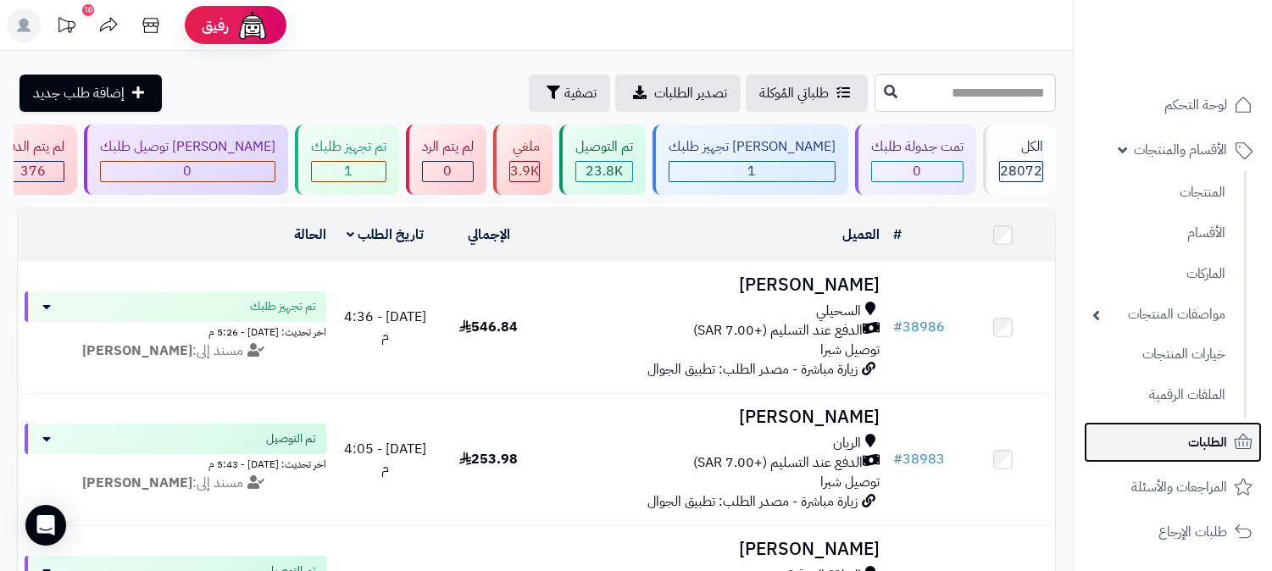
click at [1228, 447] on link "الطلبات" at bounding box center [1172, 442] width 178 height 41
